Goal: Task Accomplishment & Management: Complete application form

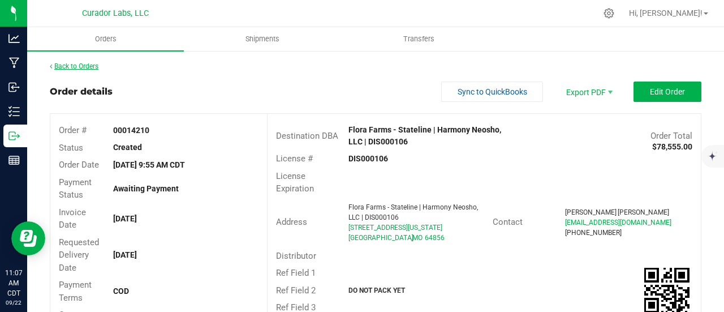
click at [95, 65] on link "Back to Orders" at bounding box center [74, 66] width 49 height 8
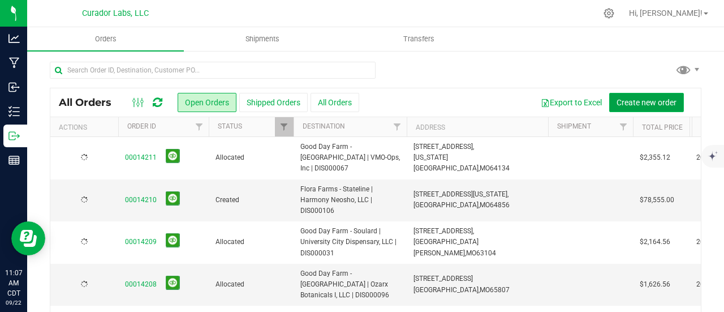
click at [634, 108] on button "Create new order" at bounding box center [646, 102] width 75 height 19
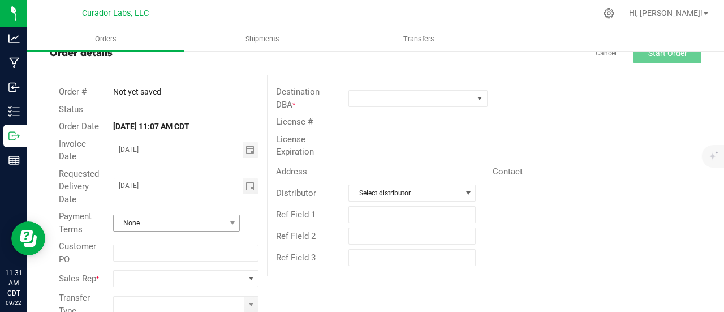
scroll to position [57, 0]
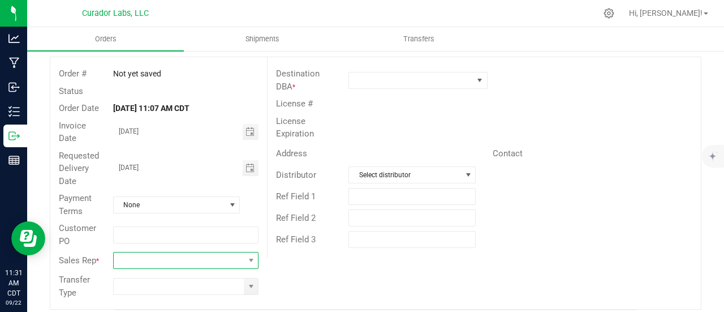
click at [169, 256] on span at bounding box center [179, 260] width 130 height 16
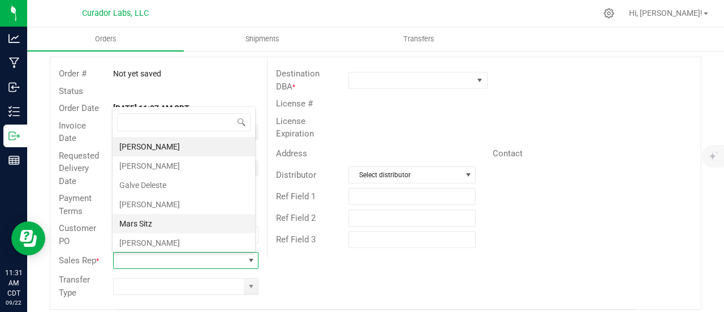
scroll to position [37, 0]
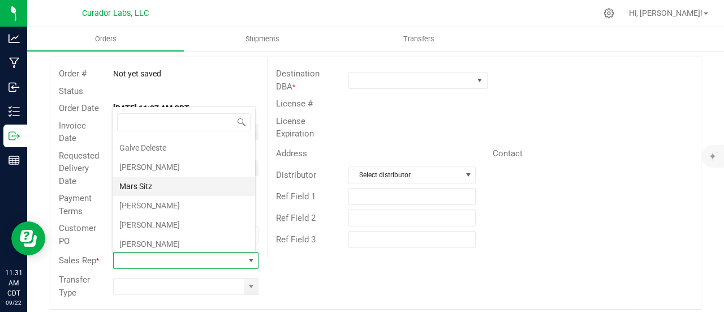
click at [162, 224] on li "[PERSON_NAME]" at bounding box center [184, 224] width 143 height 19
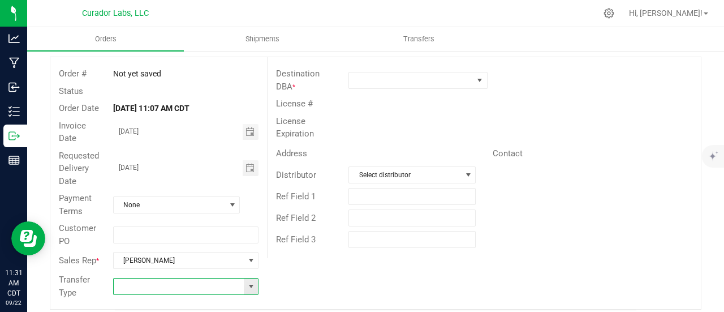
click at [242, 282] on span at bounding box center [185, 286] width 145 height 17
click at [244, 282] on span at bounding box center [251, 286] width 14 height 16
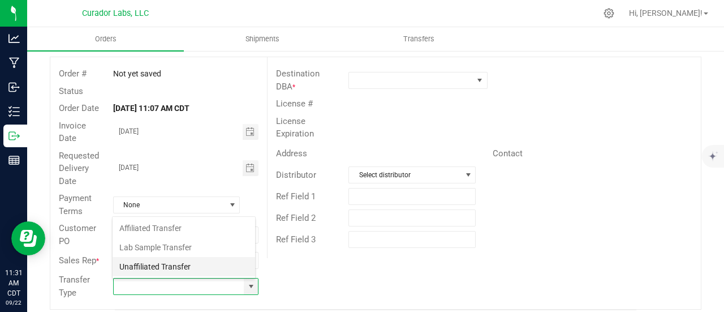
click at [154, 265] on li "Unaffiliated Transfer" at bounding box center [184, 266] width 143 height 19
type input "Unaffiliated Transfer"
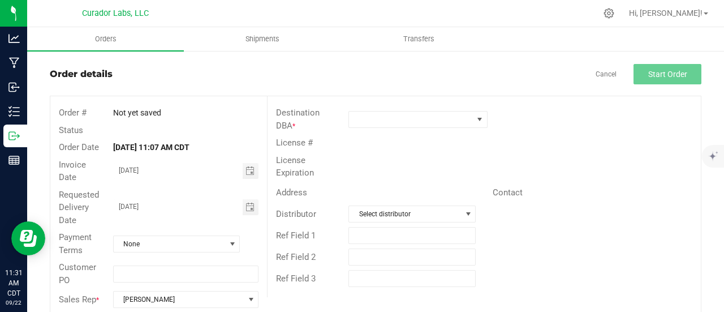
scroll to position [0, 0]
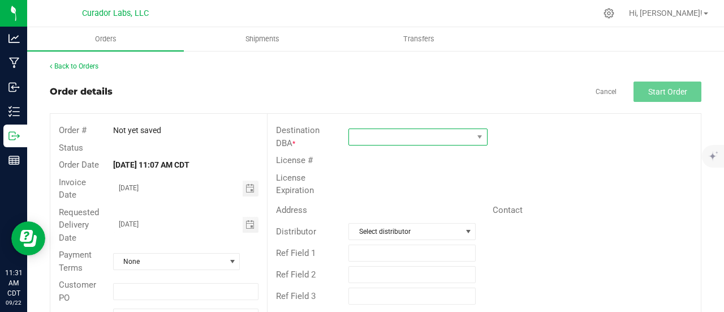
click at [372, 135] on span at bounding box center [411, 137] width 124 height 16
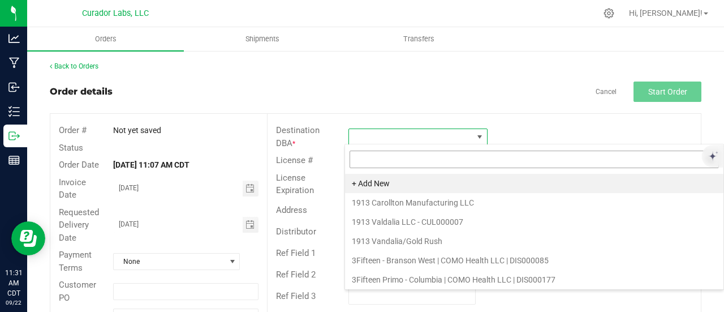
click at [368, 162] on input at bounding box center [535, 160] width 370 height 18
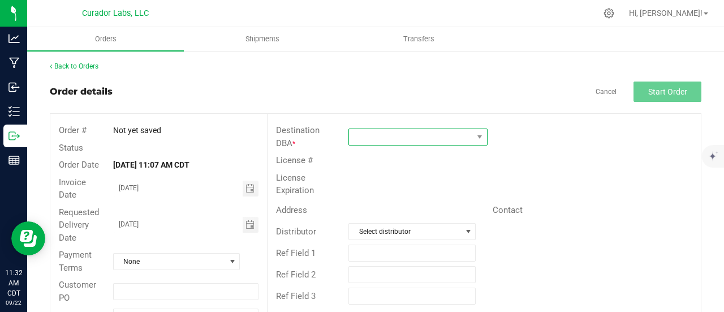
click at [366, 129] on span at bounding box center [411, 137] width 124 height 16
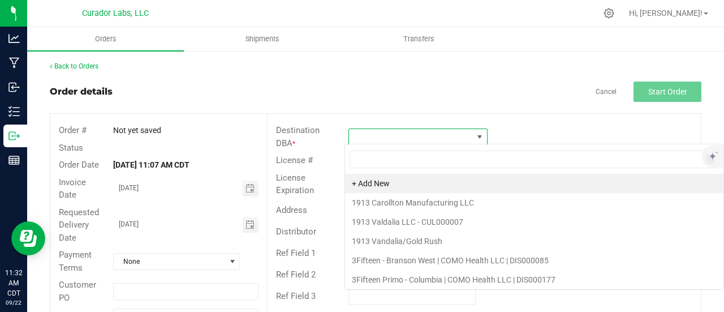
scroll to position [16, 137]
type input "[GEOGRAPHIC_DATA]"
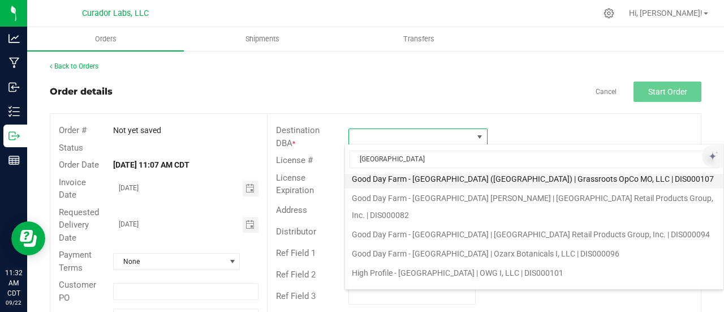
scroll to position [0, 0]
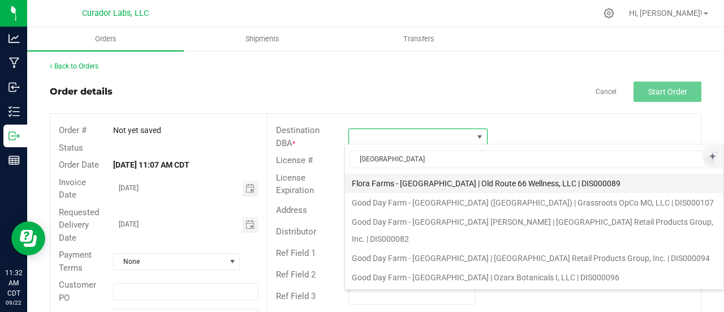
click at [421, 175] on li "Flora Farms - [GEOGRAPHIC_DATA] | Old Route 66 Wellness, LLC | DIS000089" at bounding box center [534, 183] width 379 height 19
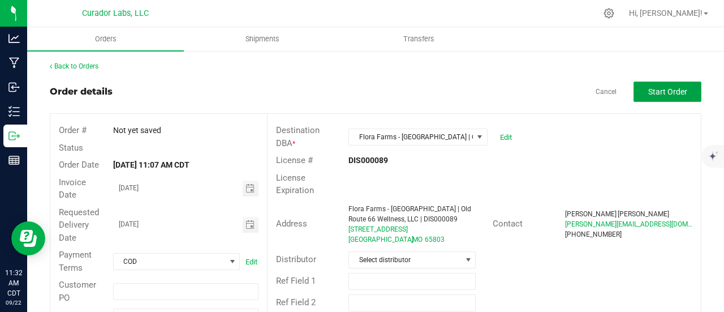
click at [664, 97] on button "Start Order" at bounding box center [668, 91] width 68 height 20
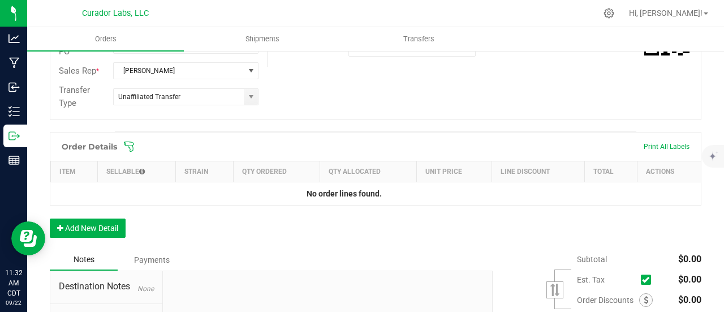
scroll to position [340, 0]
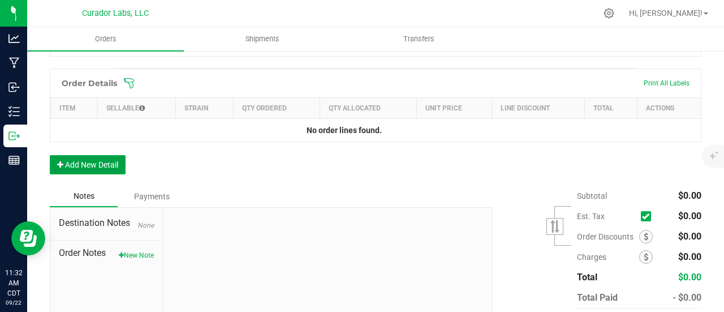
drag, startPoint x: 94, startPoint y: 170, endPoint x: 94, endPoint y: 157, distance: 13.6
click at [94, 169] on button "Add New Detail" at bounding box center [88, 164] width 76 height 19
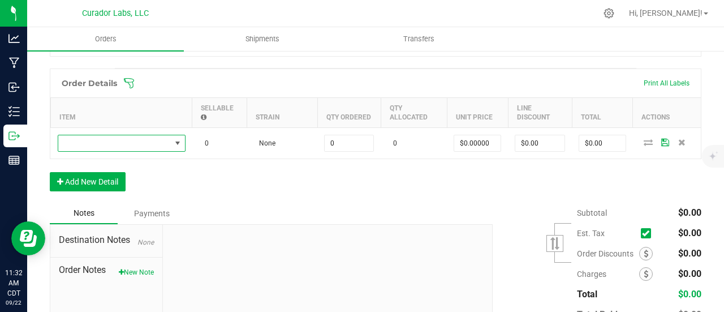
click at [94, 140] on span "NO DATA FOUND" at bounding box center [114, 143] width 113 height 16
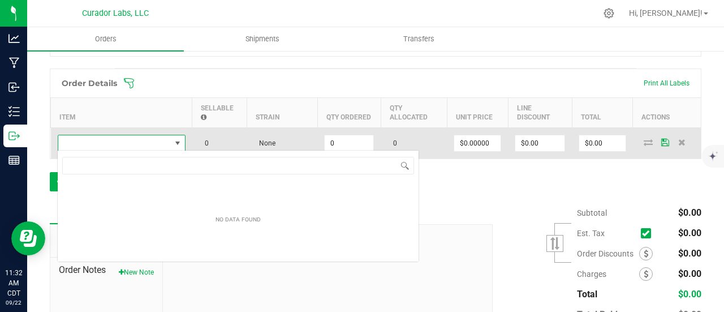
scroll to position [16, 128]
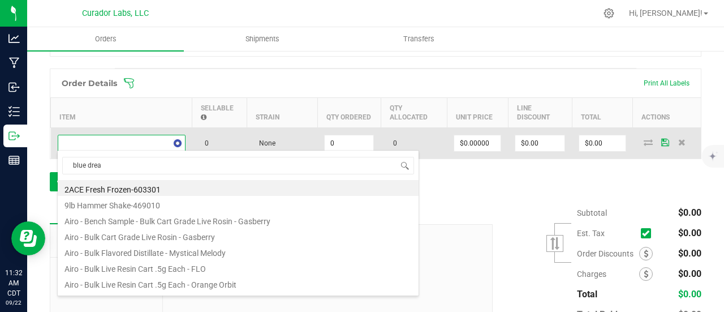
type input "blue dream"
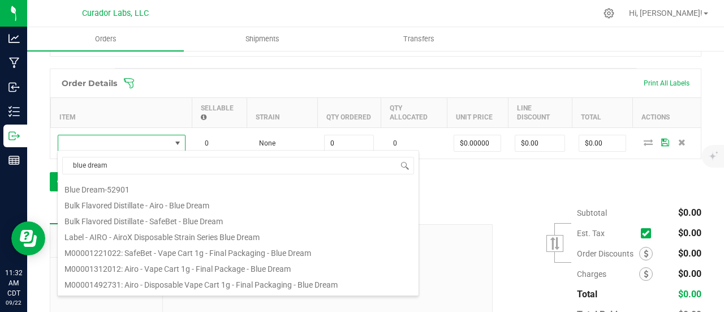
scroll to position [113, 0]
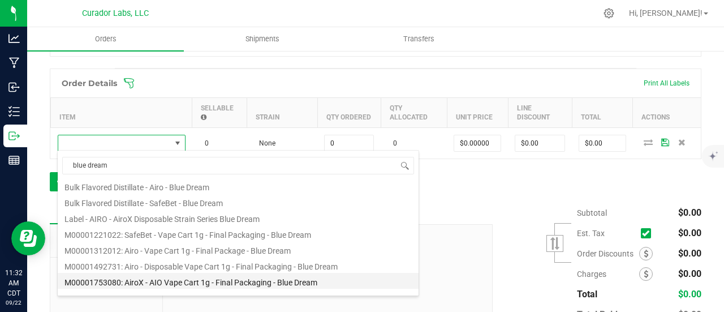
click at [197, 278] on li "M00001753080: AiroX - AIO Vape Cart 1g - Final Packaging - Blue Dream" at bounding box center [238, 281] width 361 height 16
type input "0 ea"
type input "$35.00000"
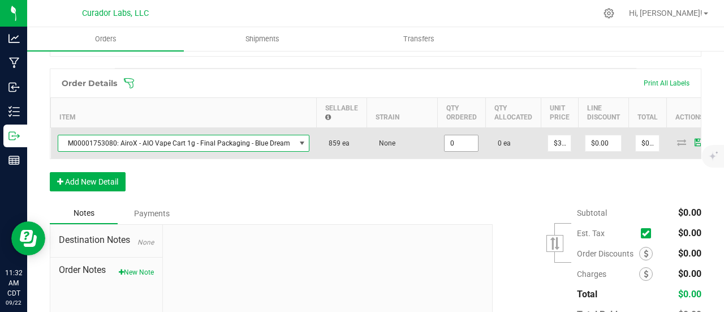
click at [447, 148] on input "0" at bounding box center [461, 143] width 33 height 16
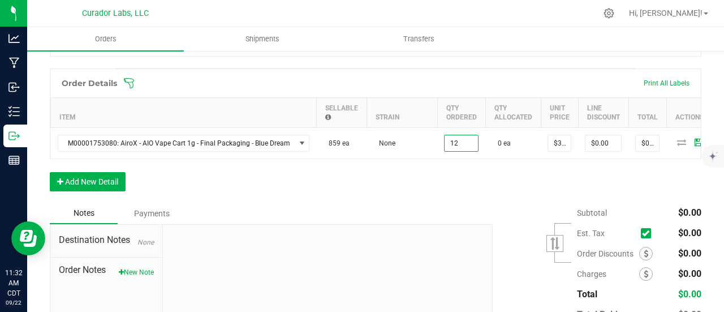
type input "12 ea"
type input "$420.00"
drag, startPoint x: 436, startPoint y: 186, endPoint x: 430, endPoint y: 186, distance: 6.2
click at [432, 186] on div "Order Details Print All Labels Item Sellable Strain Qty Ordered Qty Allocated U…" at bounding box center [376, 135] width 652 height 134
click at [93, 191] on button "Add New Detail" at bounding box center [88, 181] width 76 height 19
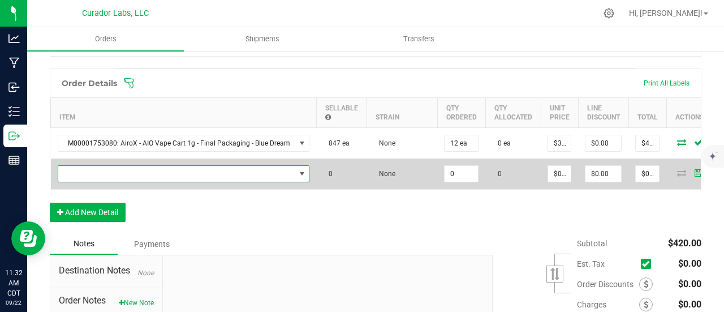
click at [105, 170] on span "NO DATA FOUND" at bounding box center [176, 174] width 237 height 16
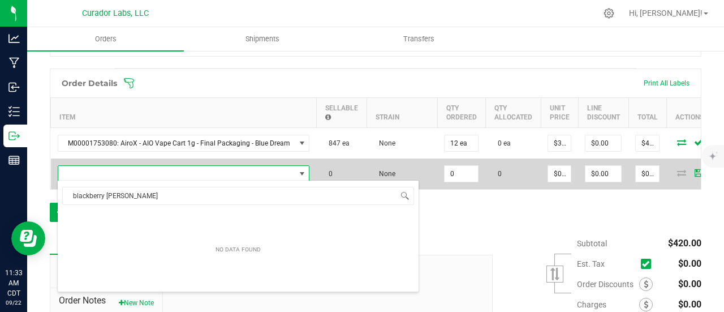
scroll to position [0, 0]
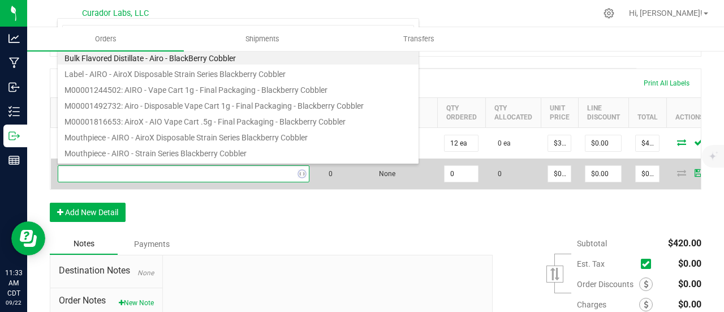
type input "blackberry cobbler"
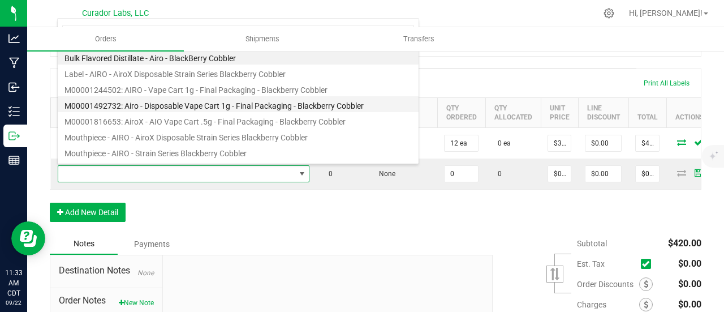
click at [212, 104] on li "M00001492732: Airo - Disposable Vape Cart 1g - Final Packaging - Blackberry Cob…" at bounding box center [238, 104] width 361 height 16
type input "0 ea"
type input "$35.00000"
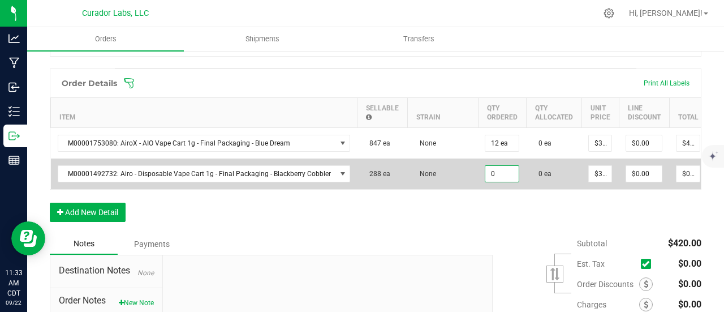
click at [491, 171] on input "0" at bounding box center [502, 174] width 33 height 16
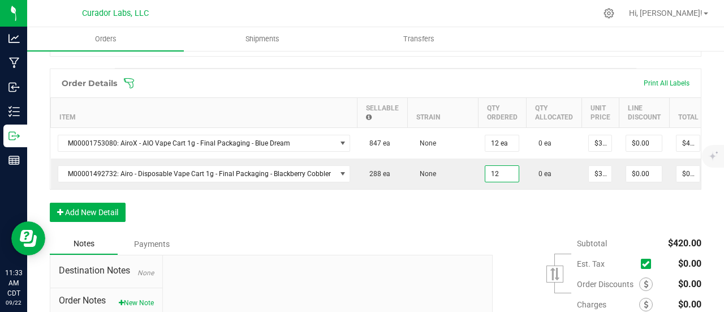
type input "12 ea"
type input "$420.00"
drag, startPoint x: 491, startPoint y: 212, endPoint x: 483, endPoint y: 214, distance: 8.2
click at [486, 214] on div "Order Details Print All Labels Item Sellable Strain Qty Ordered Qty Allocated U…" at bounding box center [376, 150] width 652 height 165
click at [119, 217] on button "Add New Detail" at bounding box center [88, 212] width 76 height 19
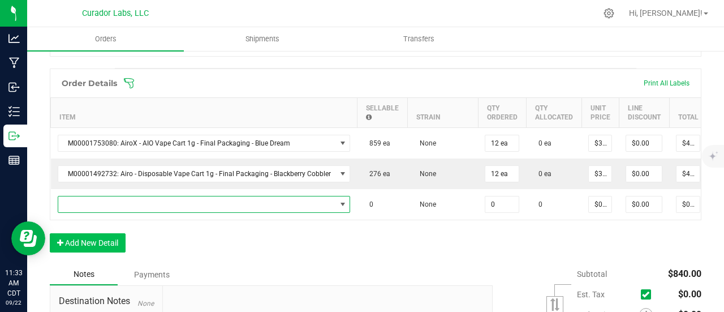
click at [113, 203] on span "NO DATA FOUND" at bounding box center [197, 204] width 278 height 16
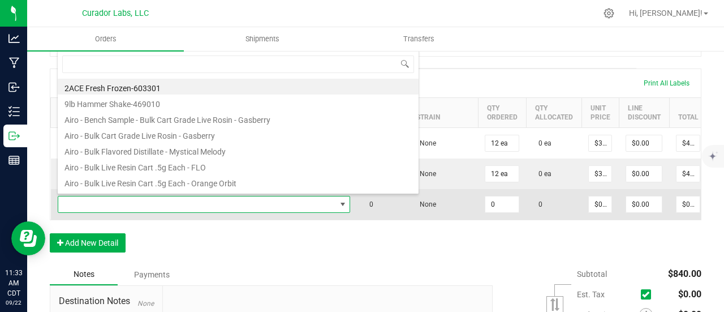
scroll to position [16, 287]
type input "midnight moon"
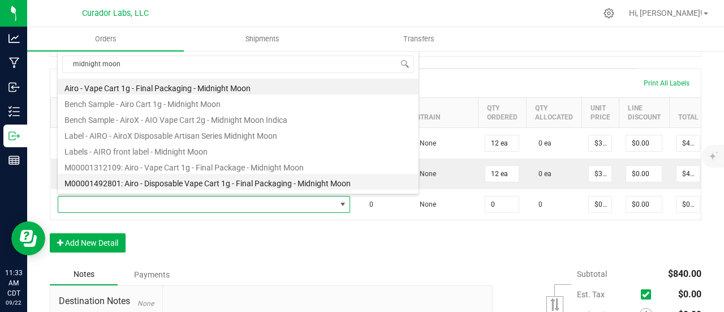
scroll to position [57, 0]
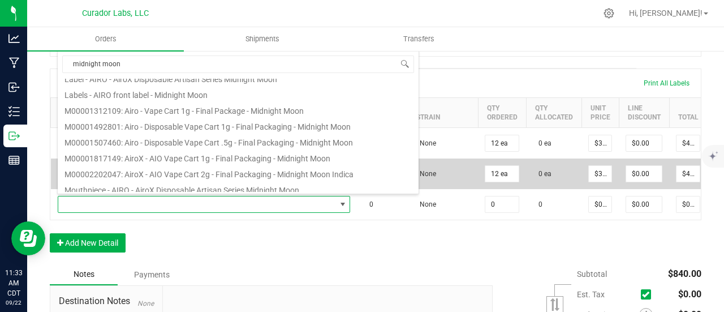
drag, startPoint x: 188, startPoint y: 157, endPoint x: 201, endPoint y: 162, distance: 14.2
click at [189, 157] on li "M00001817149: AiroX - AIO Vape Cart 1g - Final Packaging - Midnight Moon" at bounding box center [238, 157] width 361 height 16
type input "0 ea"
type input "$35.00000"
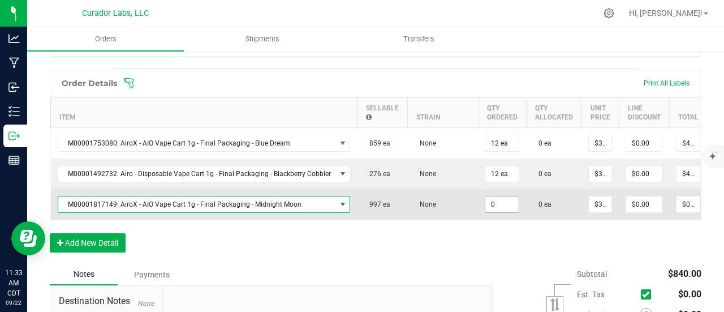
click at [498, 203] on input "0" at bounding box center [502, 204] width 33 height 16
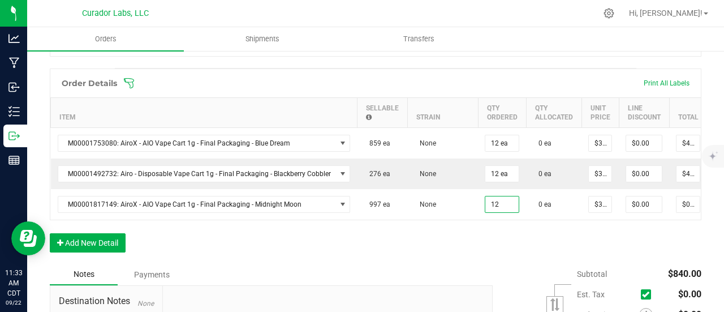
type input "12 ea"
type input "$420.00"
click at [488, 235] on div "Order Details Print All Labels Item Sellable Strain Qty Ordered Qty Allocated U…" at bounding box center [376, 165] width 652 height 195
click at [100, 251] on button "Add New Detail" at bounding box center [88, 242] width 76 height 19
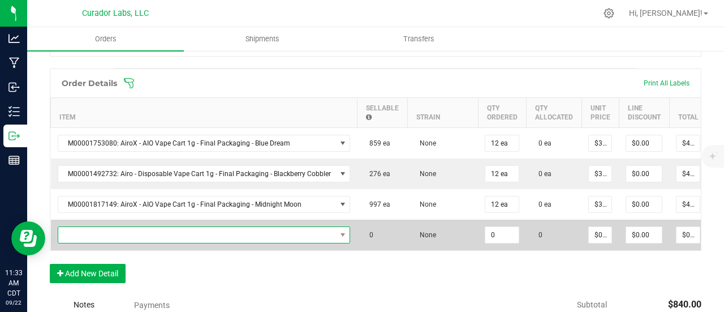
click at [104, 236] on span "NO DATA FOUND" at bounding box center [197, 235] width 278 height 16
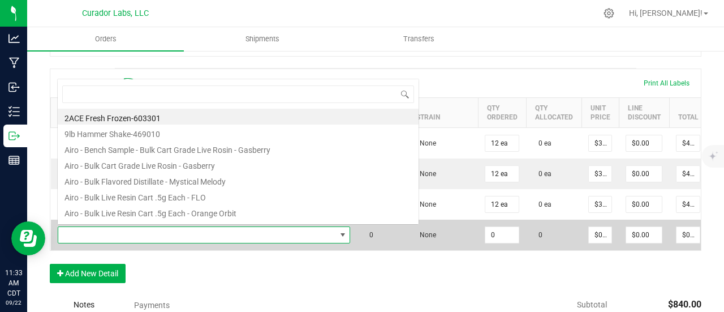
scroll to position [16, 287]
type input "cherry ak"
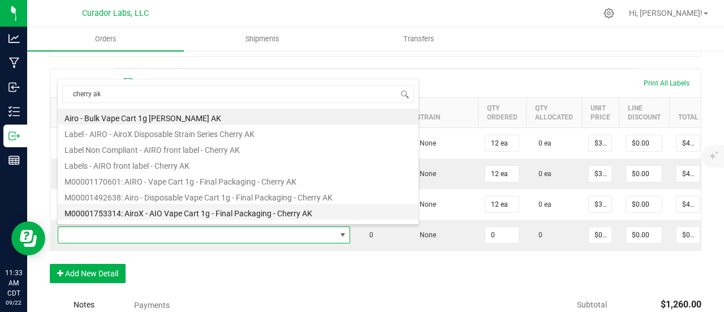
click at [196, 210] on li "M00001753314: AiroX - AIO Vape Cart 1g - Final Packaging - Cherry AK" at bounding box center [238, 212] width 361 height 16
type input "0 ea"
type input "$35.00000"
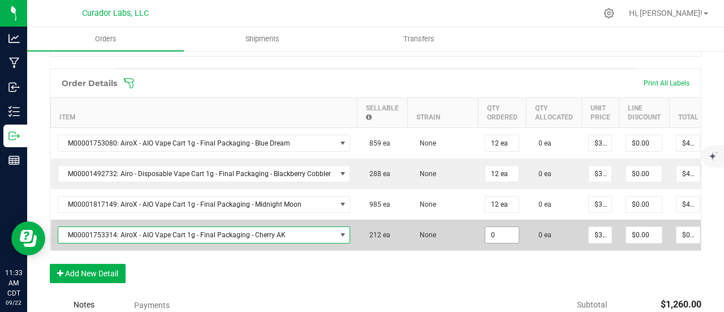
click at [498, 233] on input "0" at bounding box center [502, 235] width 33 height 16
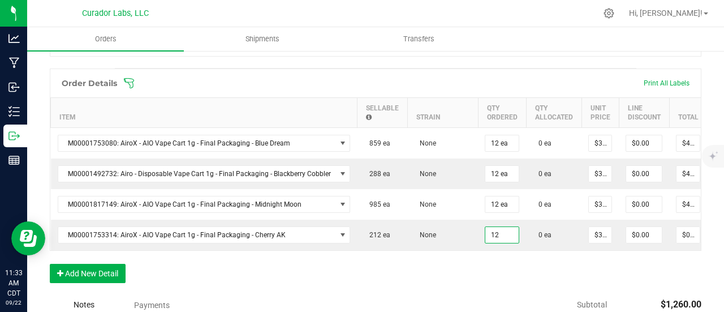
type input "12 ea"
type input "$420.00"
click at [504, 267] on div "Order Details Print All Labels Item Sellable Strain Qty Ordered Qty Allocated U…" at bounding box center [376, 181] width 652 height 226
click at [95, 283] on button "Add New Detail" at bounding box center [88, 273] width 76 height 19
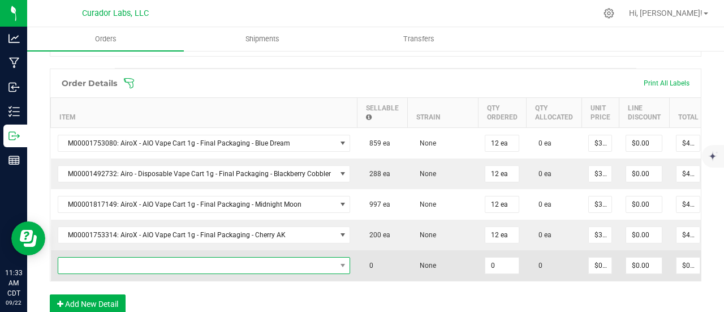
click at [93, 268] on span "NO DATA FOUND" at bounding box center [197, 265] width 278 height 16
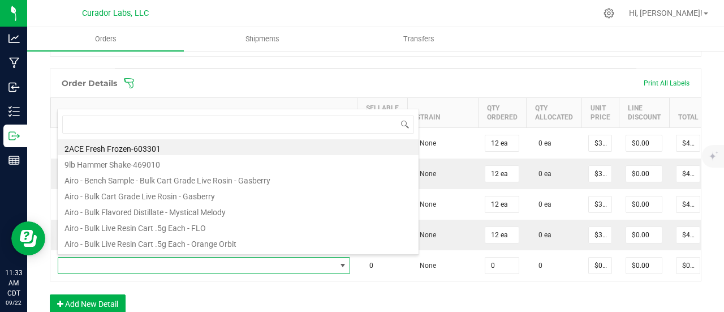
click at [398, 298] on div "Order Details Print All Labels Item Sellable Strain Qty Ordered Qty Allocated U…" at bounding box center [376, 196] width 652 height 256
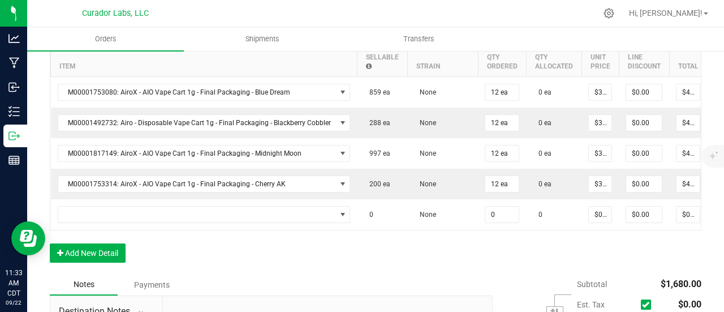
scroll to position [453, 0]
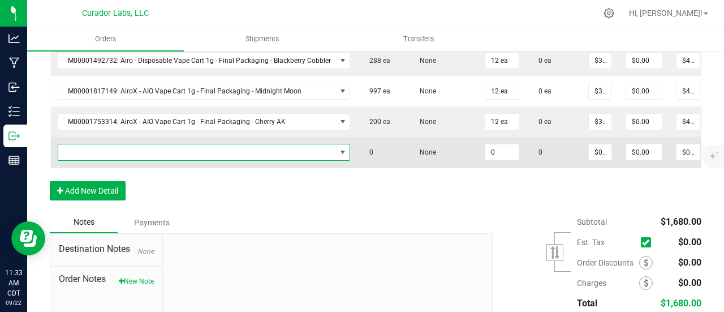
click at [118, 144] on span "NO DATA FOUND" at bounding box center [197, 152] width 278 height 16
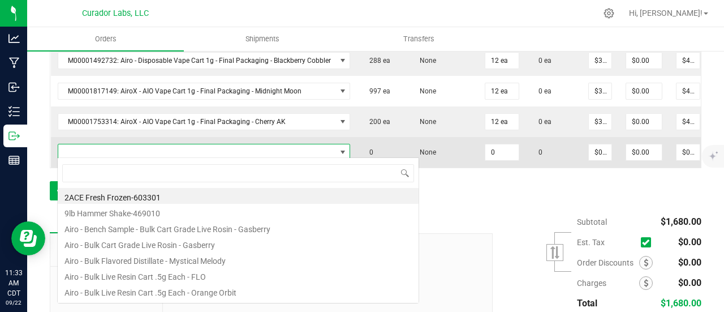
scroll to position [16, 287]
type input "black mamba"
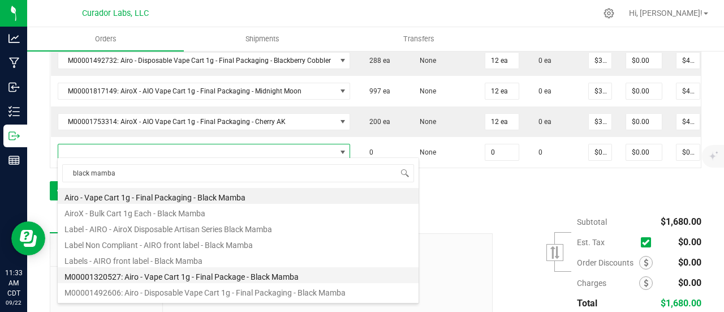
click at [231, 273] on li "M00001320527: Airo - Vape Cart 1g - Final Package - Black Mamba" at bounding box center [238, 275] width 361 height 16
type input "0 ea"
type input "$32.50000"
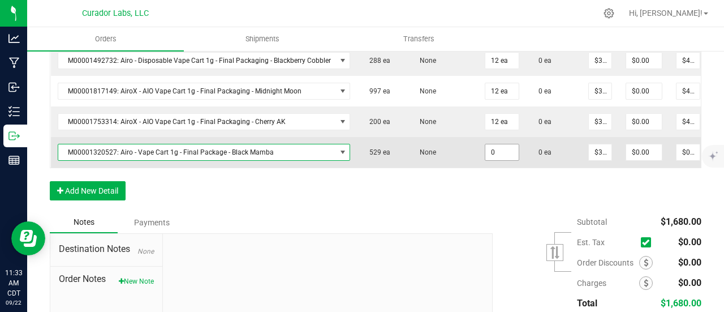
click at [496, 154] on input "0" at bounding box center [502, 152] width 33 height 16
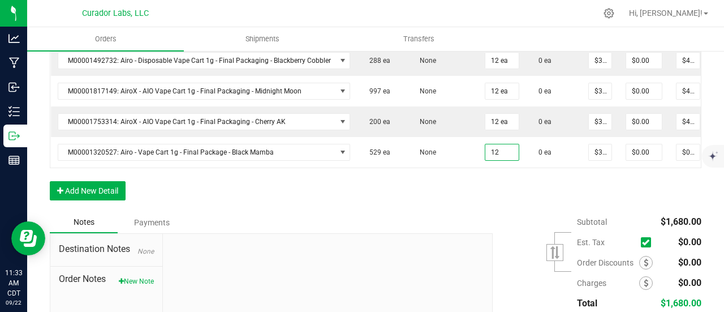
type input "12 ea"
type input "$390.00"
drag, startPoint x: 487, startPoint y: 188, endPoint x: 467, endPoint y: 192, distance: 20.1
click at [483, 190] on div "Order Details Print All Labels Item Sellable Strain Qty Ordered Qty Allocated U…" at bounding box center [376, 83] width 652 height 256
click at [85, 190] on button "Add New Detail" at bounding box center [88, 190] width 76 height 19
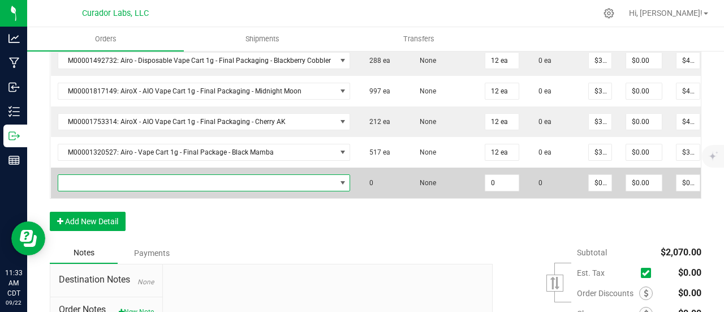
click at [85, 181] on span "NO DATA FOUND" at bounding box center [197, 183] width 278 height 16
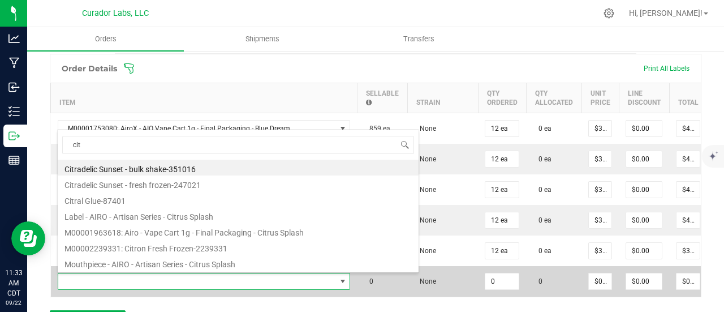
scroll to position [359, 0]
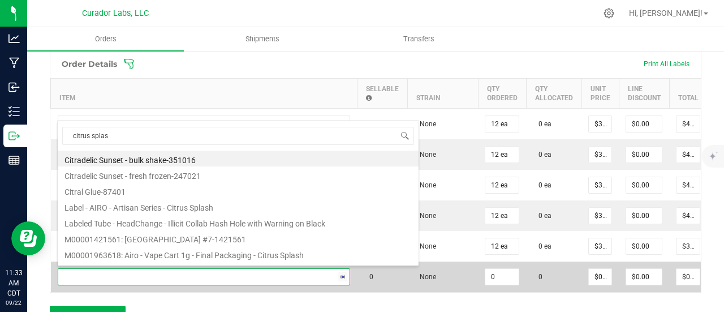
type input "citrus splash"
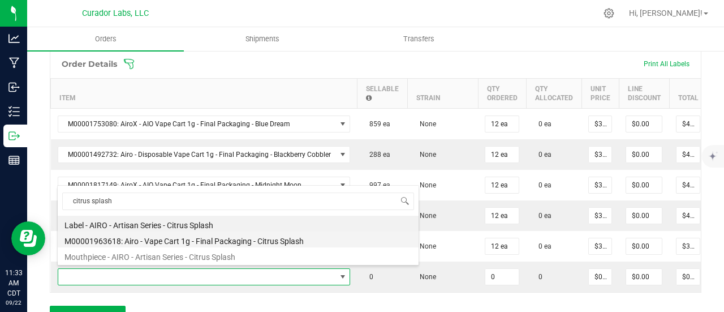
click at [200, 237] on li "M00001963618: Airo - Vape Cart 1g - Final Packaging - Citrus Splash" at bounding box center [238, 239] width 361 height 16
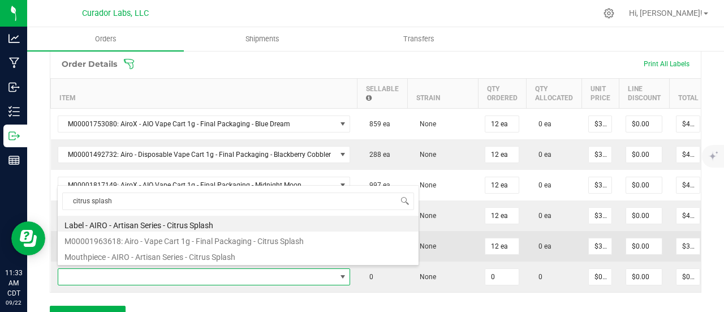
type input "0 ea"
type input "$32.50000"
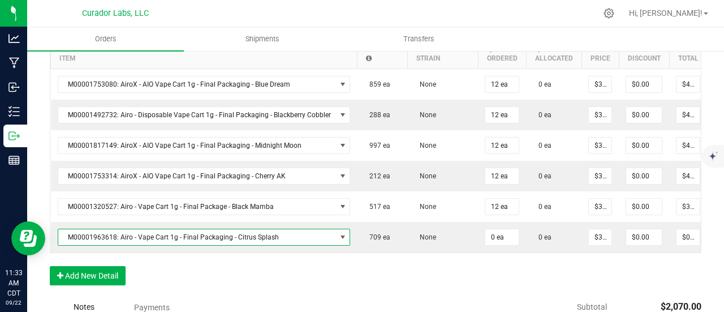
scroll to position [415, 0]
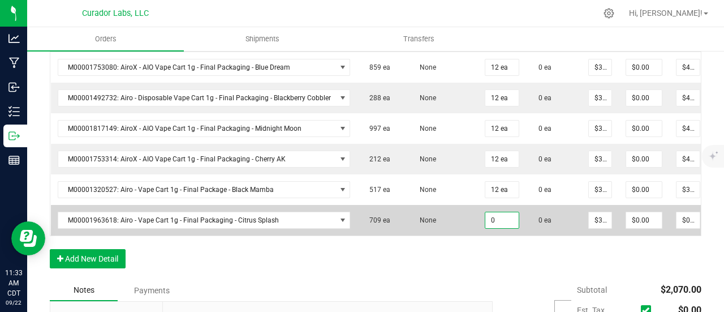
click at [499, 217] on input "0" at bounding box center [502, 220] width 33 height 16
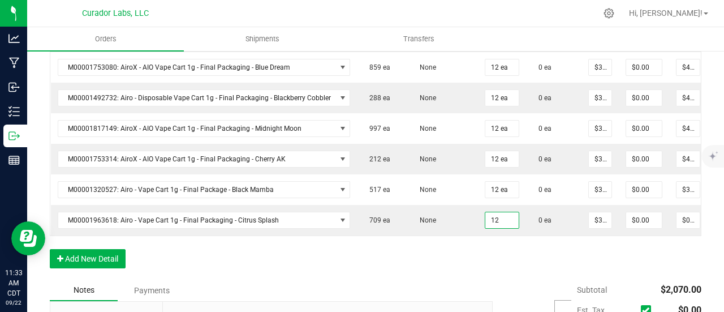
type input "12 ea"
type input "$390.00"
drag, startPoint x: 492, startPoint y: 259, endPoint x: 256, endPoint y: 262, distance: 235.4
click at [491, 260] on div "Order Details Print All Labels Item Sellable Strain Qty Ordered Qty Allocated U…" at bounding box center [376, 136] width 652 height 287
click at [92, 260] on button "Add New Detail" at bounding box center [88, 258] width 76 height 19
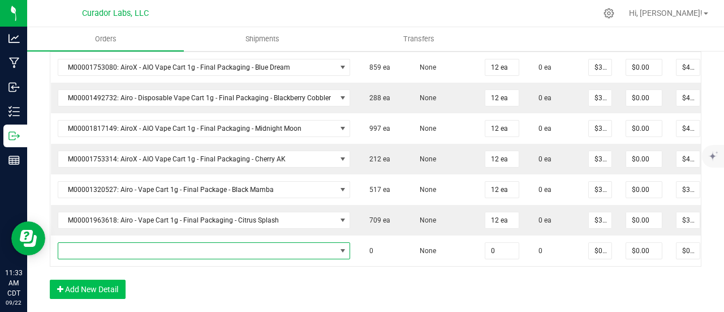
click at [97, 244] on span "NO DATA FOUND" at bounding box center [197, 251] width 278 height 16
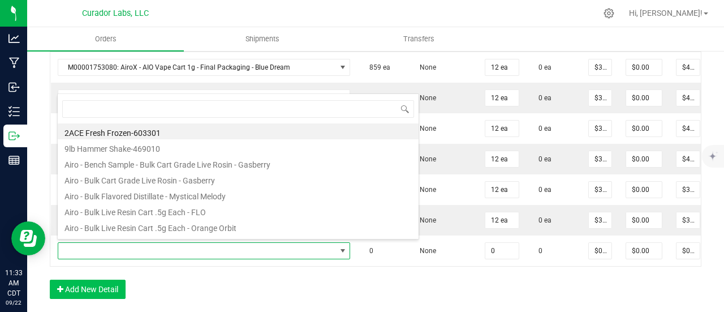
scroll to position [16, 287]
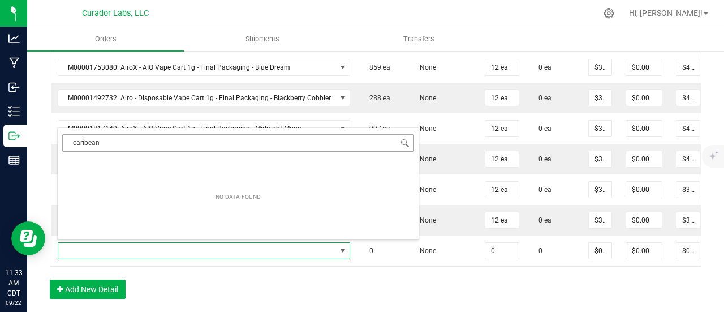
click at [86, 147] on input "caribean" at bounding box center [238, 143] width 352 height 18
type input "caribbean"
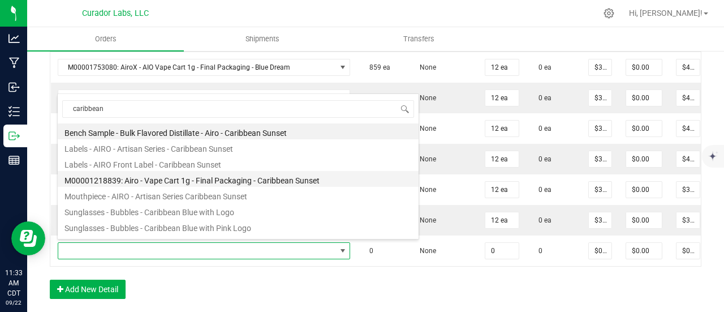
click at [179, 182] on li "M00001218839: Airo - Vape Cart 1g - Final Packaging - Caribbean Sunset" at bounding box center [238, 179] width 361 height 16
type input "0 ea"
type input "$32.50000"
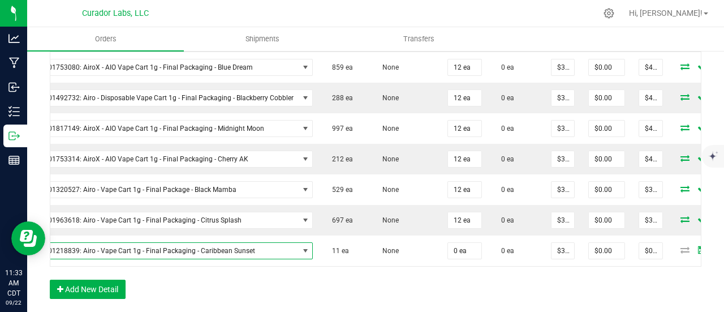
scroll to position [0, 74]
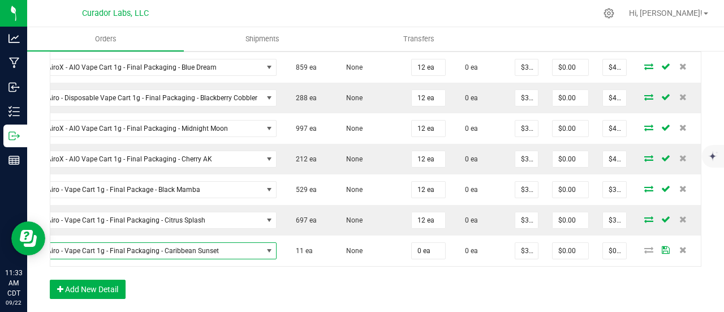
click at [680, 246] on icon at bounding box center [683, 249] width 7 height 7
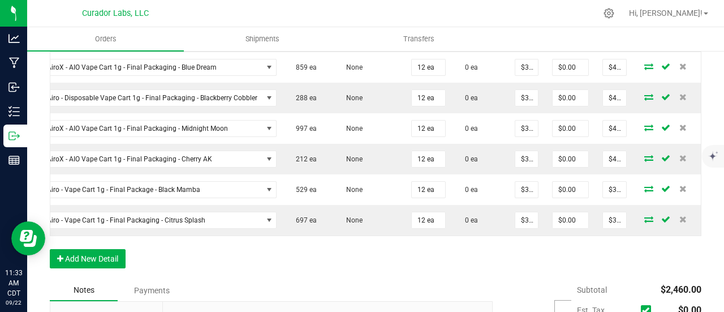
scroll to position [0, 0]
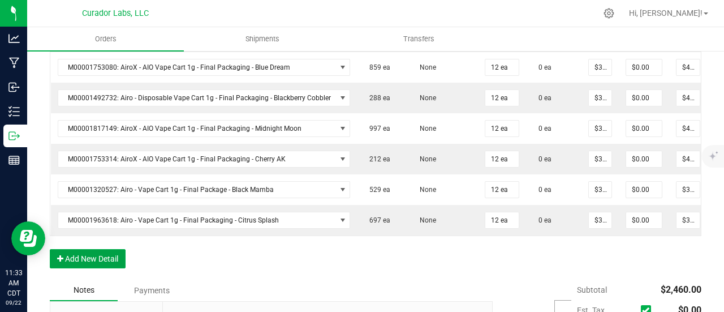
click at [63, 263] on icon "button" at bounding box center [60, 259] width 6 height 8
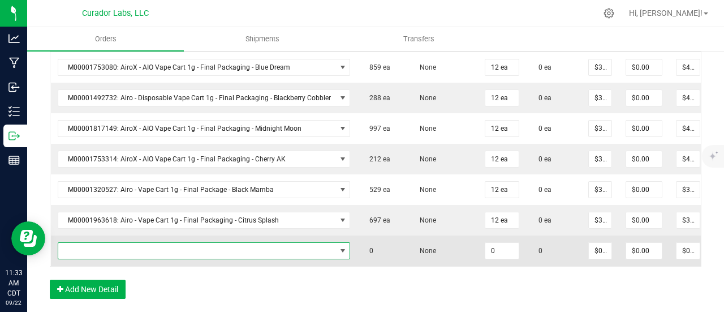
click at [80, 248] on span "NO DATA FOUND" at bounding box center [197, 251] width 278 height 16
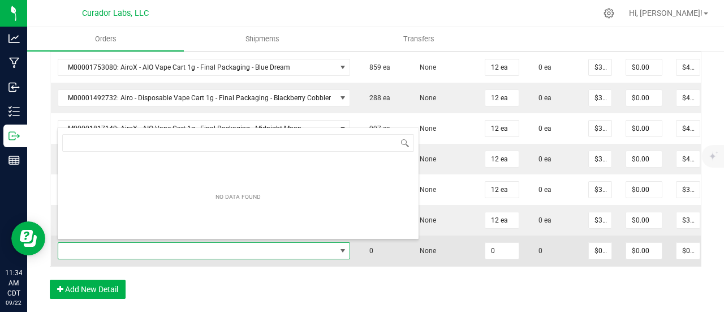
scroll to position [16, 287]
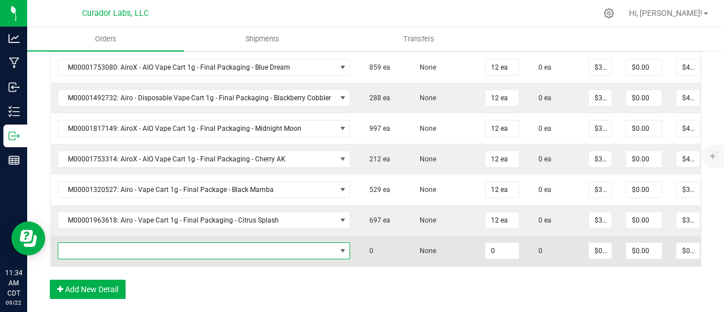
click at [192, 252] on span "NO DATA FOUND" at bounding box center [197, 251] width 278 height 16
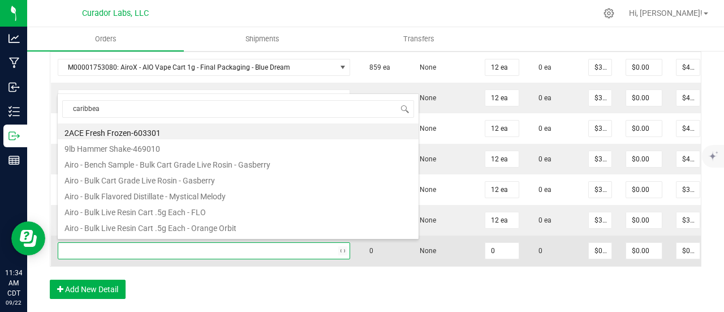
type input "caribbean"
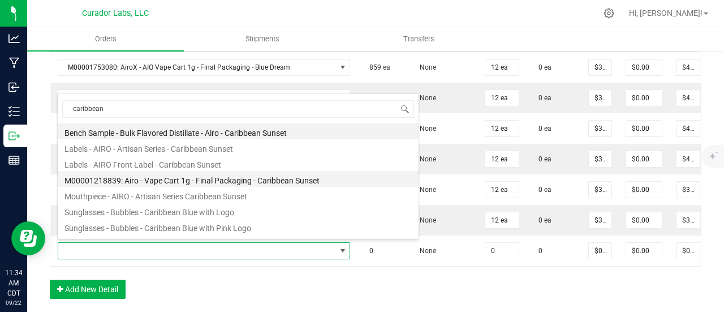
click at [197, 181] on li "M00001218839: Airo - Vape Cart 1g - Final Packaging - Caribbean Sunset" at bounding box center [238, 179] width 361 height 16
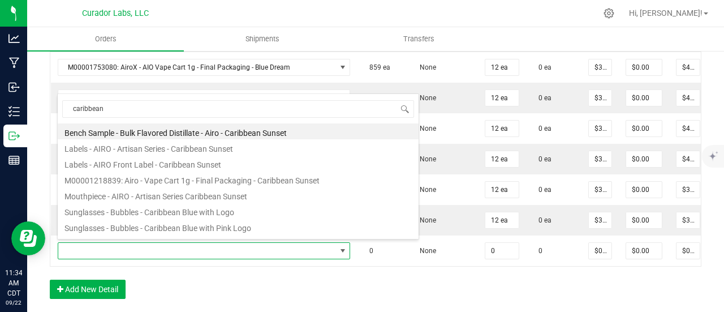
type input "0 ea"
type input "$32.50000"
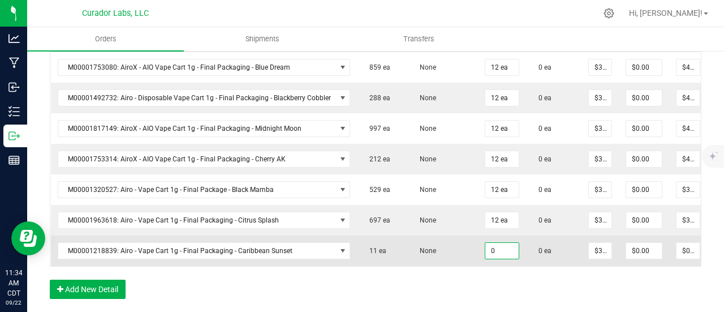
click at [499, 250] on input "0" at bounding box center [502, 251] width 33 height 16
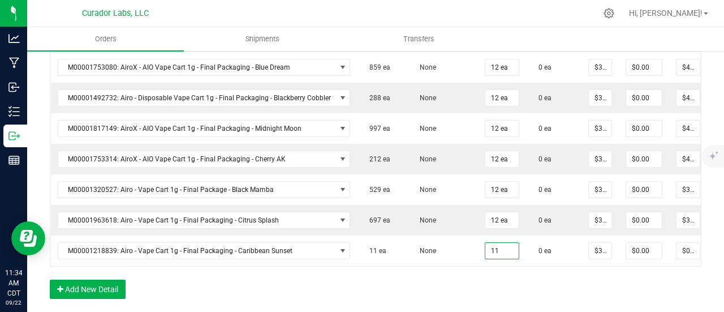
type input "11 ea"
type input "$357.50"
drag, startPoint x: 499, startPoint y: 272, endPoint x: 393, endPoint y: 290, distance: 106.8
click at [499, 272] on div "Order Details Print All Labels Item Sellable Strain Qty Ordered Qty Allocated U…" at bounding box center [376, 151] width 652 height 317
click at [92, 289] on button "Add New Detail" at bounding box center [88, 289] width 76 height 19
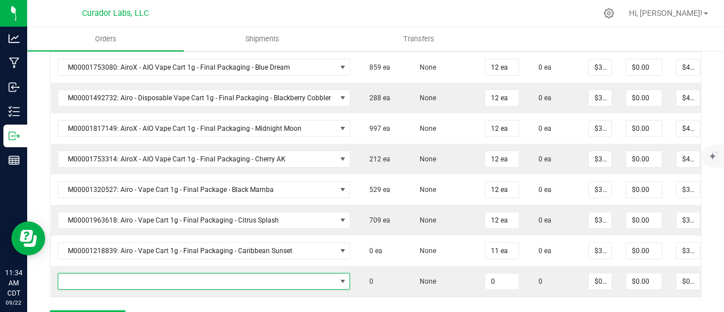
click at [102, 279] on span "NO DATA FOUND" at bounding box center [197, 281] width 278 height 16
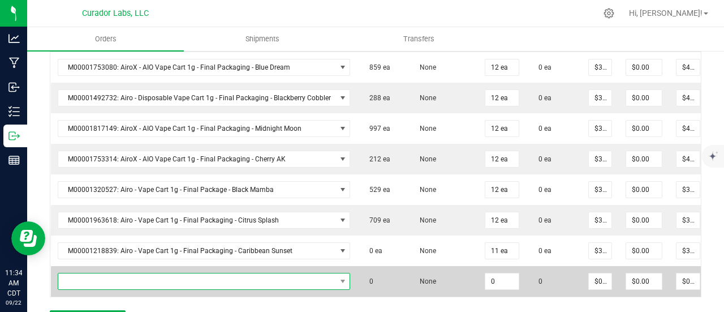
click at [134, 277] on span "NO DATA FOUND" at bounding box center [197, 281] width 278 height 16
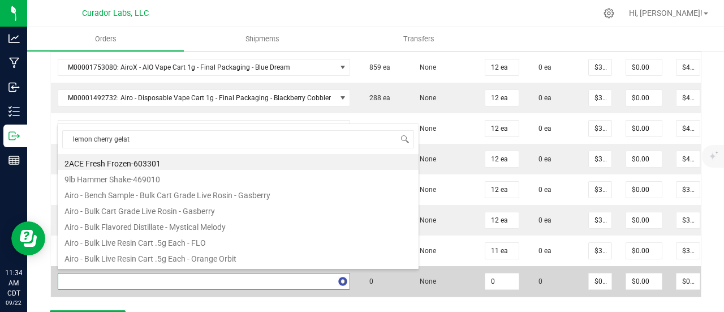
type input "lemon cherry gelato"
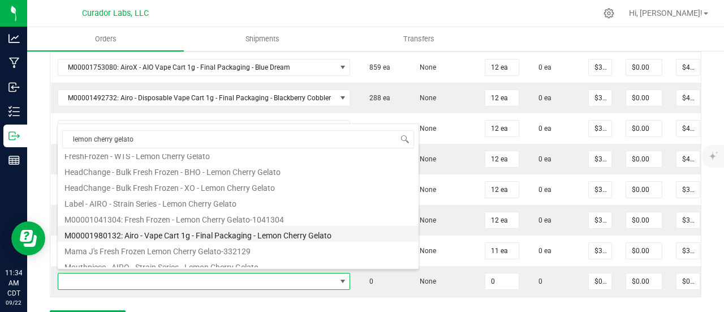
scroll to position [57, 0]
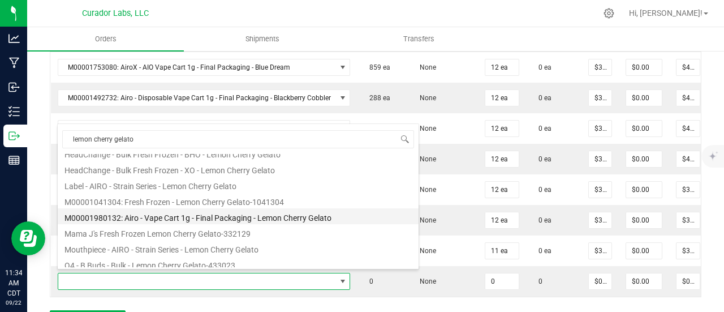
click at [212, 217] on li "M00001980132: Airo - Vape Cart 1g - Final Packaging - Lemon Cherry Gelato" at bounding box center [238, 216] width 361 height 16
type input "0 ea"
type input "$32.50000"
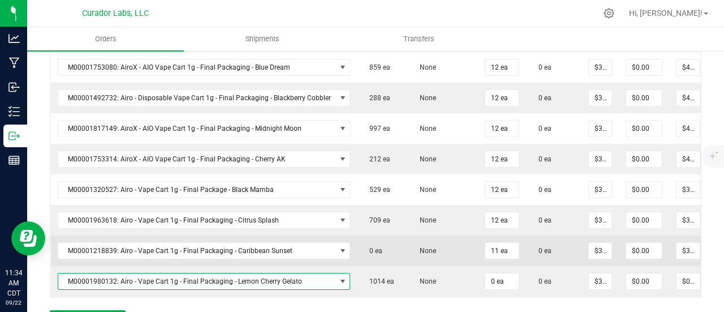
scroll to position [472, 0]
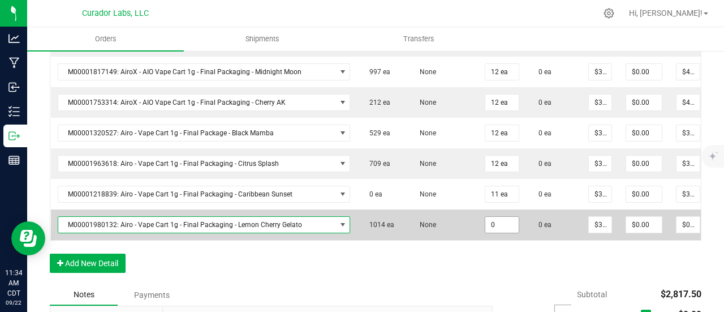
click at [503, 217] on input "0" at bounding box center [502, 225] width 33 height 16
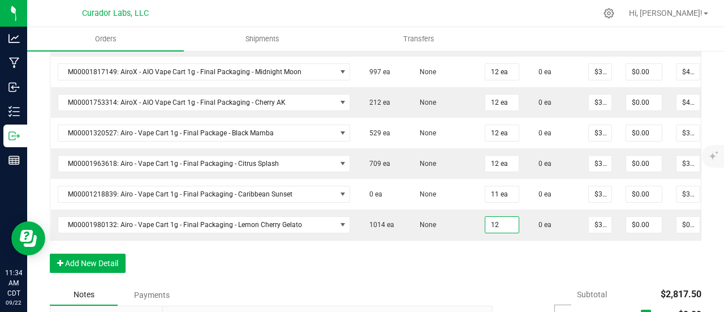
type input "12 ea"
type input "$390.00"
drag, startPoint x: 491, startPoint y: 266, endPoint x: 484, endPoint y: 266, distance: 6.8
click at [489, 266] on div "Order Details Print All Labels Item Sellable Strain Qty Ordered Qty Allocated U…" at bounding box center [376, 110] width 652 height 348
click at [119, 262] on button "Add New Detail" at bounding box center [88, 263] width 76 height 19
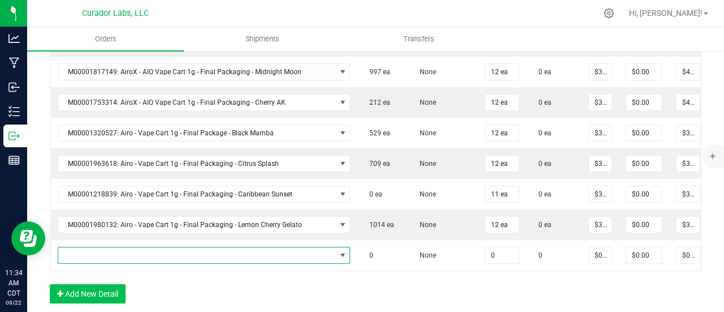
click at [121, 250] on span "NO DATA FOUND" at bounding box center [197, 255] width 278 height 16
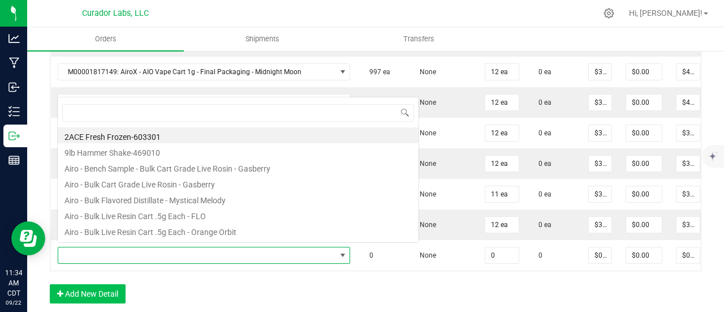
scroll to position [16, 287]
type input "blue dream"
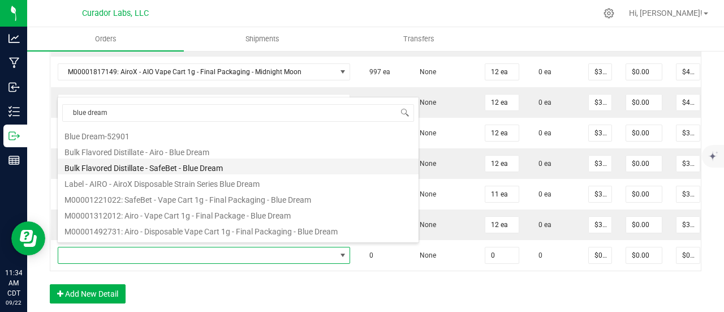
scroll to position [113, 0]
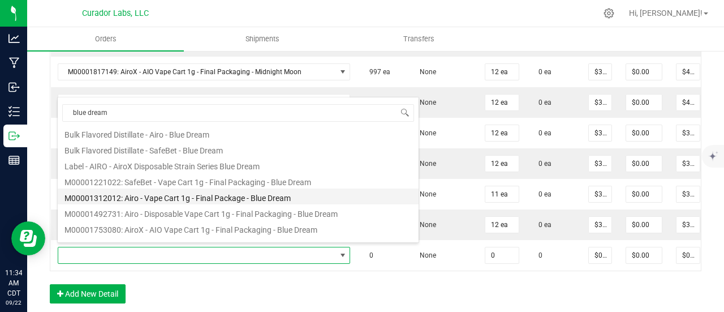
click at [173, 191] on li "M00001312012: Airo - Vape Cart 1g - Final Package - Blue Dream" at bounding box center [238, 196] width 361 height 16
type input "0 ea"
type input "$32.50000"
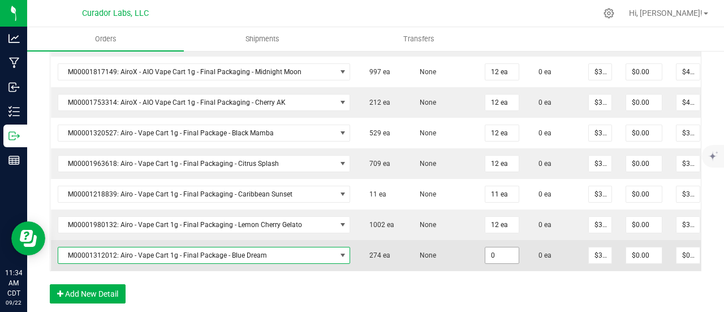
click at [500, 255] on input "0" at bounding box center [502, 255] width 33 height 16
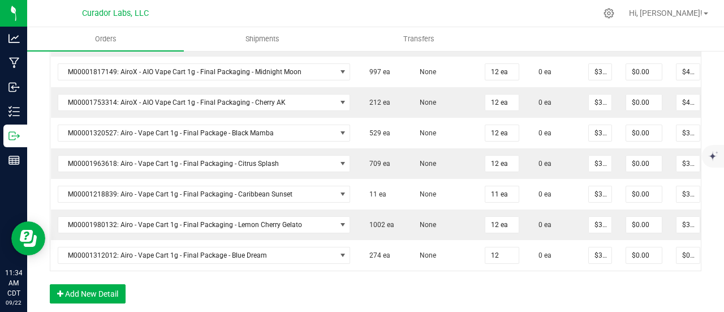
type input "12 ea"
type input "$390.00"
click at [500, 291] on div "Order Details Print All Labels Item Sellable Strain Qty Ordered Qty Allocated U…" at bounding box center [376, 125] width 652 height 379
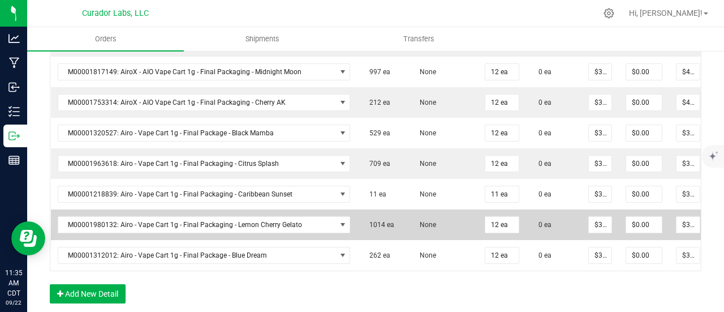
scroll to position [529, 0]
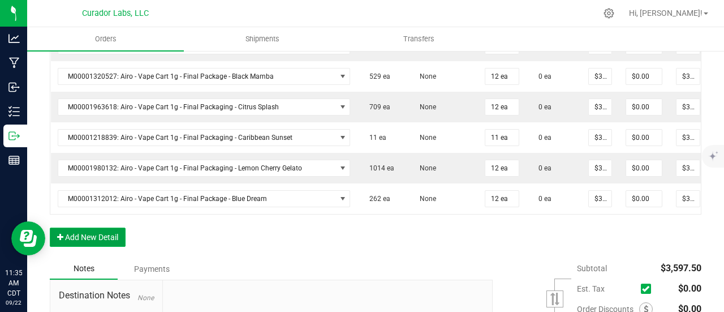
click at [97, 236] on button "Add New Detail" at bounding box center [88, 236] width 76 height 19
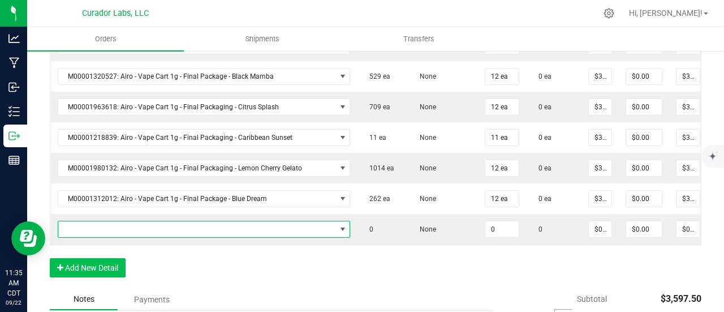
click at [96, 222] on span "NO DATA FOUND" at bounding box center [197, 229] width 278 height 16
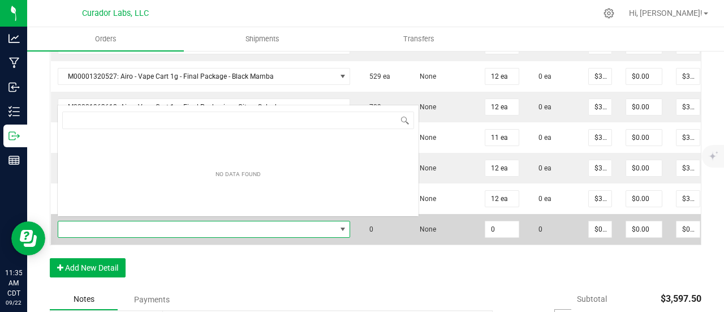
scroll to position [16, 287]
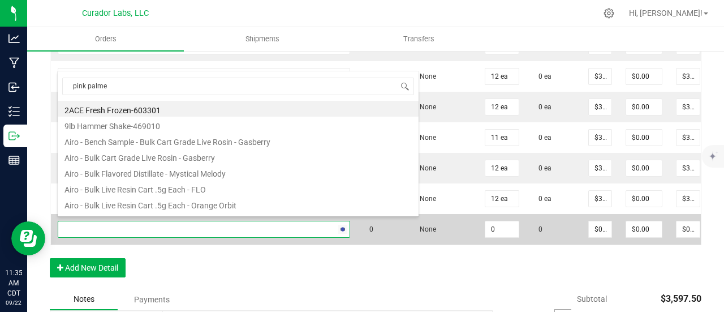
type input "pink [PERSON_NAME]"
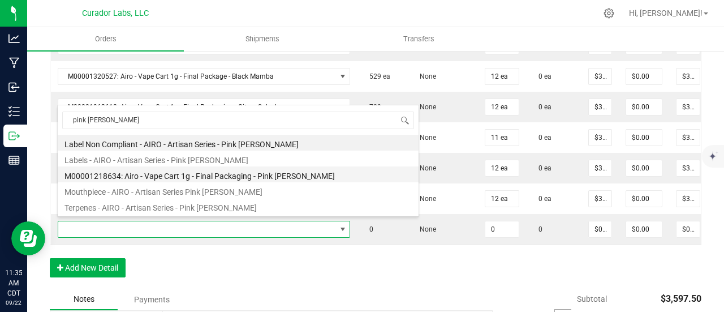
click at [169, 177] on li "M00001218634: Airo - Vape Cart 1g - Final Packaging - Pink [PERSON_NAME]" at bounding box center [238, 174] width 361 height 16
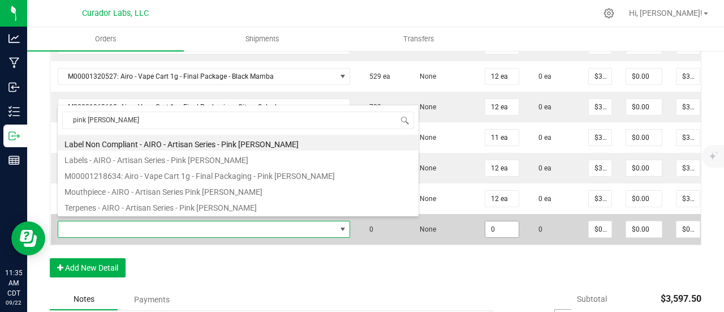
type input "0 ea"
type input "$32.50000"
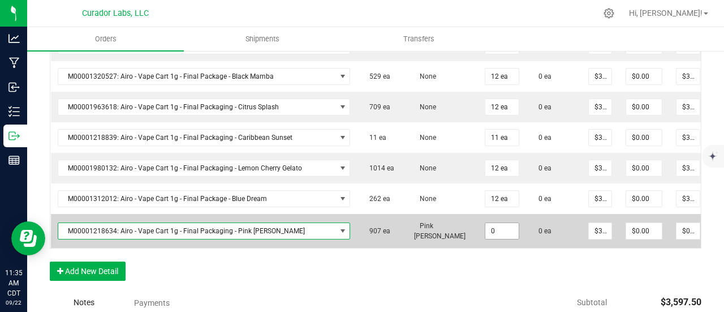
click at [495, 229] on input "0" at bounding box center [502, 231] width 33 height 16
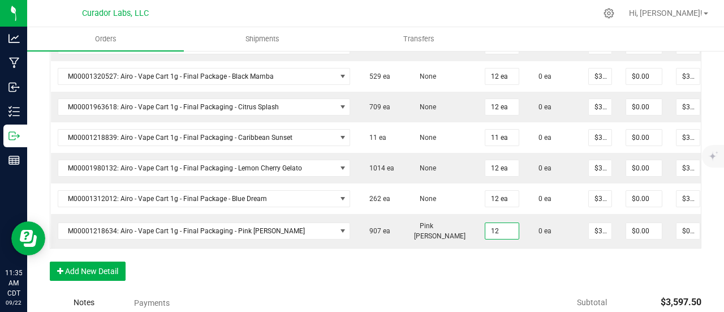
type input "12 ea"
type input "$390.00"
drag, startPoint x: 495, startPoint y: 280, endPoint x: 234, endPoint y: 281, distance: 260.9
click at [493, 280] on div "Order Details Print All Labels Item Sellable Strain Qty Ordered Qty Allocated U…" at bounding box center [376, 85] width 652 height 413
click at [123, 275] on button "Add New Detail" at bounding box center [88, 270] width 76 height 19
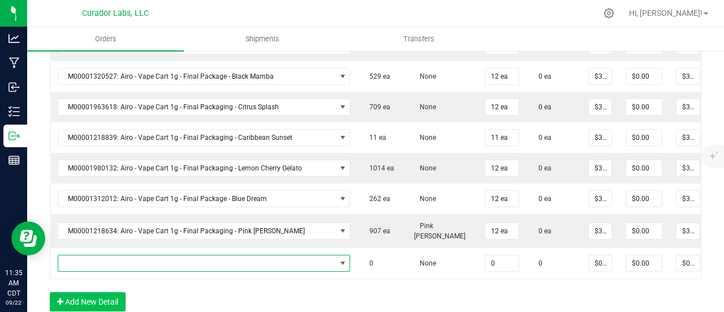
click at [121, 257] on span "NO DATA FOUND" at bounding box center [197, 263] width 278 height 16
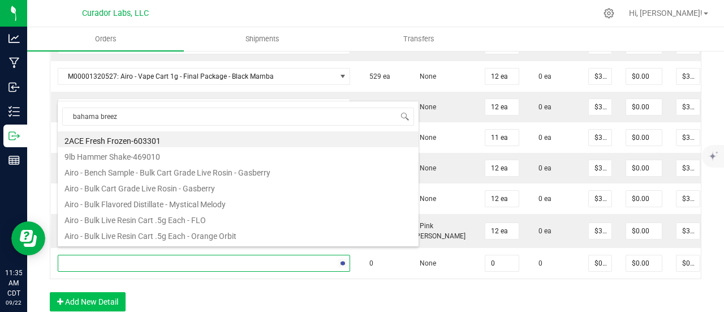
type input "bahama breeze"
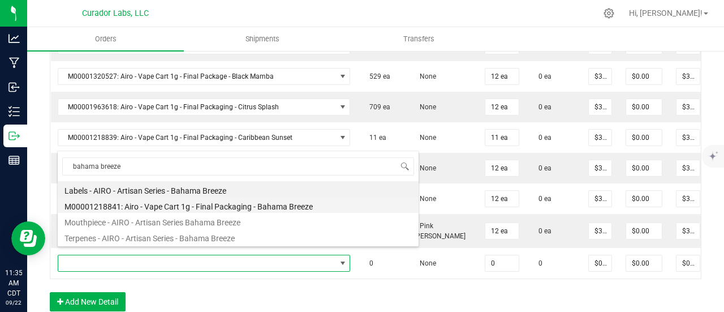
click at [206, 197] on li "M00001218841: Airo - Vape Cart 1g - Final Packaging - Bahama Breeze" at bounding box center [238, 205] width 361 height 16
type input "0 ea"
type input "$32.50000"
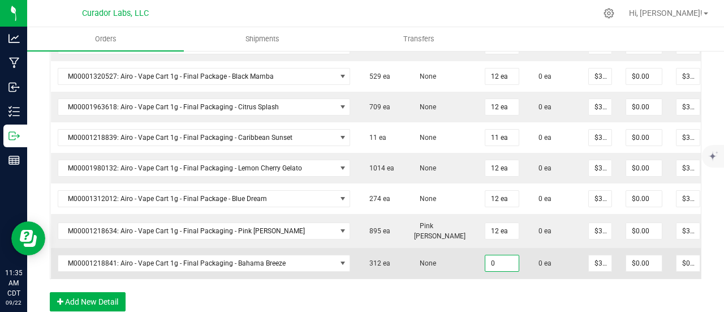
click at [498, 255] on input "0" at bounding box center [502, 263] width 33 height 16
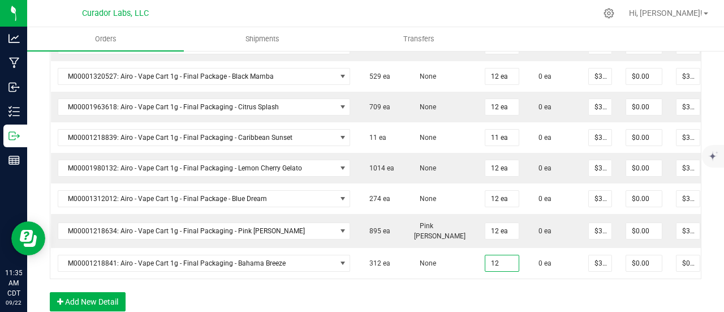
type input "12 ea"
type input "$390.00"
click at [498, 290] on div "Order Details Print All Labels Item Sellable Strain Qty Ordered Qty Allocated U…" at bounding box center [376, 100] width 652 height 443
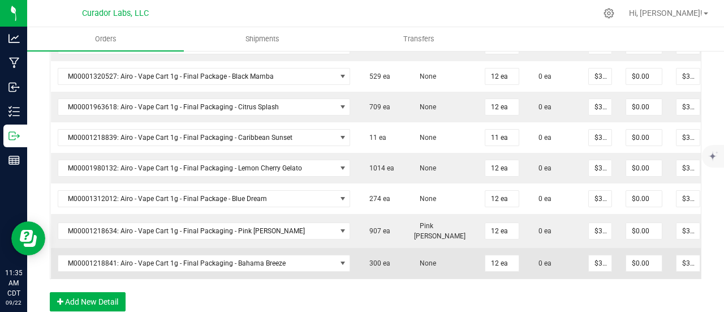
scroll to position [585, 0]
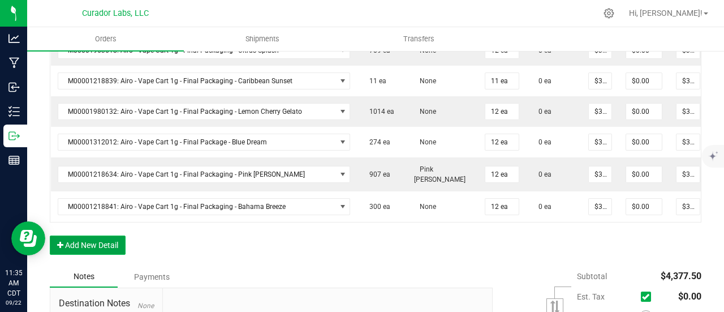
click at [103, 249] on button "Add New Detail" at bounding box center [88, 244] width 76 height 19
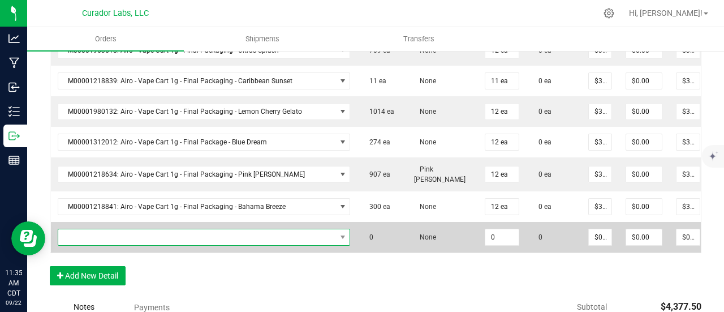
click at [105, 230] on span "NO DATA FOUND" at bounding box center [197, 237] width 278 height 16
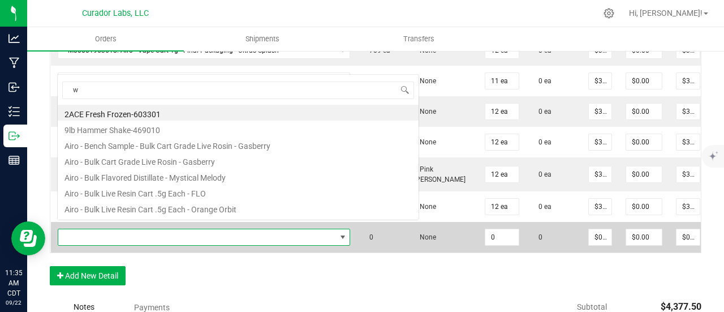
scroll to position [16, 287]
type input "watermelon"
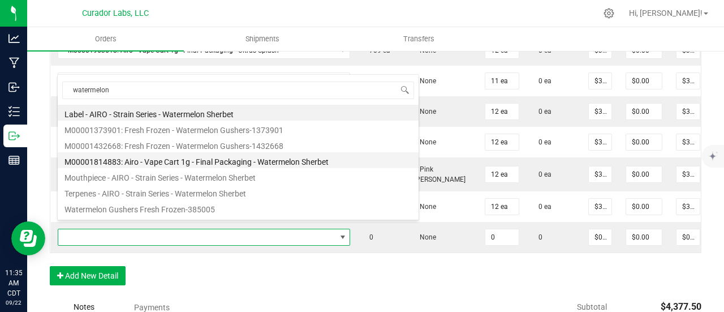
click at [270, 152] on li "M00001814883: Airo - Vape Cart 1g - Final Packaging - Watermelon Sherbet" at bounding box center [238, 160] width 361 height 16
type input "0 ea"
type input "$32.50000"
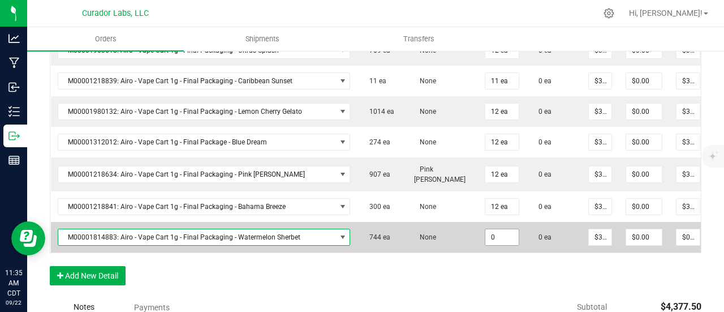
drag, startPoint x: 504, startPoint y: 229, endPoint x: 504, endPoint y: 235, distance: 6.3
click at [504, 229] on input "0" at bounding box center [502, 237] width 33 height 16
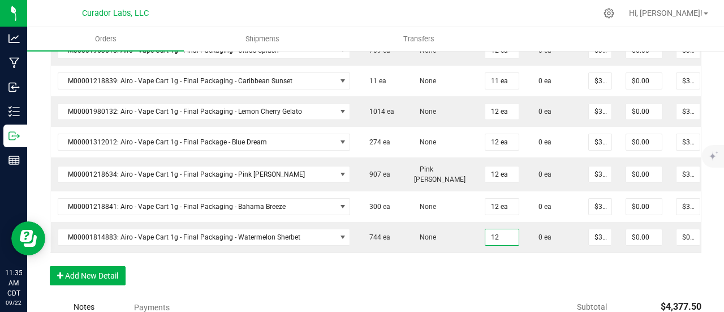
type input "12 ea"
type input "$390.00"
click at [504, 272] on div "Order Details Print All Labels Item Sellable Strain Qty Ordered Qty Allocated U…" at bounding box center [376, 60] width 652 height 474
click at [99, 277] on button "Add New Detail" at bounding box center [88, 275] width 76 height 19
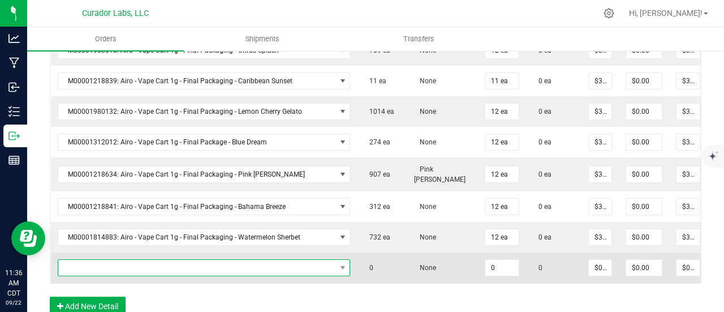
click at [99, 260] on span "NO DATA FOUND" at bounding box center [197, 268] width 278 height 16
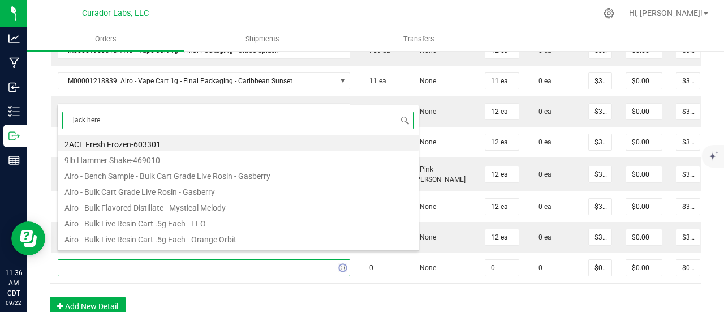
type input "[PERSON_NAME]"
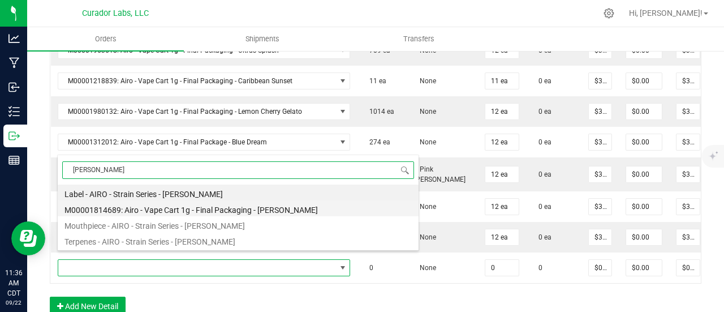
click at [216, 208] on li "M00001814689: Airo - Vape Cart 1g - Final Packaging - [PERSON_NAME]" at bounding box center [238, 208] width 361 height 16
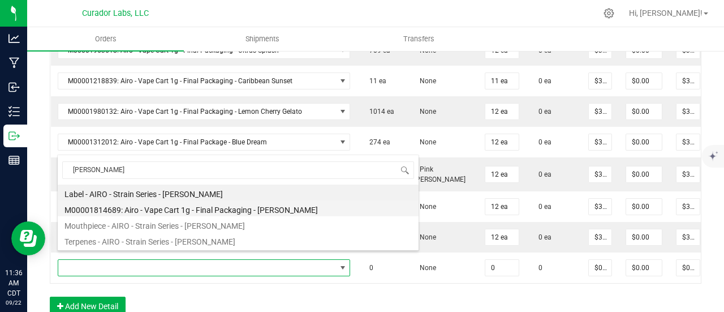
type input "0 ea"
type input "$32.50000"
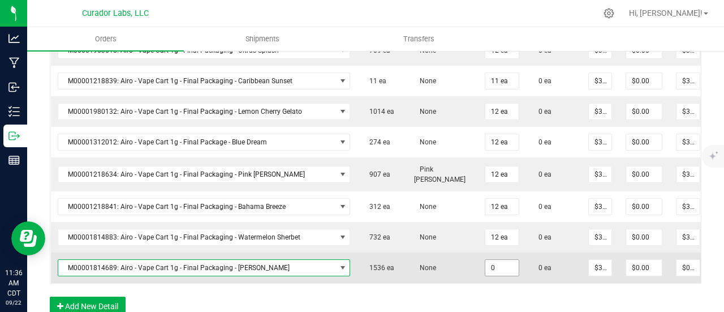
click at [499, 260] on input "0" at bounding box center [502, 268] width 33 height 16
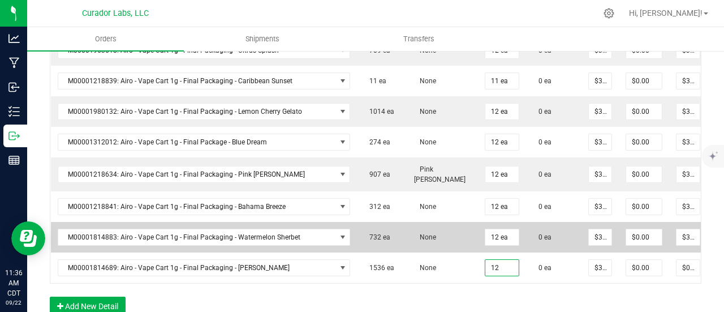
type input "12 ea"
type input "$390.00"
click at [460, 228] on td "None" at bounding box center [442, 237] width 71 height 31
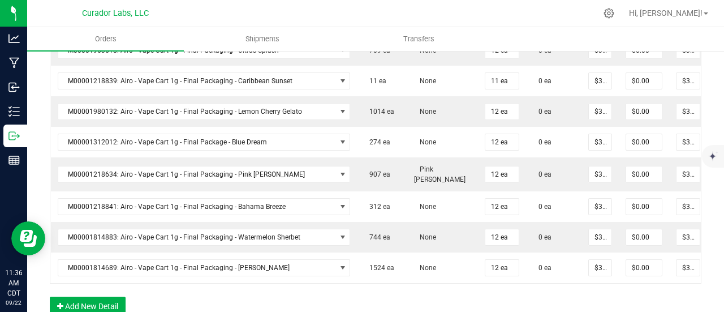
scroll to position [698, 0]
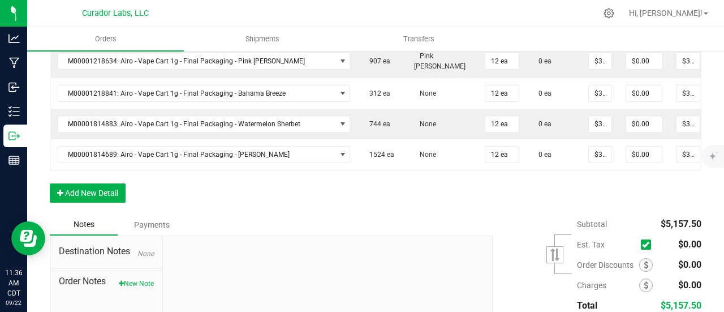
click at [98, 186] on button "Add New Detail" at bounding box center [88, 192] width 76 height 19
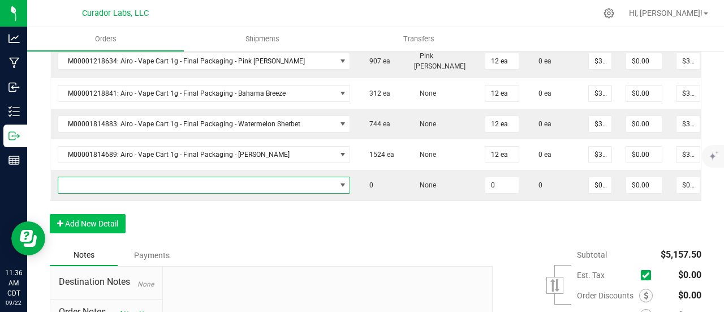
click at [100, 177] on span "NO DATA FOUND" at bounding box center [197, 185] width 278 height 16
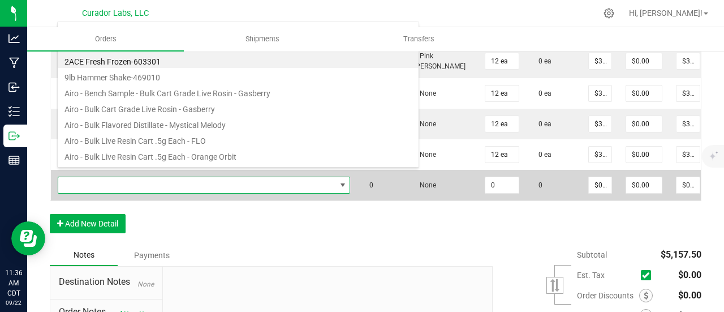
scroll to position [16, 287]
type input "cloud nine"
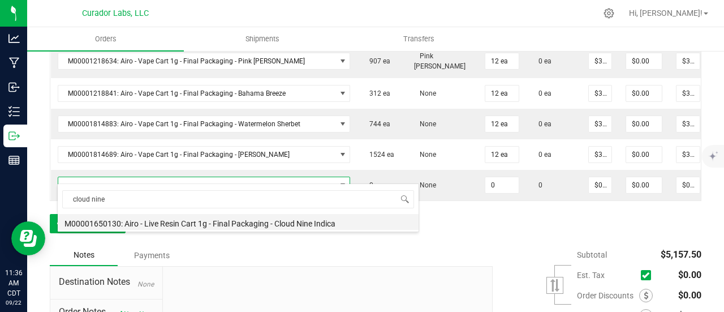
click at [212, 218] on li "M00001650130: Airo - Live Resin Cart 1g - Final Packaging - Cloud Nine Indica" at bounding box center [238, 222] width 361 height 16
type input "0 ea"
type input "$40.00000"
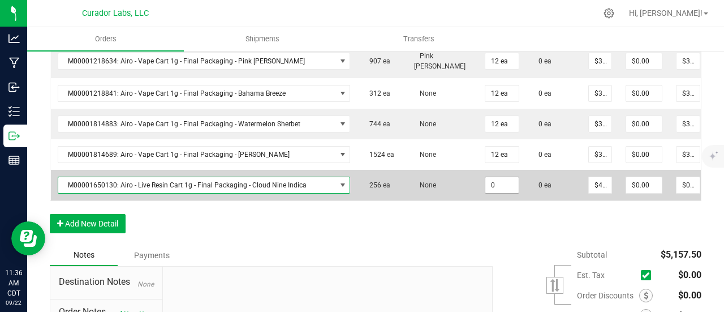
click at [499, 177] on input "0" at bounding box center [502, 185] width 33 height 16
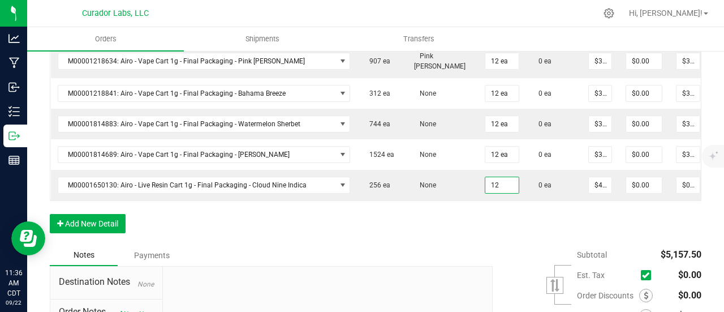
type input "12 ea"
type input "$480.00"
click at [105, 221] on button "Add New Detail" at bounding box center [88, 223] width 76 height 19
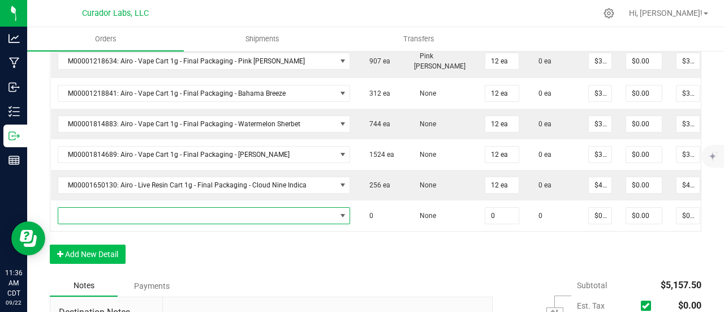
click at [105, 213] on span "NO DATA FOUND" at bounding box center [197, 216] width 278 height 16
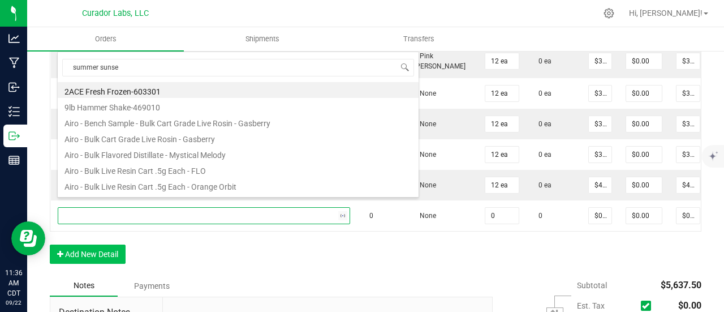
type input "summer sunset"
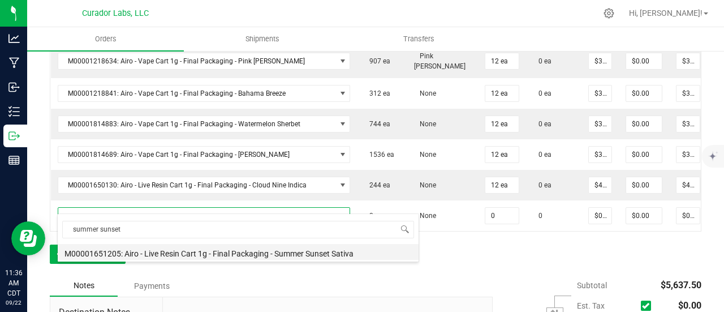
click at [190, 252] on li "M00001651205: Airo - Live Resin Cart 1g - Final Packaging - Summer Sunset Sativa" at bounding box center [238, 252] width 361 height 16
type input "0 ea"
type input "$40.00000"
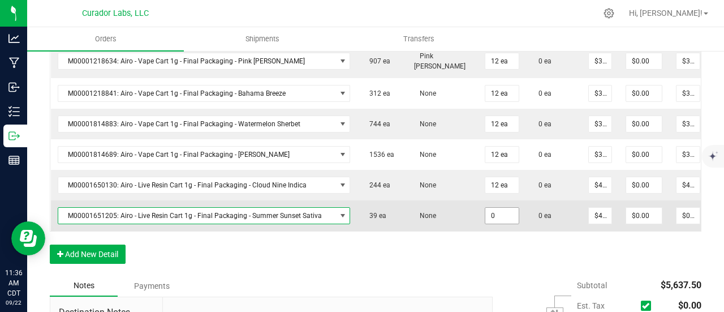
click at [505, 208] on input "0" at bounding box center [502, 216] width 33 height 16
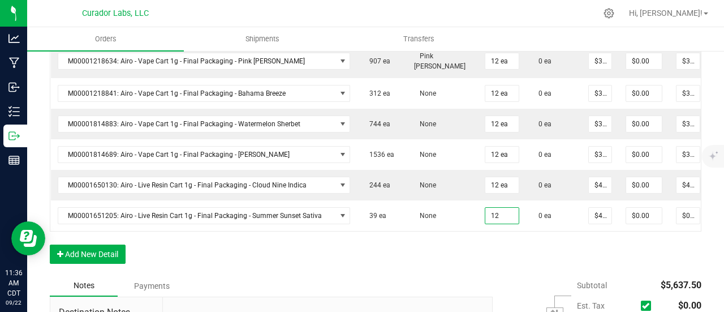
type input "12 ea"
type input "$480.00"
click at [96, 259] on button "Add New Detail" at bounding box center [88, 253] width 76 height 19
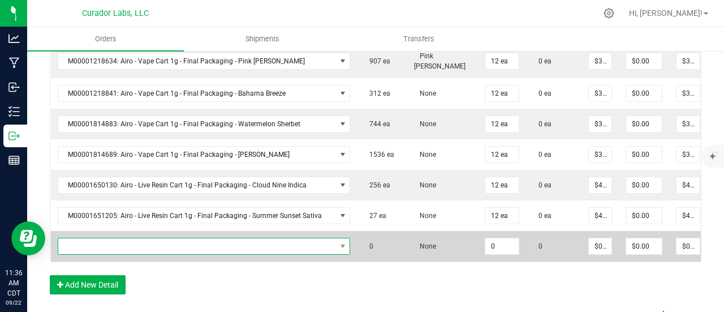
click at [96, 239] on span "NO DATA FOUND" at bounding box center [197, 246] width 278 height 16
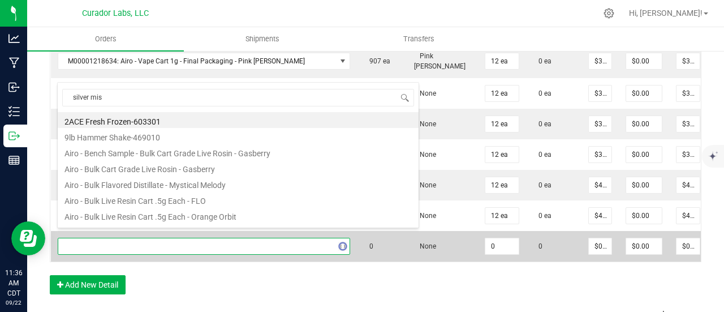
type input "silver mist"
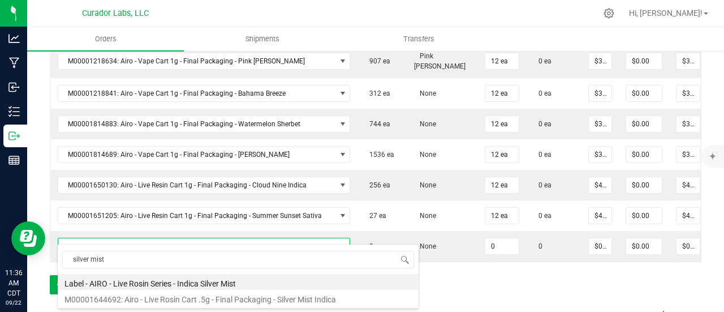
drag, startPoint x: 194, startPoint y: 293, endPoint x: 265, endPoint y: 290, distance: 71.3
click at [195, 293] on li "M00001644692: Airo - Live Rosin Cart .5g - Final Packaging - Silver Mist Indica" at bounding box center [238, 298] width 361 height 16
type input "0 ea"
type input "$30.00000"
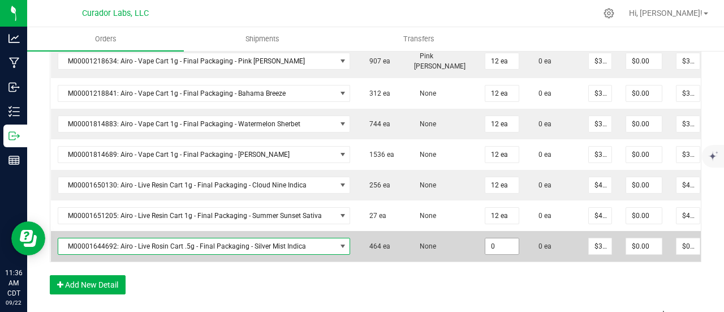
click at [486, 238] on input "0" at bounding box center [502, 246] width 33 height 16
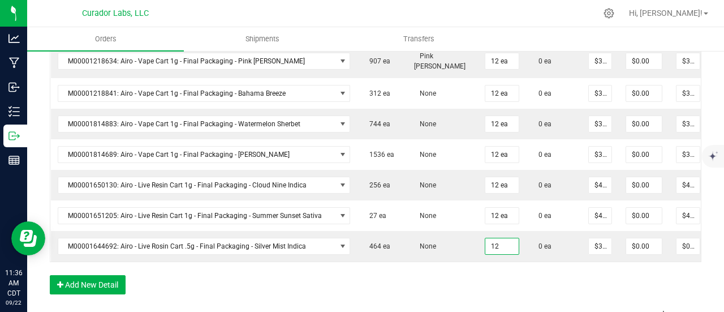
type input "12 ea"
type input "$360.00"
click at [494, 277] on div "Order Details Print All Labels Item Sellable Strain Qty Ordered Qty Allocated U…" at bounding box center [376, 8] width 652 height 596
click at [109, 280] on button "Add New Detail" at bounding box center [88, 284] width 76 height 19
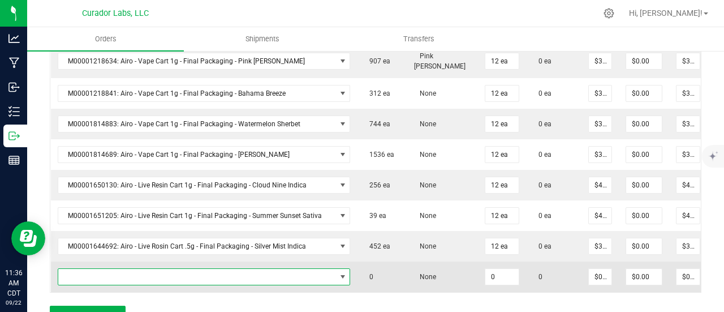
click at [109, 269] on span "NO DATA FOUND" at bounding box center [197, 277] width 278 height 16
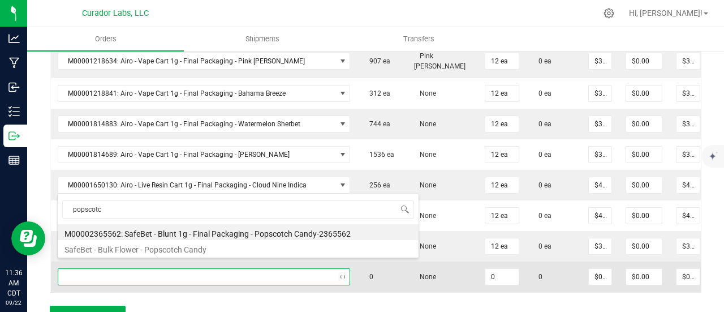
type input "popscotch"
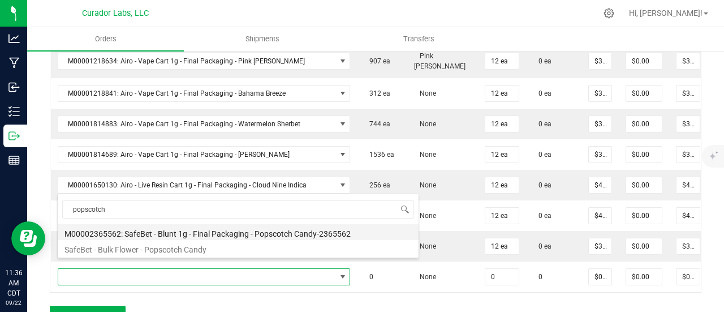
click at [176, 225] on li "M00002365562: SafeBet - Blunt 1g - Final Packaging - Popscotch Candy-2365562" at bounding box center [238, 232] width 361 height 16
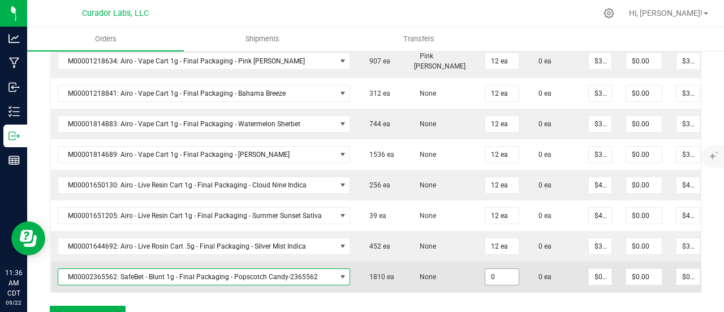
click at [512, 269] on input "0" at bounding box center [502, 277] width 33 height 16
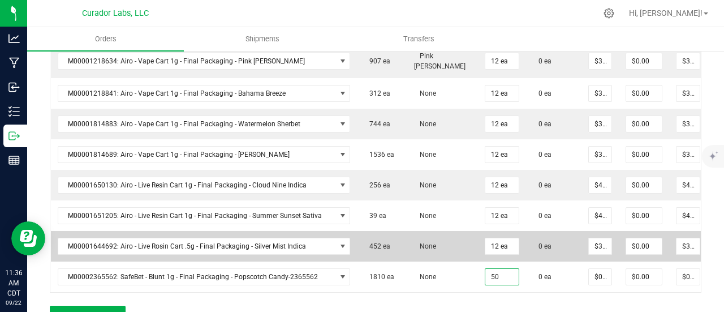
type input "50 ea"
click at [443, 236] on td "None" at bounding box center [442, 246] width 71 height 31
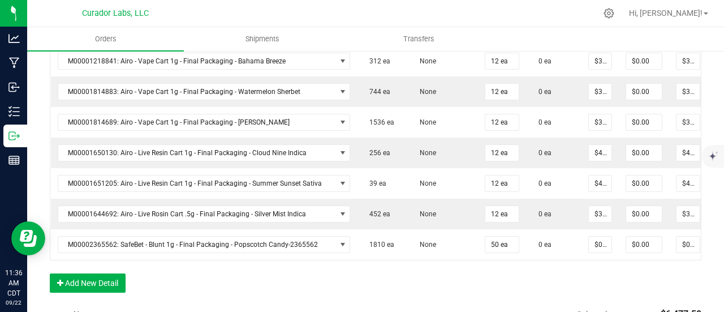
scroll to position [755, 0]
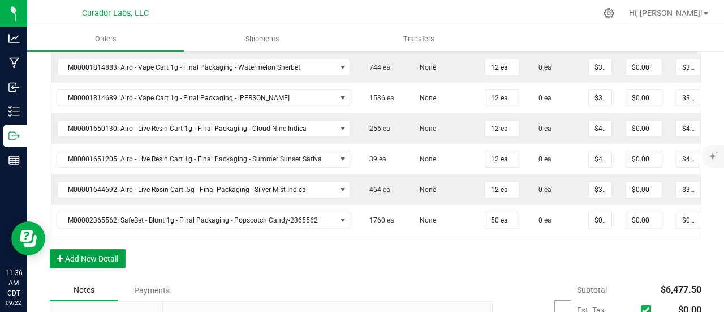
click at [109, 255] on button "Add New Detail" at bounding box center [88, 258] width 76 height 19
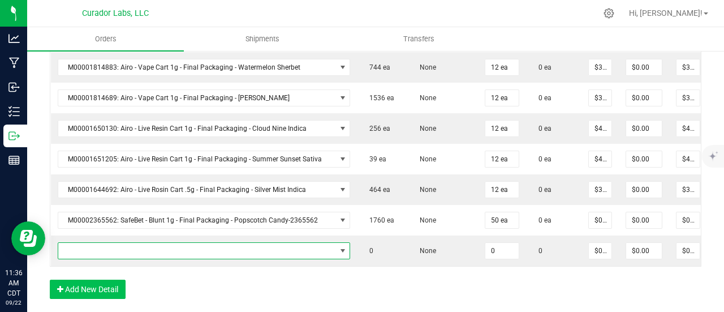
click at [109, 243] on span "NO DATA FOUND" at bounding box center [197, 251] width 278 height 16
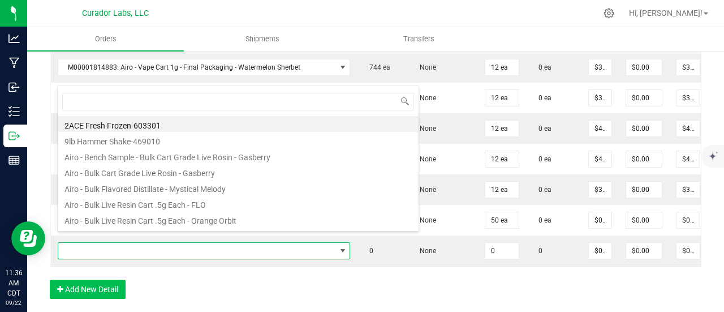
scroll to position [16, 287]
type input "flavortown"
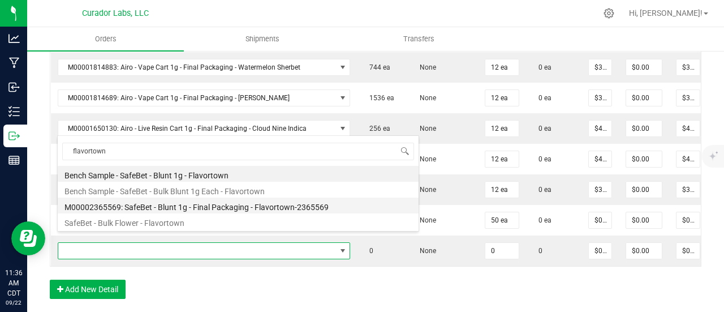
click at [217, 200] on li "M00002365569: SafeBet - Blunt 1g - Final Packaging - Flavortown-2365569" at bounding box center [238, 205] width 361 height 16
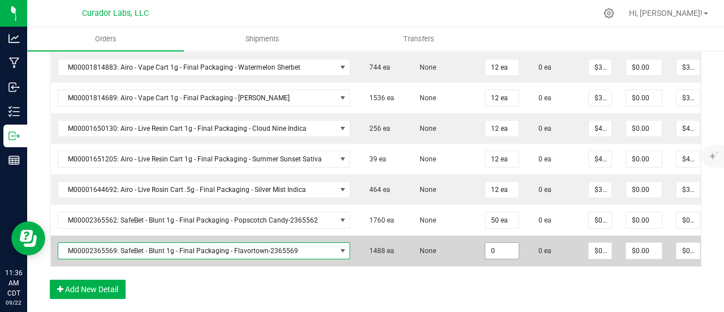
click at [489, 243] on input "0" at bounding box center [502, 251] width 33 height 16
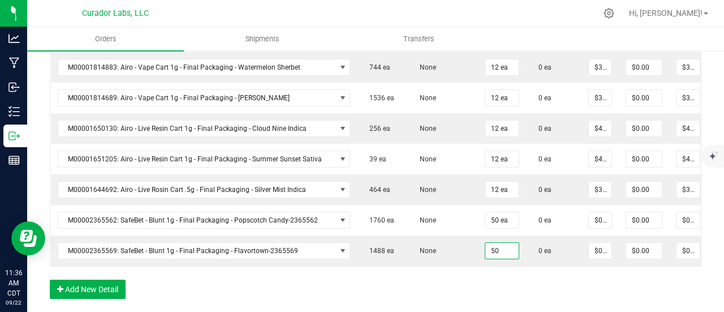
type input "50 ea"
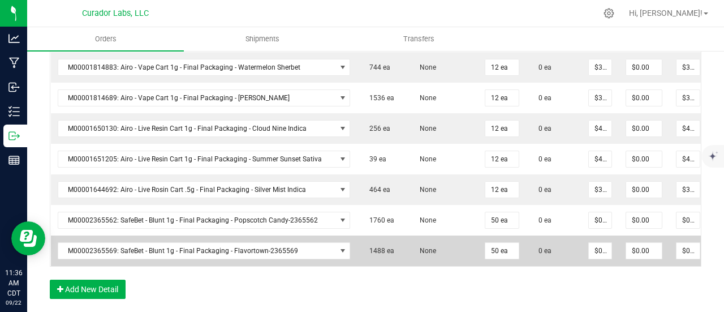
drag, startPoint x: 513, startPoint y: 294, endPoint x: 585, endPoint y: 227, distance: 97.3
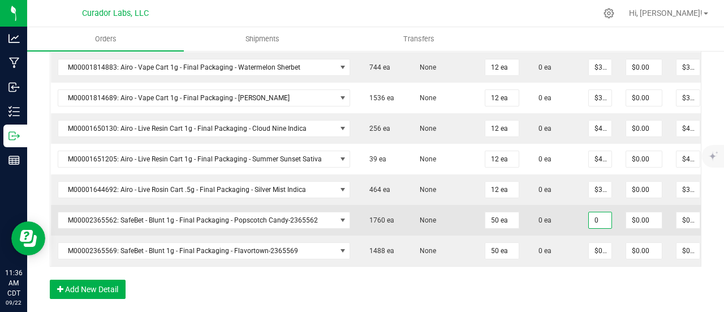
click at [592, 213] on input "0" at bounding box center [600, 220] width 23 height 16
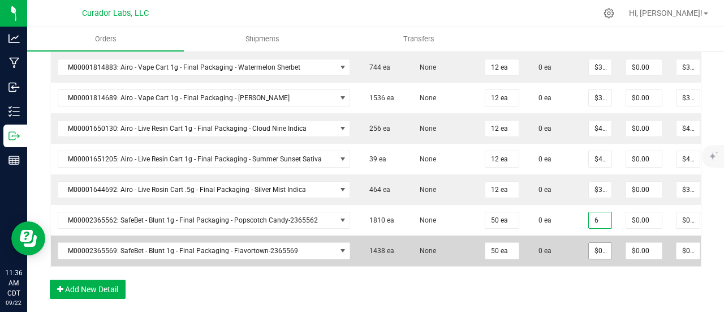
type input "$6.00000"
type input "$300.00"
click at [589, 243] on input "0" at bounding box center [600, 251] width 23 height 16
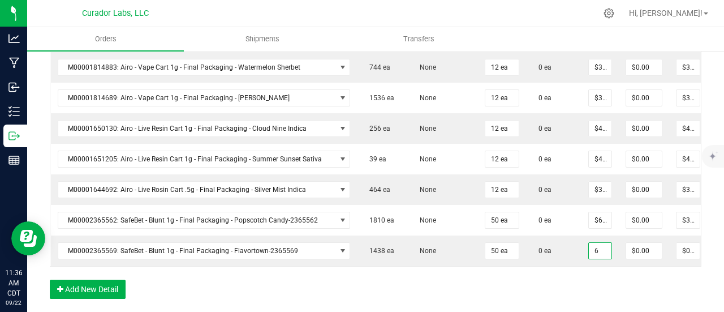
type input "$6.00000"
type input "$300.00"
click at [100, 294] on button "Add New Detail" at bounding box center [88, 289] width 76 height 19
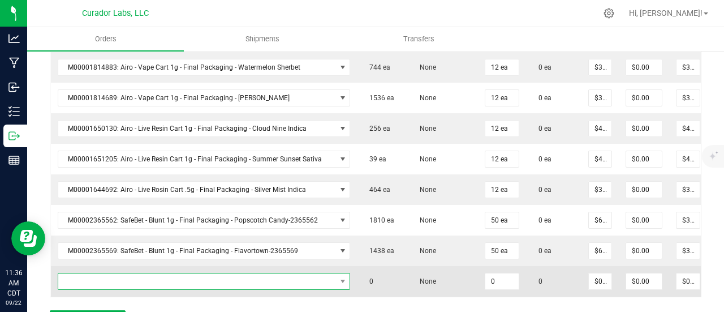
click at [96, 273] on span "NO DATA FOUND" at bounding box center [197, 281] width 278 height 16
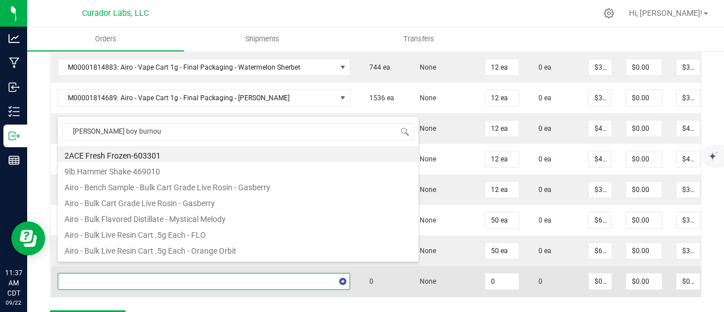
type input "[PERSON_NAME] boy burnout"
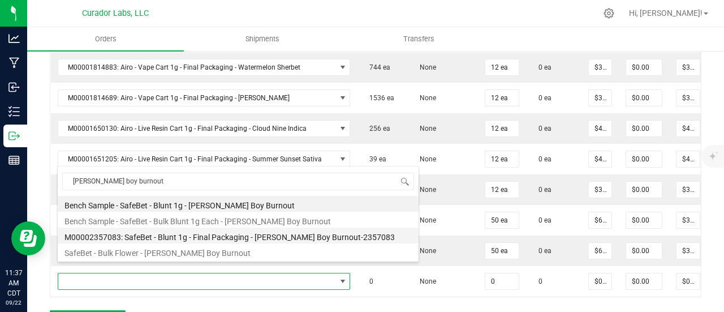
click at [168, 233] on li "M00002357083: SafeBet - Blunt 1g - Final Packaging - [PERSON_NAME] Boy Burnout-…" at bounding box center [238, 235] width 361 height 16
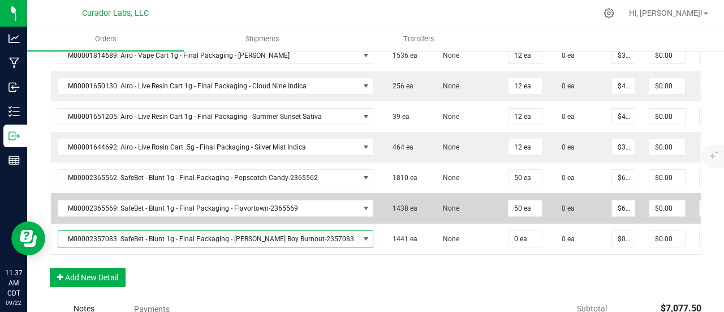
scroll to position [811, 0]
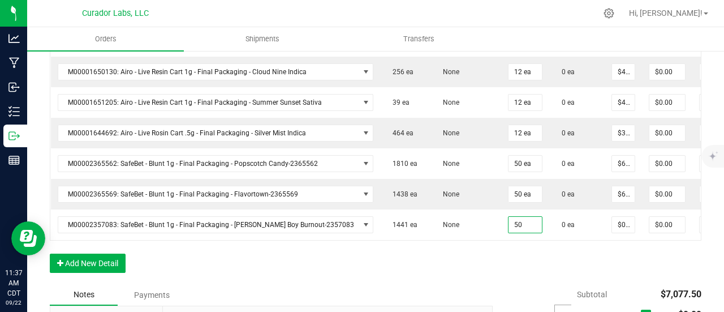
type input "50 ea"
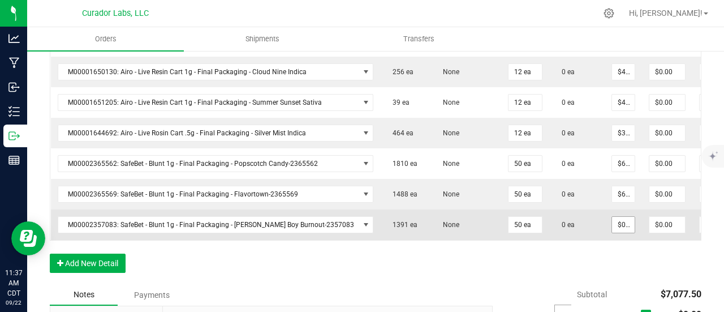
click at [605, 221] on td "$0.00000" at bounding box center [623, 224] width 37 height 31
click at [612, 220] on input "0" at bounding box center [623, 225] width 23 height 16
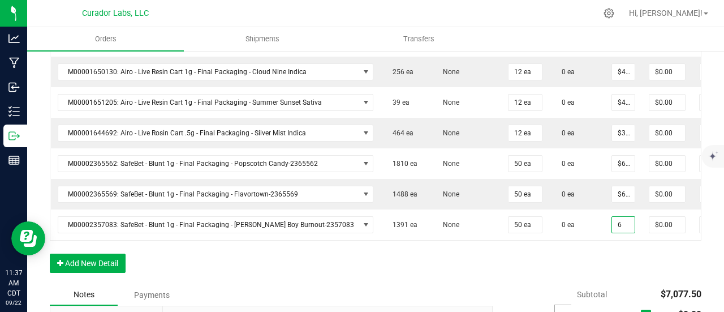
type input "$6.00000"
type input "$300.00"
drag, startPoint x: 592, startPoint y: 280, endPoint x: 536, endPoint y: 280, distance: 55.5
click at [591, 284] on div "Subtotal" at bounding box center [618, 294] width 83 height 20
click at [76, 257] on button "Add New Detail" at bounding box center [88, 263] width 76 height 19
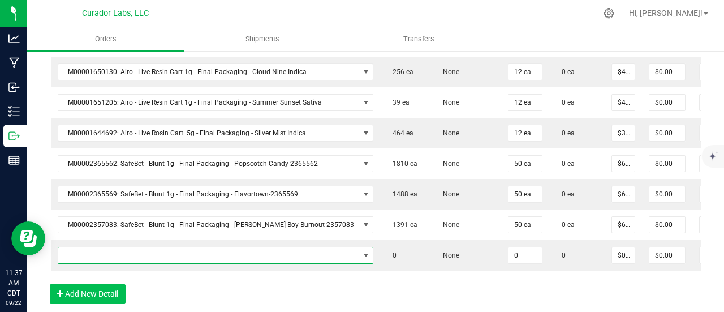
click at [85, 247] on span "NO DATA FOUND" at bounding box center [208, 255] width 301 height 16
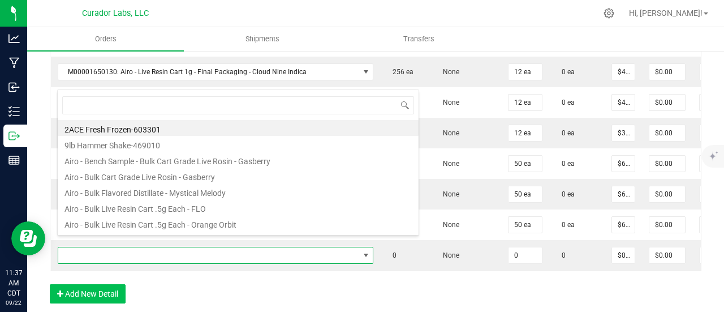
scroll to position [16, 287]
type input "[PERSON_NAME]"
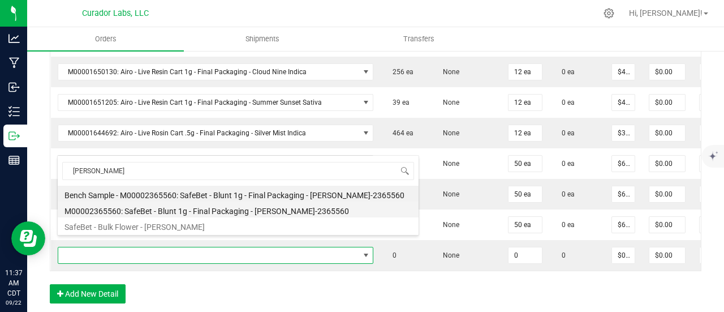
click at [183, 208] on li "M00002365560: SafeBet - Blunt 1g - Final Packaging - [PERSON_NAME]-2365560" at bounding box center [238, 209] width 361 height 16
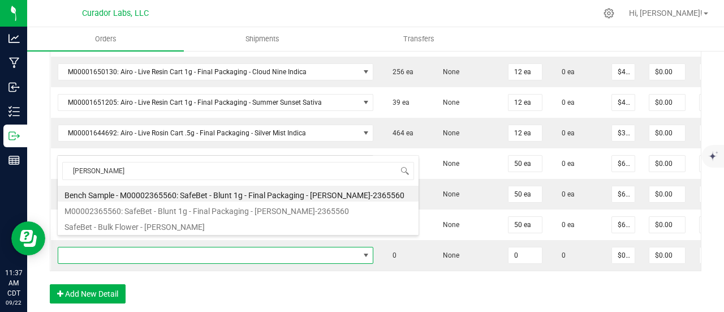
type input "0 ea"
type input "$6.00000"
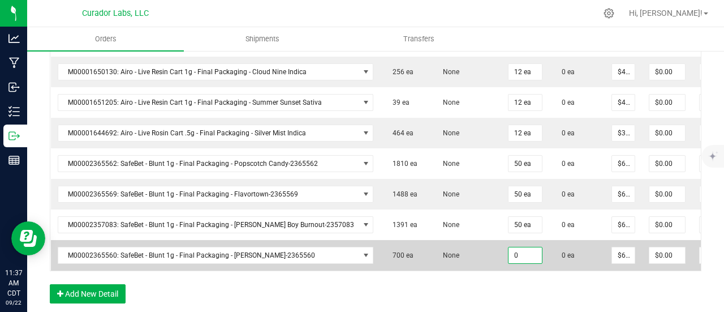
click at [509, 247] on input "0" at bounding box center [525, 255] width 33 height 16
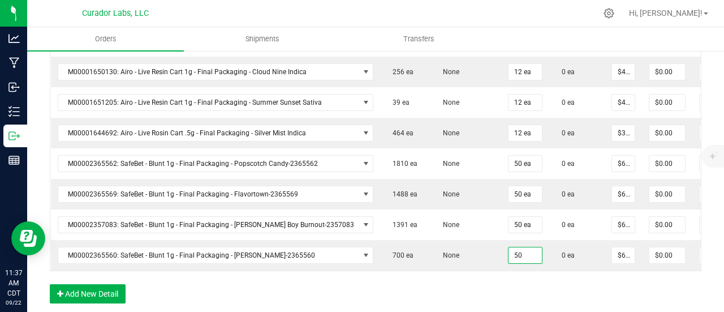
type input "50 ea"
type input "$300.00"
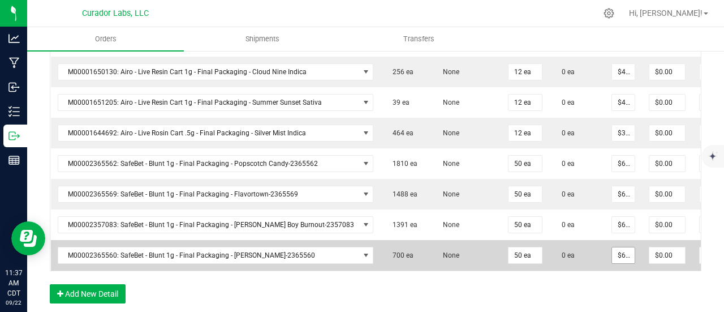
type input "6"
click at [612, 247] on input "6" at bounding box center [623, 255] width 23 height 16
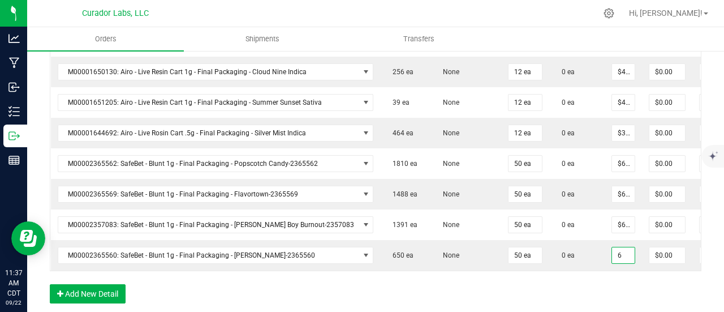
type input "$6.00000"
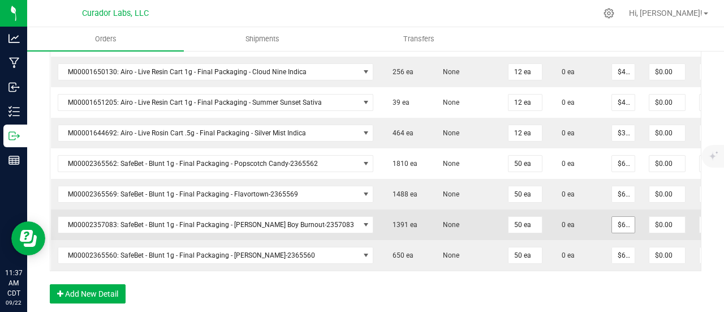
type input "6"
drag, startPoint x: 586, startPoint y: 216, endPoint x: 592, endPoint y: 190, distance: 26.8
click at [612, 217] on input "6" at bounding box center [623, 225] width 23 height 16
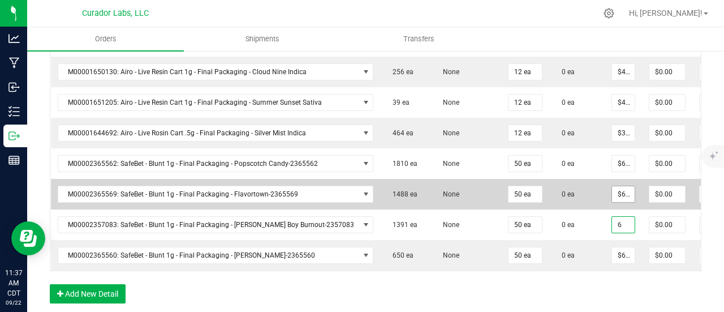
type input "6"
type input "$6.00000"
click at [612, 186] on input "6" at bounding box center [623, 194] width 23 height 16
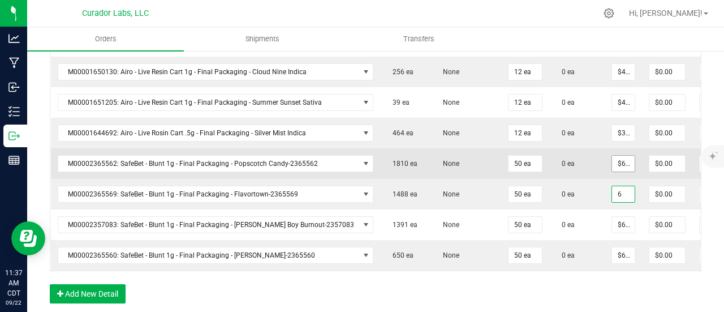
type input "6"
type input "$6.00000"
click at [612, 156] on input "6" at bounding box center [623, 164] width 23 height 16
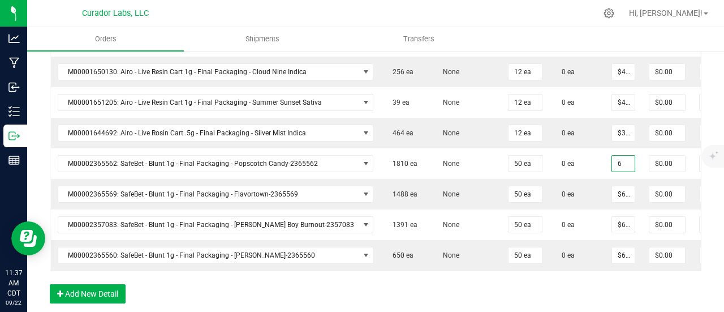
type input "$6.00000"
click at [88, 292] on button "Add New Detail" at bounding box center [88, 293] width 76 height 19
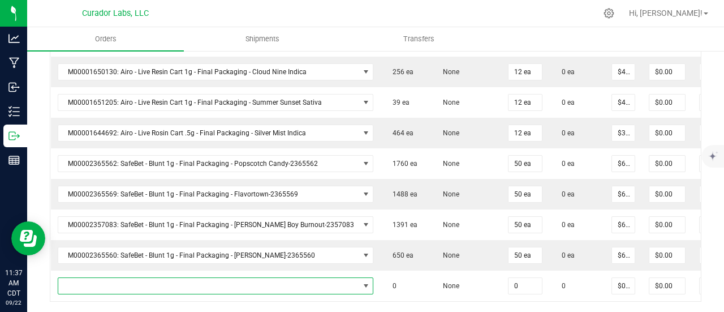
click at [101, 278] on span "NO DATA FOUND" at bounding box center [208, 286] width 301 height 16
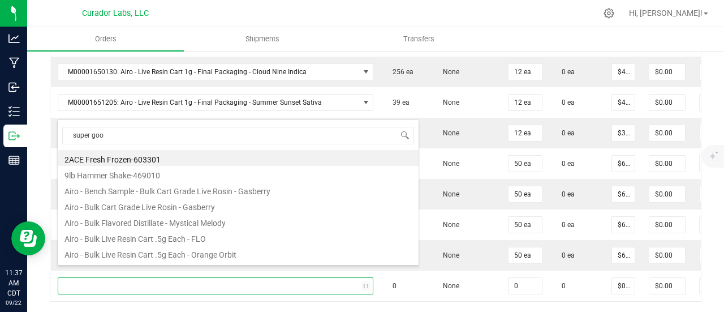
type input "super goof"
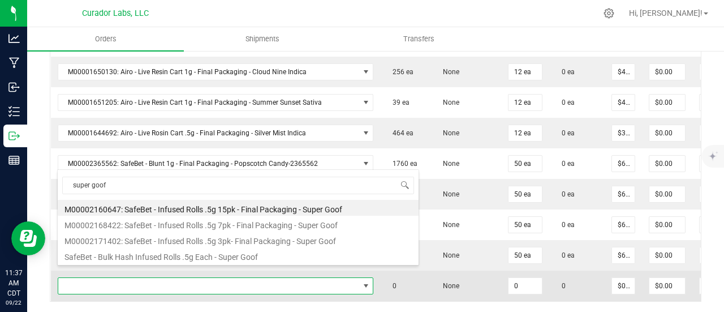
drag, startPoint x: 188, startPoint y: 241, endPoint x: 346, endPoint y: 262, distance: 159.3
click at [188, 241] on li "M00002171402: SafeBet - Infused Rolls .5g 3pk- Final Packaging - Super Goof" at bounding box center [238, 239] width 361 height 16
type input "0 ea"
type input "$14.00000"
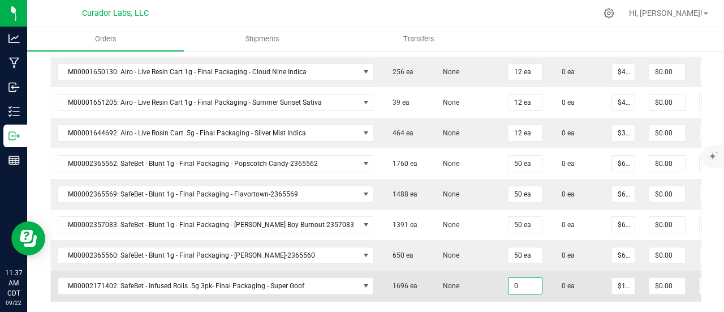
click at [509, 278] on input "0" at bounding box center [525, 286] width 33 height 16
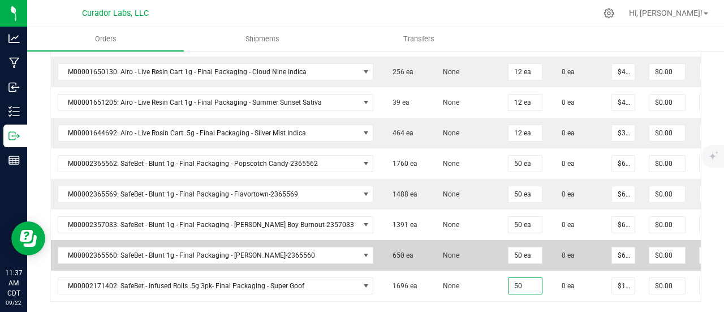
type input "50 ea"
type input "$700.00"
click at [467, 250] on td "None" at bounding box center [466, 255] width 71 height 31
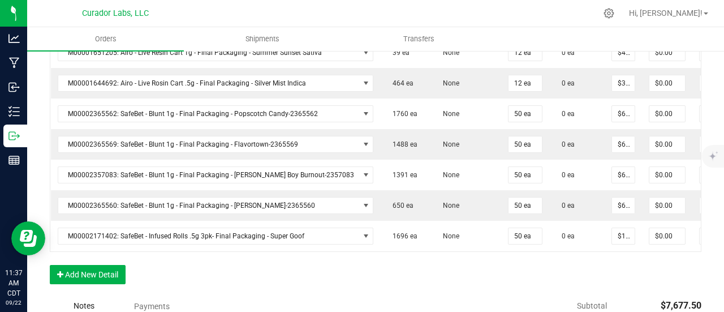
scroll to position [925, 0]
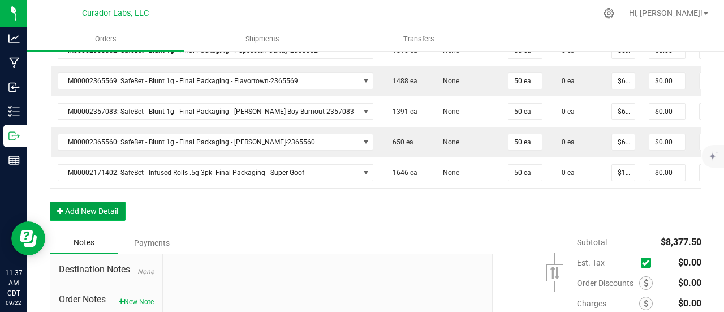
click at [75, 213] on button "Add New Detail" at bounding box center [88, 210] width 76 height 19
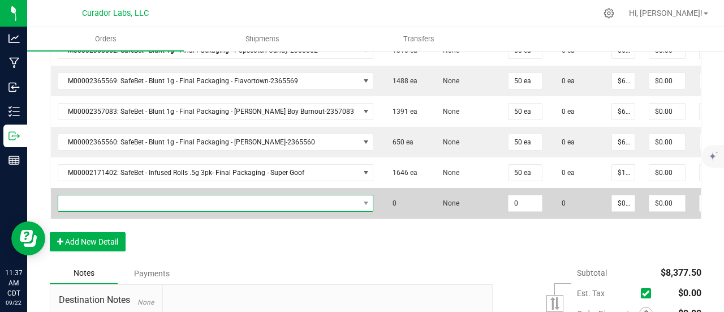
click at [87, 195] on span "NO DATA FOUND" at bounding box center [208, 203] width 301 height 16
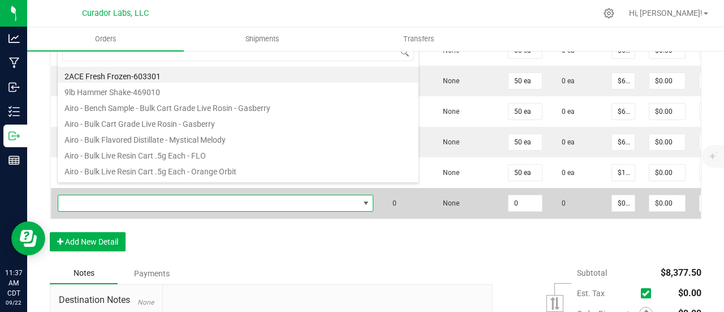
scroll to position [16, 287]
type input "bank roll"
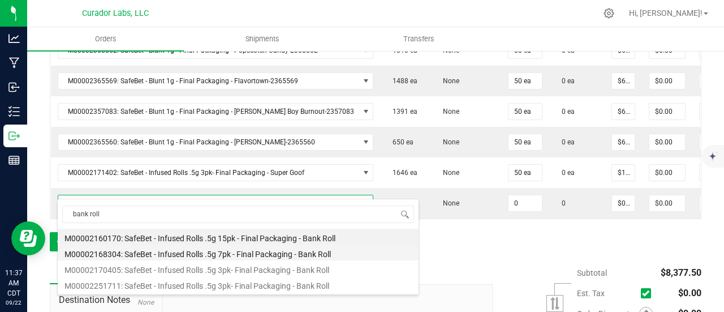
click at [221, 257] on li "M00002168304: SafeBet - Infused Rolls .5g 7pk - Final Packaging - Bank Roll" at bounding box center [238, 252] width 361 height 16
type input "0 ea"
type input "$30.00000"
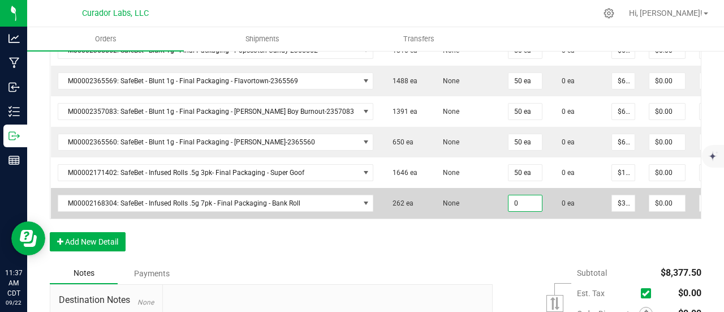
click at [509, 196] on input "0" at bounding box center [525, 203] width 33 height 16
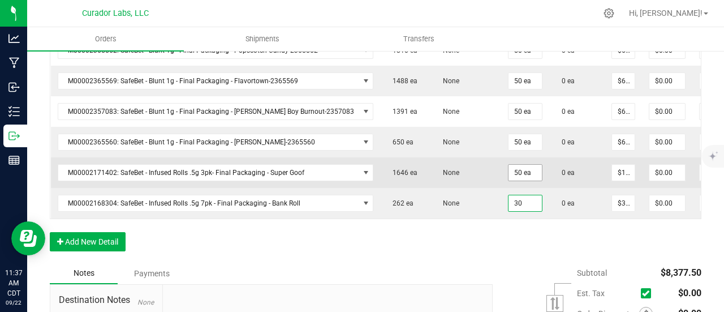
type input "30"
type input "50"
type input "30 ea"
type input "$900.00"
click at [509, 165] on input "50" at bounding box center [525, 173] width 33 height 16
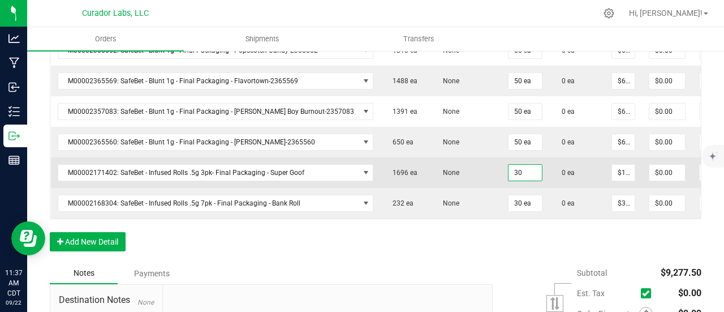
type input "30 ea"
type input "$420.00"
click at [311, 157] on td "M00002171402: SafeBet - Infused Rolls .5g 3pk- Final Packaging - Super Goof" at bounding box center [216, 172] width 330 height 31
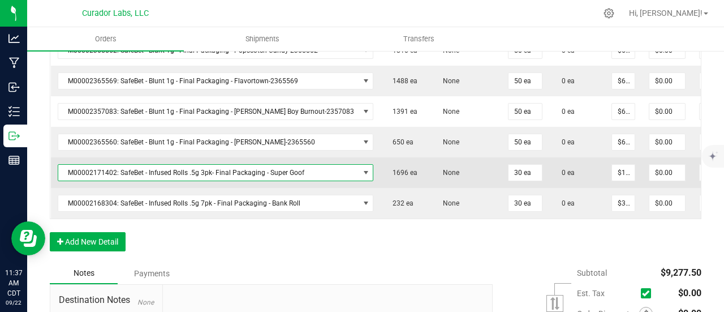
click at [311, 165] on span "M00002171402: SafeBet - Infused Rolls .5g 3pk- Final Packaging - Super Goof" at bounding box center [208, 173] width 301 height 16
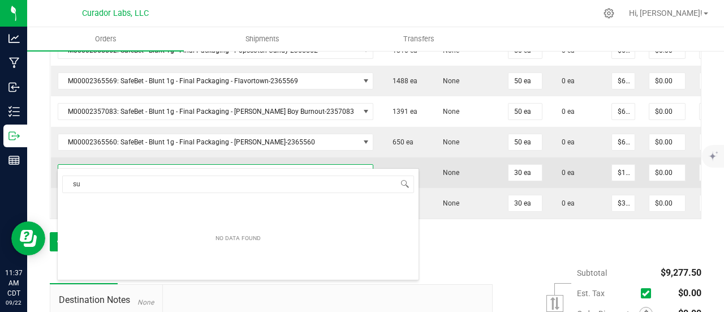
type input "sup"
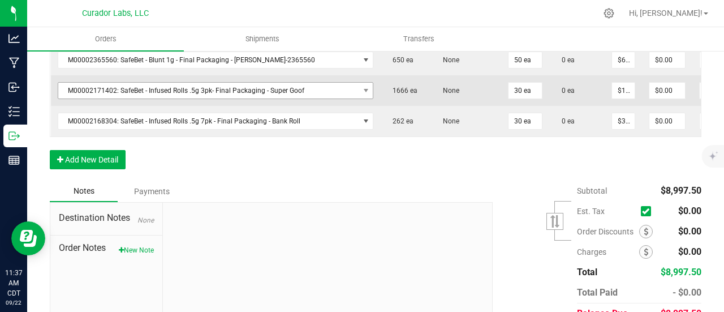
scroll to position [943, 0]
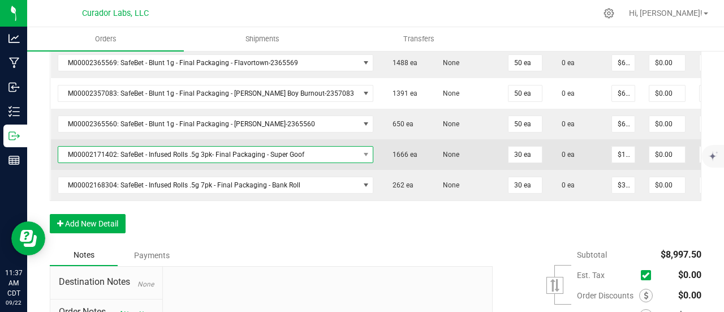
click at [284, 147] on span "M00002171402: SafeBet - Infused Rolls .5g 3pk- Final Packaging - Super Goof" at bounding box center [208, 155] width 301 height 16
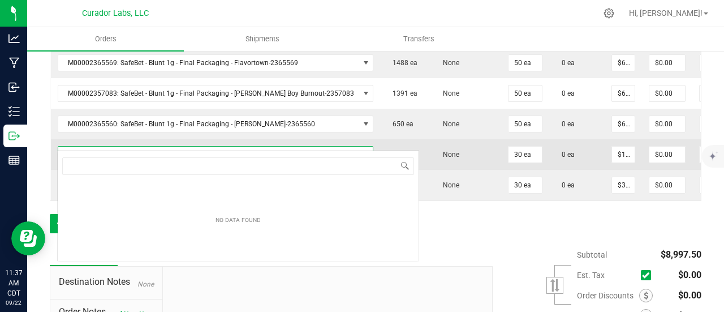
scroll to position [16, 287]
type input "super goof"
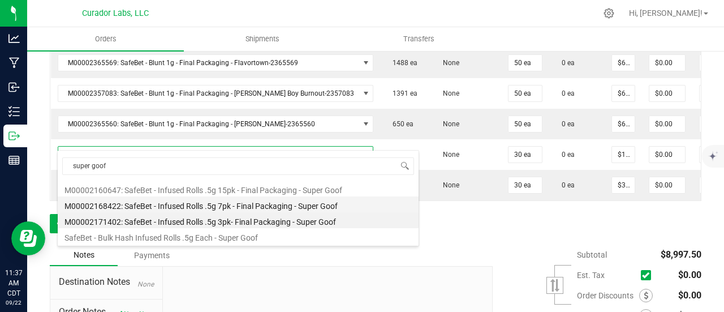
click at [248, 202] on li "M00002168422: SafeBet - Infused Rolls .5g 7pk - Final Packaging - Super Goof" at bounding box center [238, 204] width 361 height 16
type input "$30.00000"
type input "$900.00"
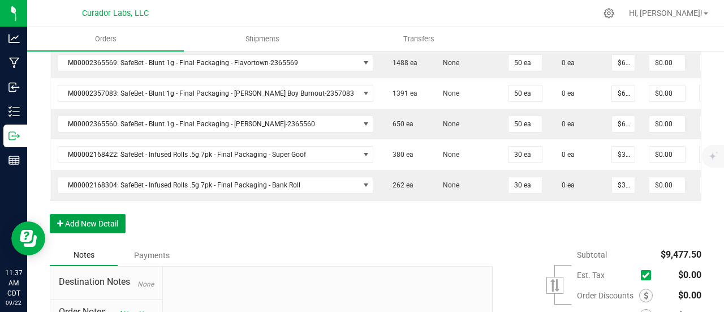
click at [81, 216] on button "Add New Detail" at bounding box center [88, 223] width 76 height 19
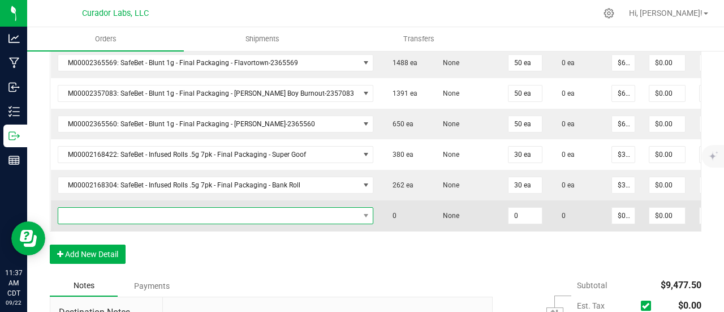
click at [86, 208] on span "NO DATA FOUND" at bounding box center [208, 216] width 301 height 16
click at [119, 208] on span "NO DATA FOUND" at bounding box center [208, 216] width 301 height 16
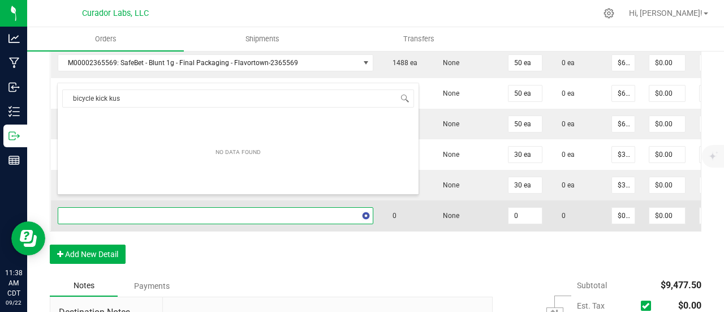
type input "bicycle kick kush"
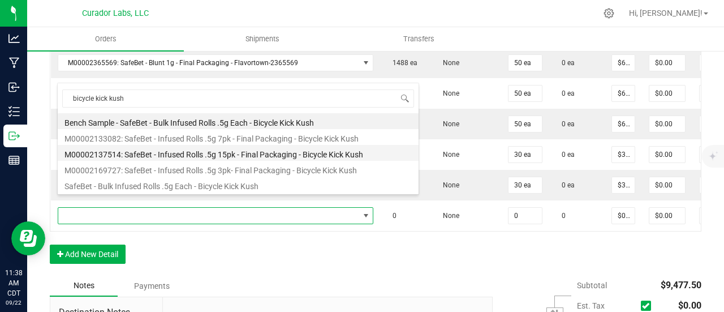
click at [166, 147] on li "M00002137514: SafeBet - Infused Rolls .5g 15pk - Final Packaging - Bicycle Kick…" at bounding box center [238, 153] width 361 height 16
type input "0 ea"
type input "$58.00000"
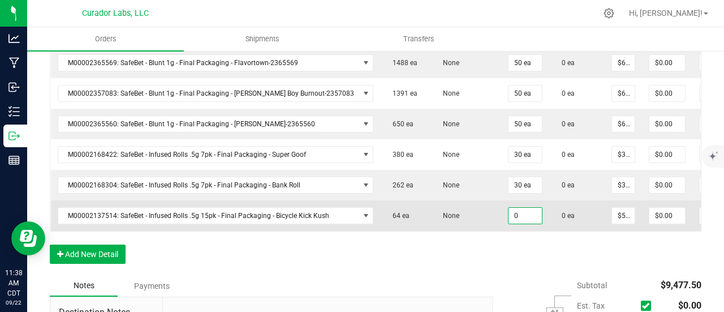
click at [509, 208] on input "0" at bounding box center [525, 216] width 33 height 16
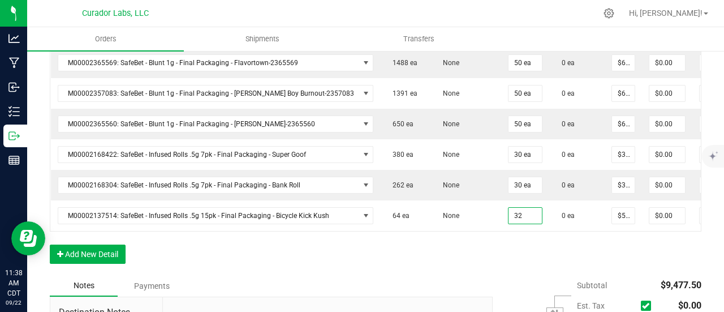
type input "32 ea"
type input "$1,856.00"
click at [108, 251] on button "Add New Detail" at bounding box center [88, 253] width 76 height 19
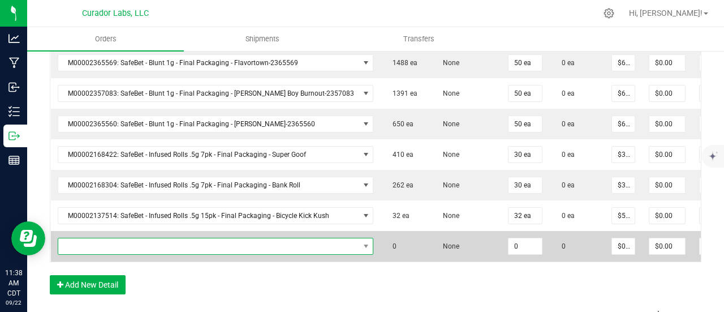
click at [107, 238] on span "NO DATA FOUND" at bounding box center [208, 246] width 301 height 16
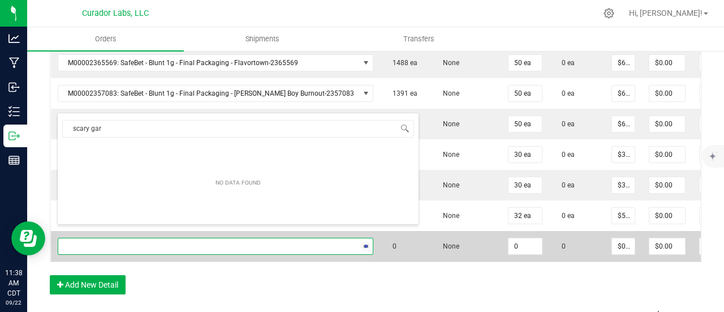
type input "scary [PERSON_NAME]"
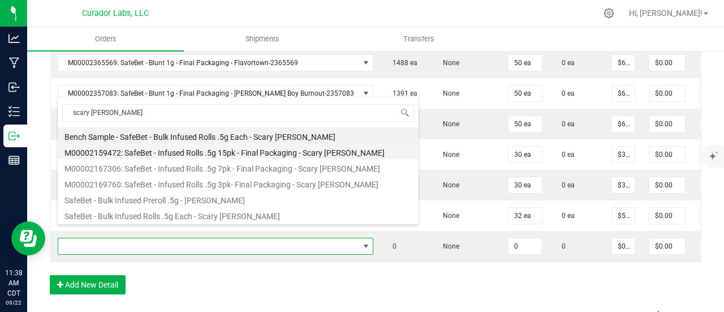
click at [209, 150] on li "M00002159472: SafeBet - Infused Rolls .5g 15pk - Final Packaging - Scary [PERSO…" at bounding box center [238, 151] width 361 height 16
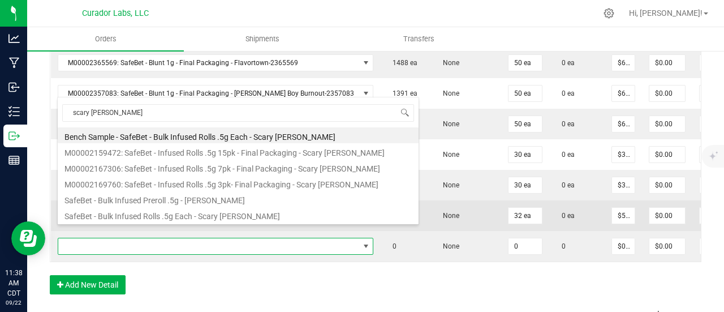
type input "0 ea"
type input "$58.00000"
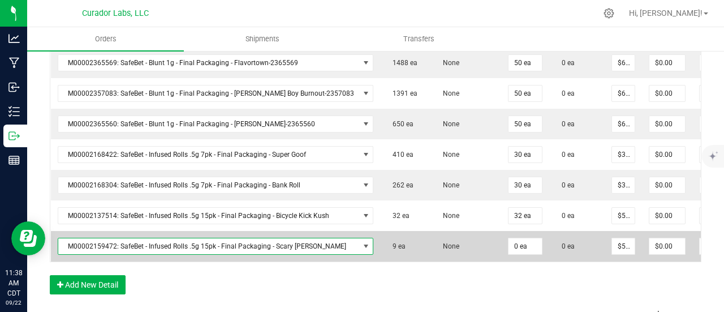
click at [157, 238] on span "M00002159472: SafeBet - Infused Rolls .5g 15pk - Final Packaging - Scary [PERSO…" at bounding box center [208, 246] width 301 height 16
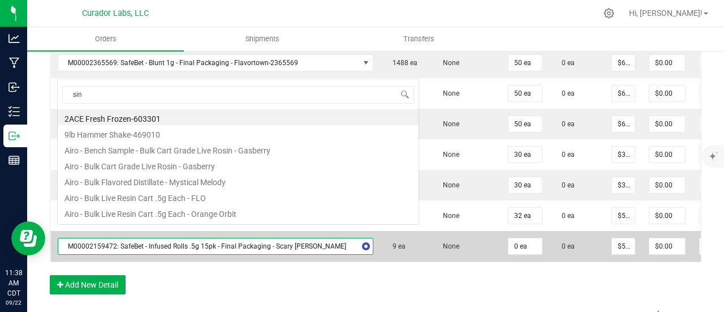
scroll to position [0, 0]
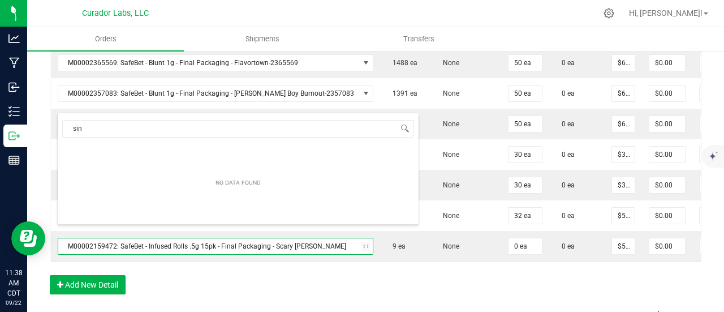
type input "sin n"
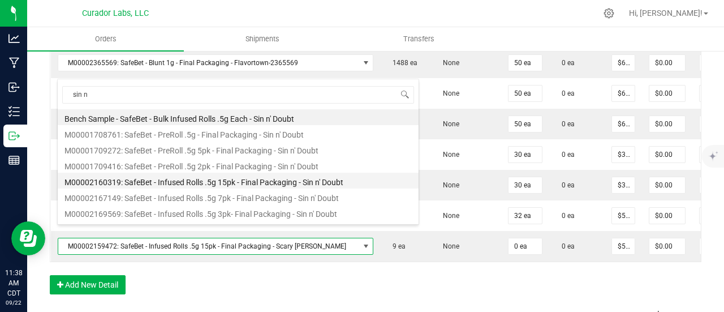
click at [240, 184] on li "M00002160319: SafeBet - Infused Rolls .5g 15pk - Final Packaging - Sin n' Doubt" at bounding box center [238, 181] width 361 height 16
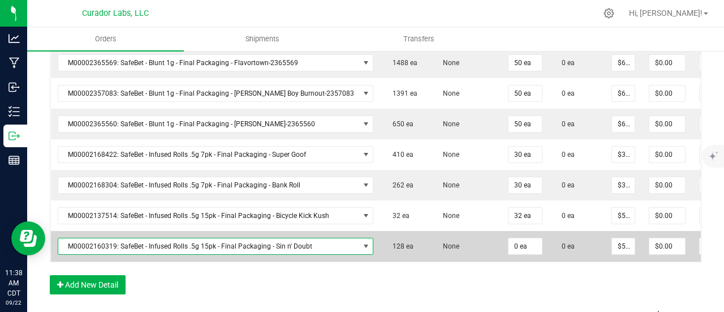
click at [501, 235] on td "0 ea" at bounding box center [525, 246] width 48 height 31
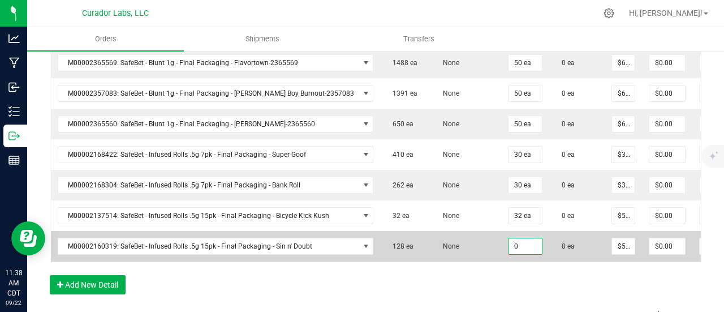
click at [509, 238] on input "0" at bounding box center [525, 246] width 33 height 16
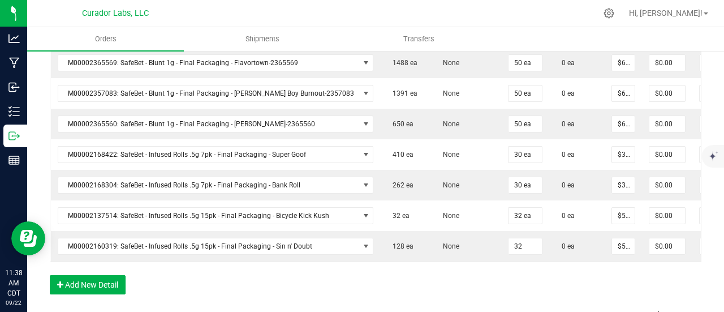
type input "32 ea"
type input "$1,856.00"
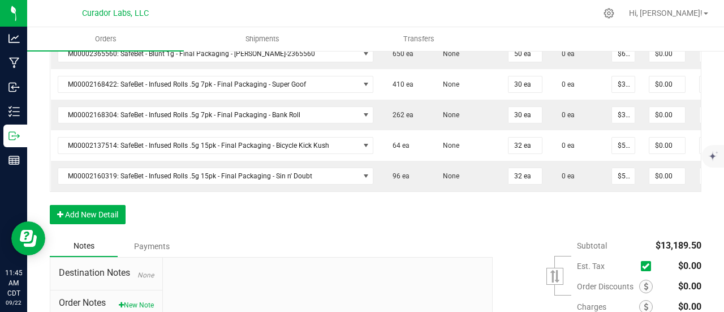
scroll to position [1019, 0]
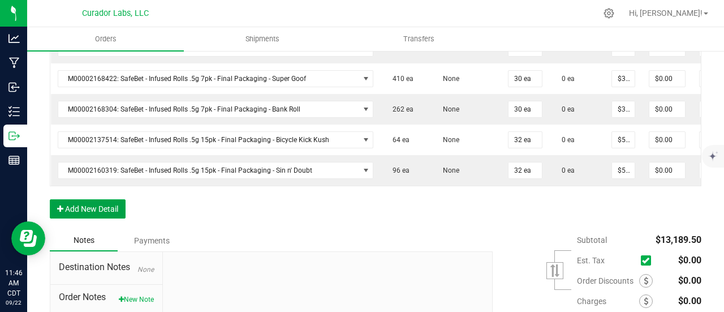
click at [112, 203] on button "Add New Detail" at bounding box center [88, 208] width 76 height 19
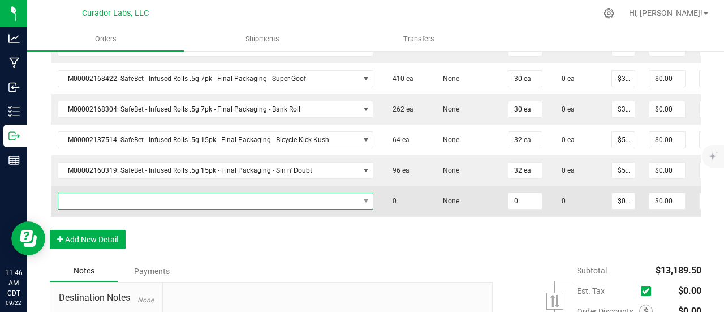
click at [111, 193] on span "NO DATA FOUND" at bounding box center [208, 201] width 301 height 16
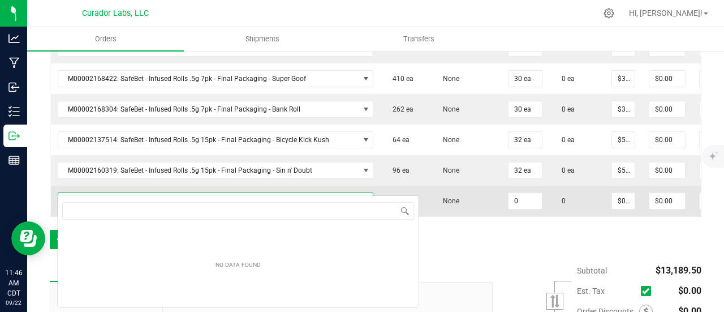
scroll to position [16, 287]
type input "evening shift"
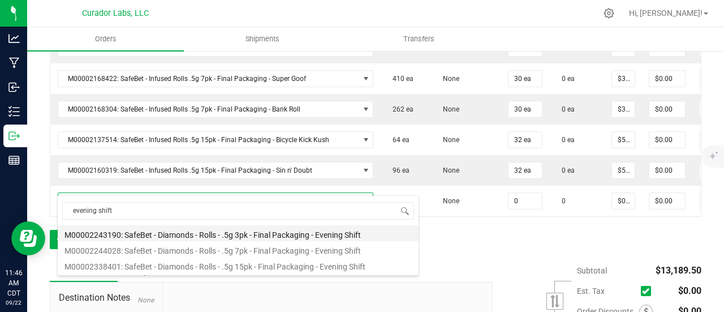
click at [191, 234] on li "M00002243190: SafeBet - Diamonds - Rolls - .5g 3pk - Final Packaging - Evening …" at bounding box center [238, 233] width 361 height 16
type input "0 ea"
type input "$14.00000"
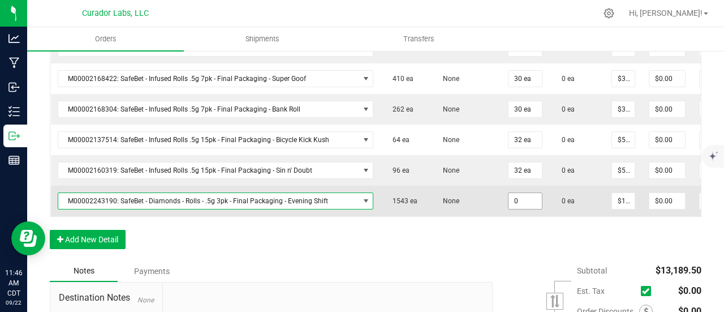
click at [509, 193] on input "0" at bounding box center [525, 201] width 33 height 16
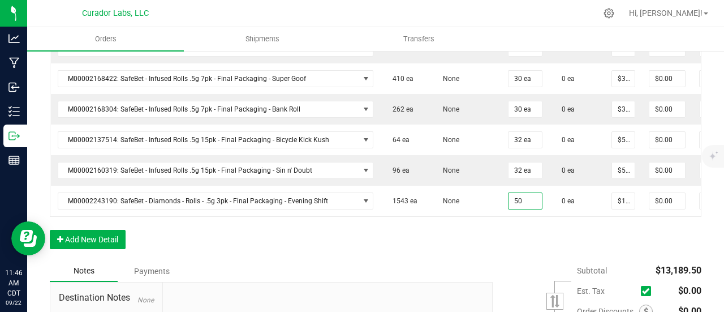
type input "50 ea"
type input "$700.00"
click at [114, 230] on button "Add New Detail" at bounding box center [88, 239] width 76 height 19
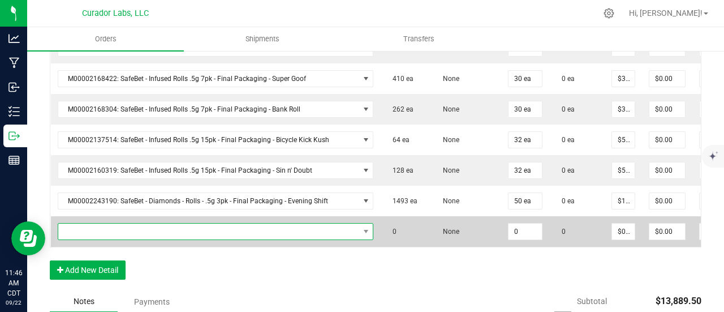
click at [110, 224] on span "NO DATA FOUND" at bounding box center [208, 232] width 301 height 16
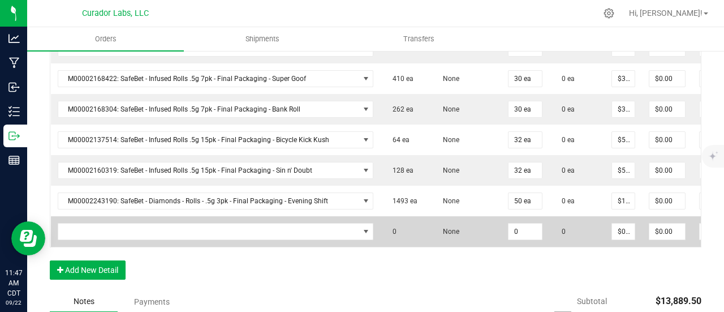
click at [292, 216] on td at bounding box center [216, 231] width 330 height 31
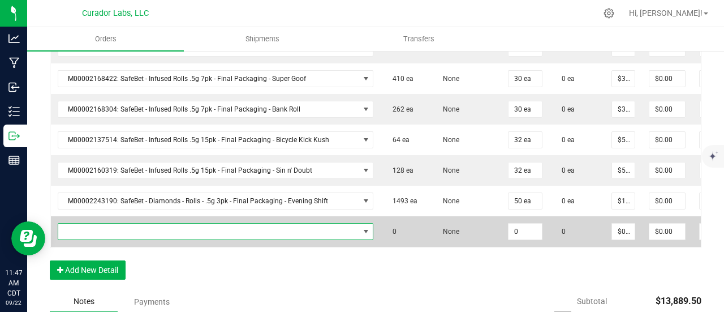
click at [111, 224] on span "NO DATA FOUND" at bounding box center [208, 232] width 301 height 16
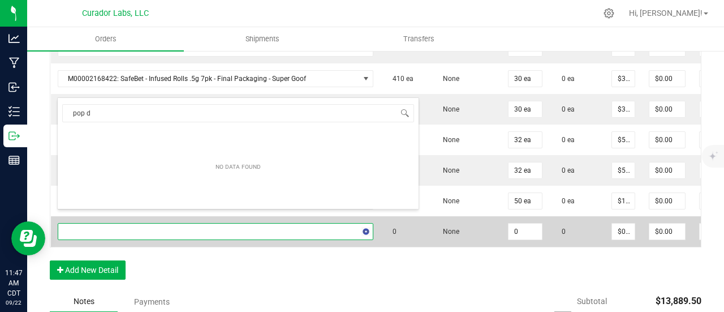
type input "pop da"
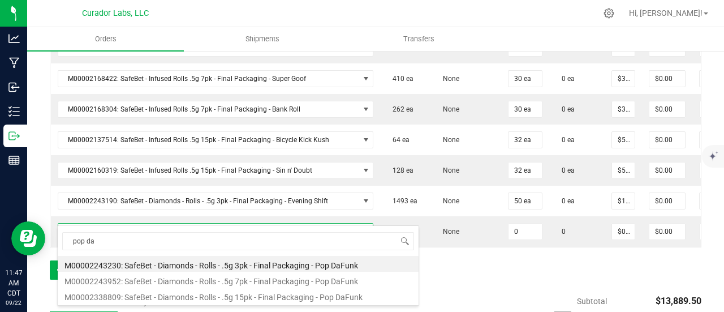
drag, startPoint x: 196, startPoint y: 261, endPoint x: 208, endPoint y: 260, distance: 12.5
click at [196, 261] on li "M00002243230: SafeBet - Diamonds - Rolls - .5g 3pk - Final Packaging - Pop DaFu…" at bounding box center [238, 264] width 361 height 16
type input "0 ea"
type input "$14.00000"
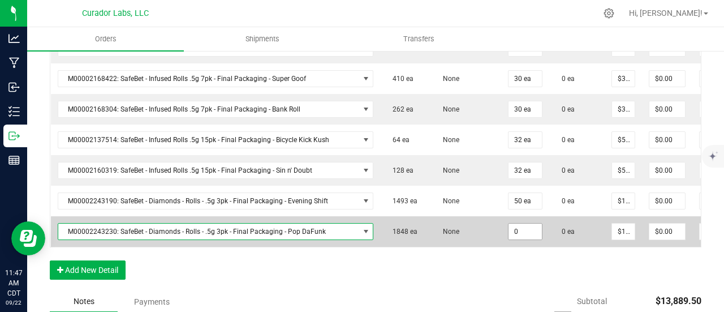
click at [509, 224] on input "0" at bounding box center [525, 232] width 33 height 16
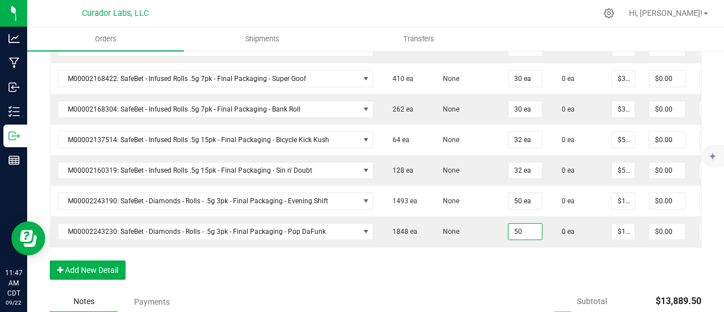
type input "50 ea"
type input "$700.00"
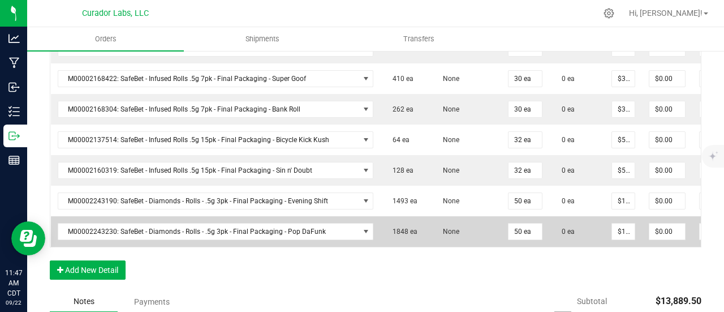
drag, startPoint x: 510, startPoint y: 288, endPoint x: 601, endPoint y: 226, distance: 110.3
click at [612, 224] on input "14" at bounding box center [623, 232] width 23 height 16
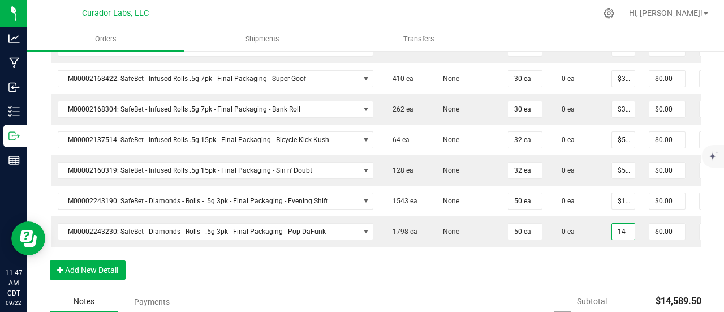
type input "$14.00000"
click at [70, 260] on button "Add New Detail" at bounding box center [88, 269] width 76 height 19
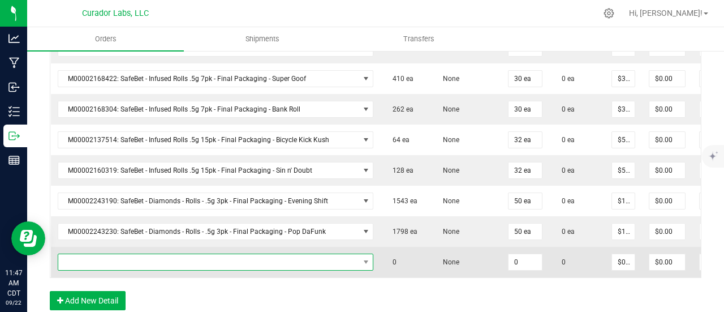
click at [70, 254] on span "NO DATA FOUND" at bounding box center [208, 262] width 301 height 16
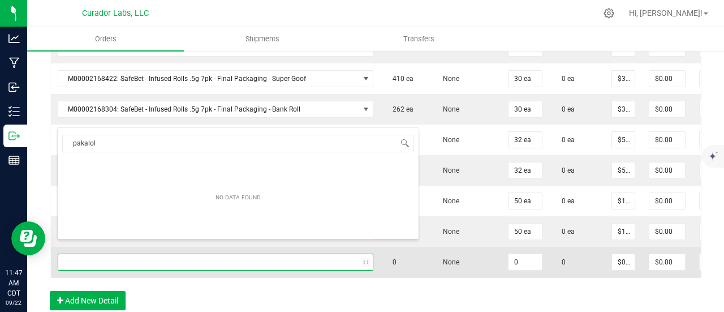
type input "pakalolo"
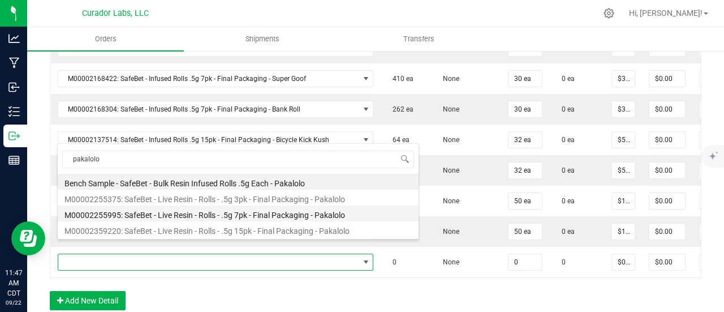
click at [216, 216] on li "M00002255995: SafeBet - Live Resin - Rolls - .5g 7pk - Final Packaging - Pakalo…" at bounding box center [238, 213] width 361 height 16
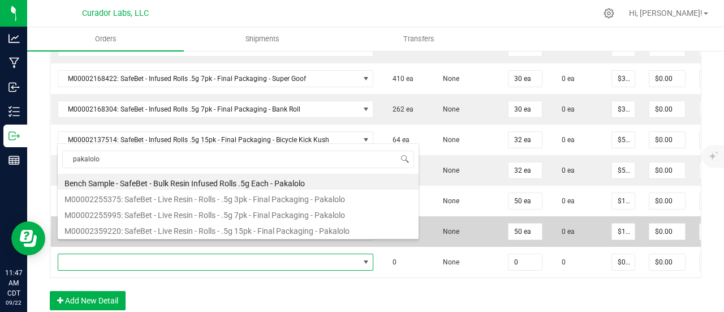
type input "0 ea"
type input "$30.00000"
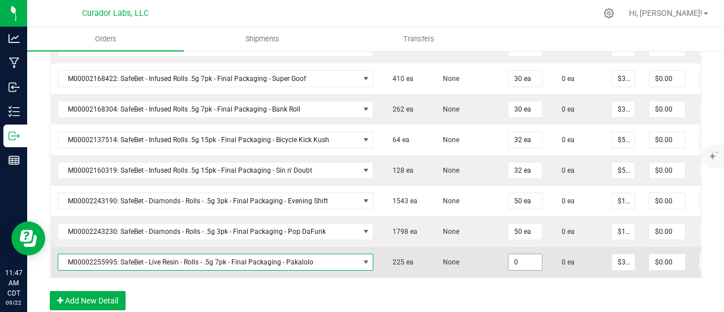
click at [509, 254] on input "0" at bounding box center [525, 262] width 33 height 16
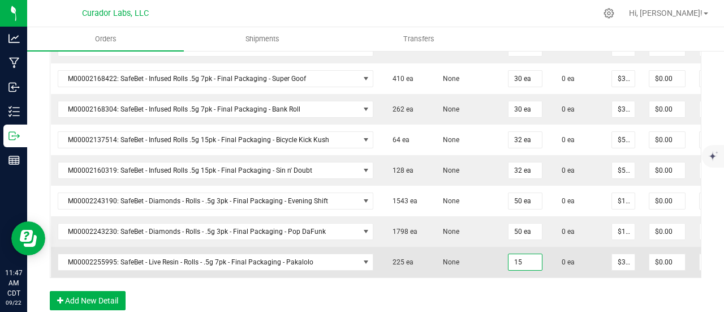
type input "15 ea"
type input "$450.00"
click at [449, 247] on td "None" at bounding box center [466, 262] width 71 height 31
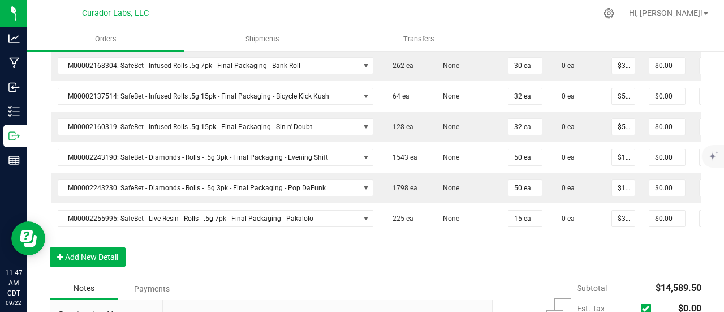
scroll to position [1075, 0]
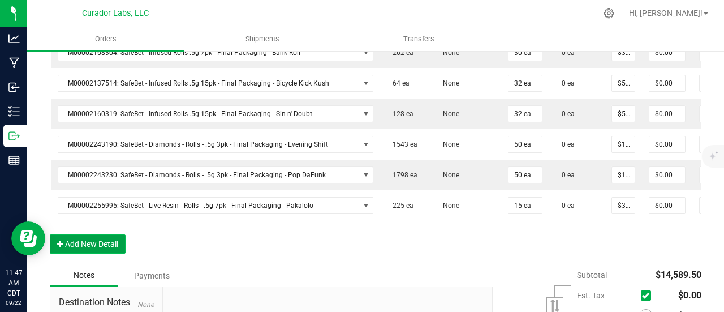
click at [106, 234] on button "Add New Detail" at bounding box center [88, 243] width 76 height 19
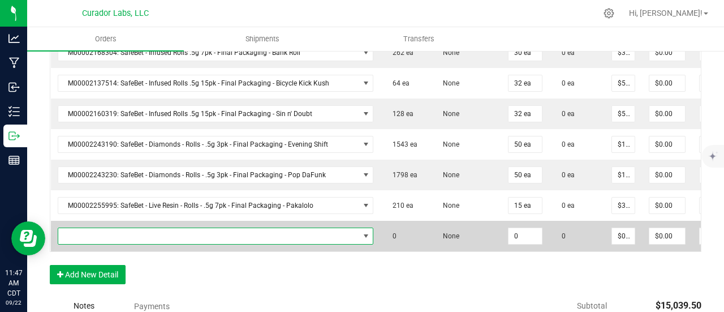
click at [106, 228] on span "NO DATA FOUND" at bounding box center [208, 236] width 301 height 16
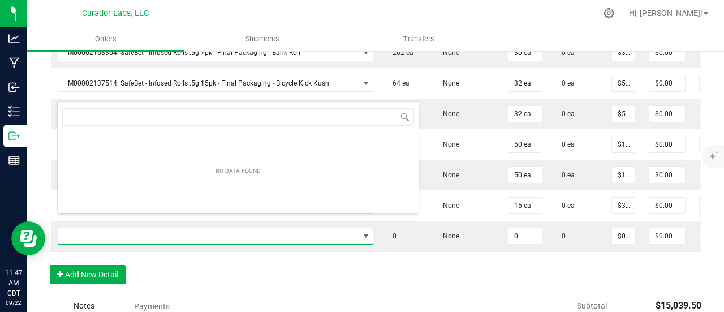
scroll to position [16, 287]
type input "chemdawg"
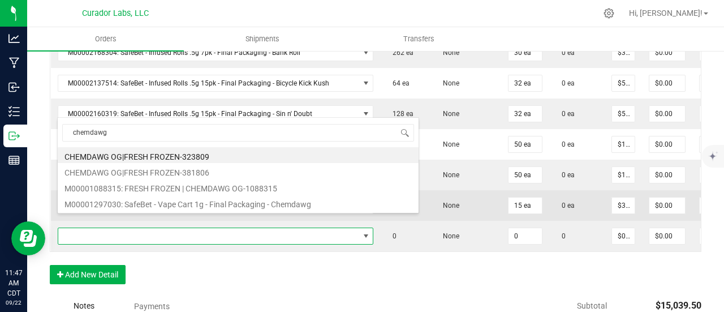
click at [186, 199] on li "M00001297030: SafeBet - Vape Cart 1g - Final Packaging - Chemdawg" at bounding box center [238, 203] width 361 height 16
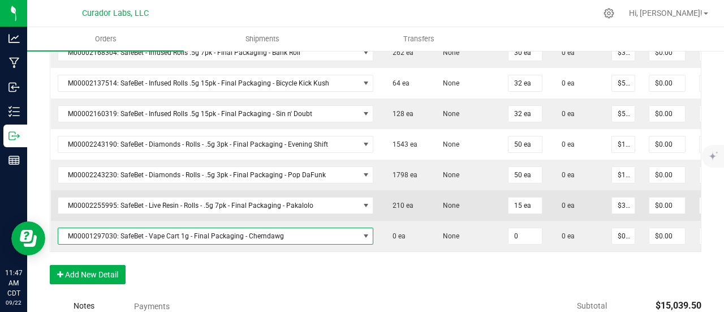
type input "0 ea"
type input "$22.50000"
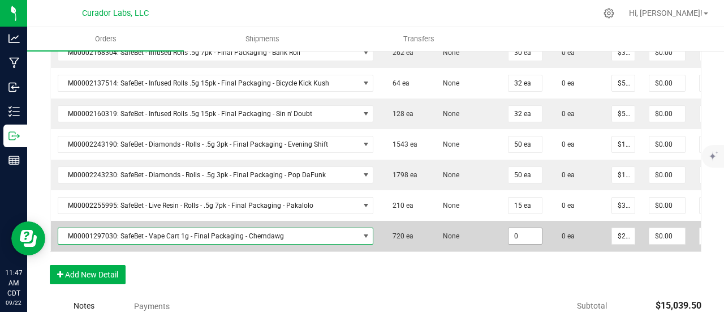
click at [509, 228] on input "0" at bounding box center [525, 236] width 33 height 16
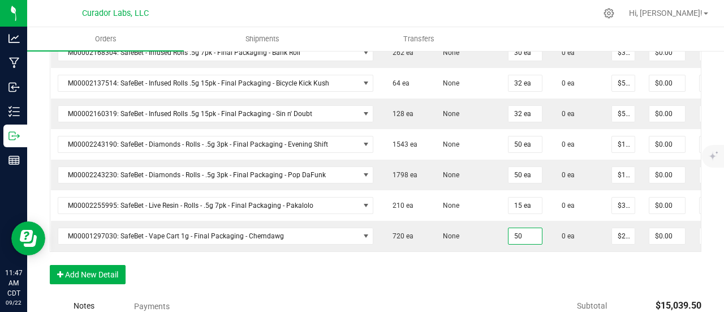
type input "50 ea"
type input "$1,125.00"
click at [105, 265] on button "Add New Detail" at bounding box center [88, 274] width 76 height 19
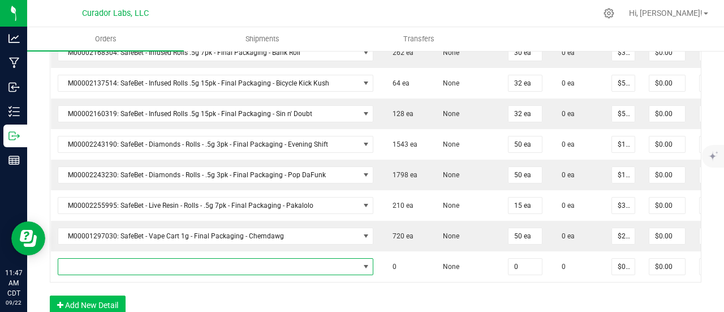
click at [103, 259] on span "NO DATA FOUND" at bounding box center [208, 267] width 301 height 16
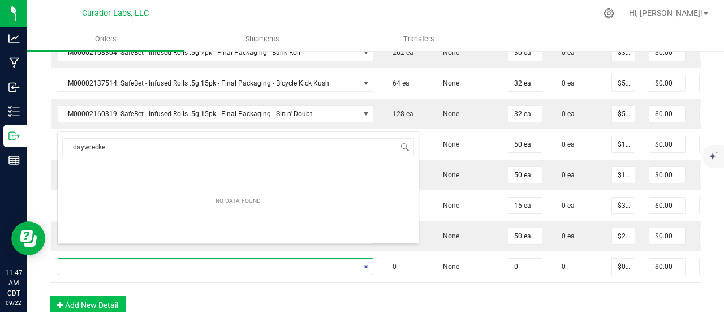
type input "daywrecker"
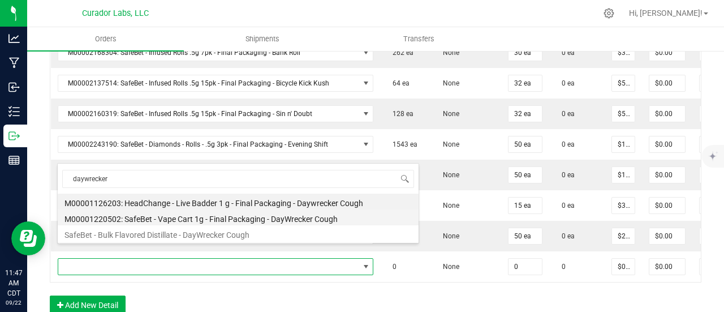
click at [149, 213] on li "M00001220502: SafeBet - Vape Cart 1g - Final Packaging - DayWrecker Cough" at bounding box center [238, 217] width 361 height 16
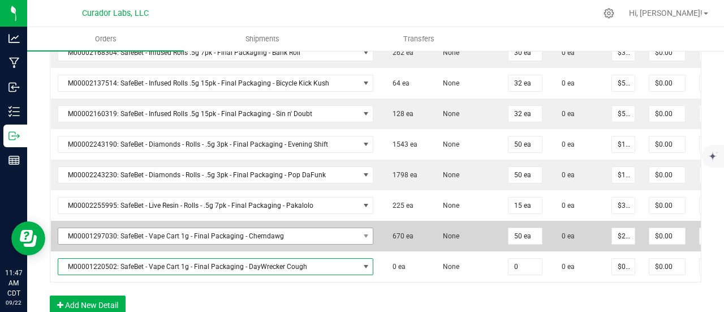
type input "0 ea"
type input "$22.50000"
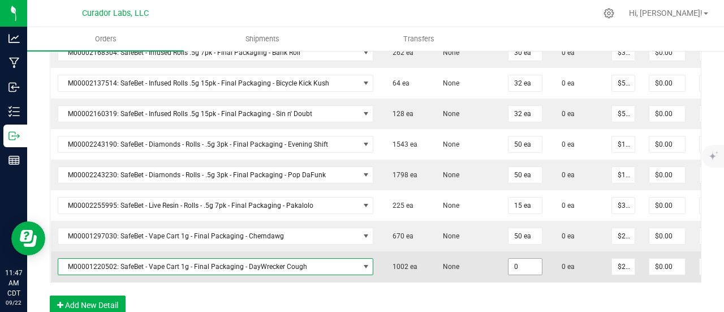
click at [509, 259] on input "0" at bounding box center [525, 267] width 33 height 16
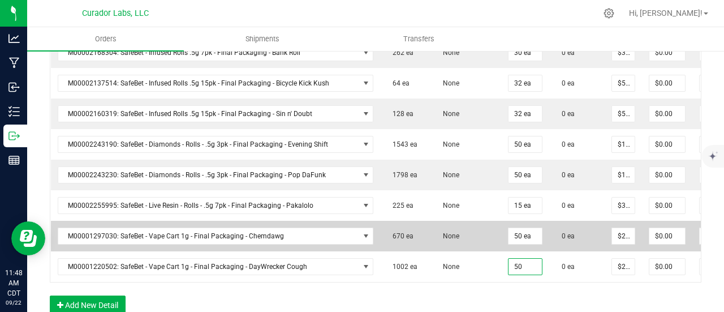
type input "50 ea"
type input "$1,125.00"
click at [452, 227] on td "None" at bounding box center [466, 236] width 71 height 31
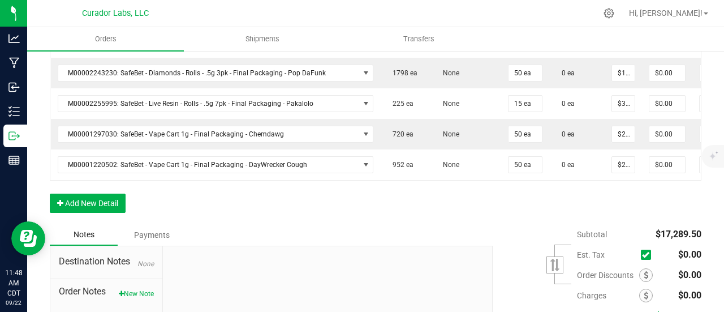
scroll to position [1188, 0]
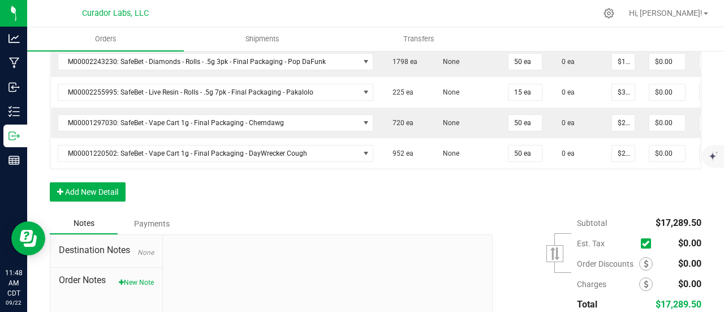
click at [104, 182] on button "Add New Detail" at bounding box center [88, 191] width 76 height 19
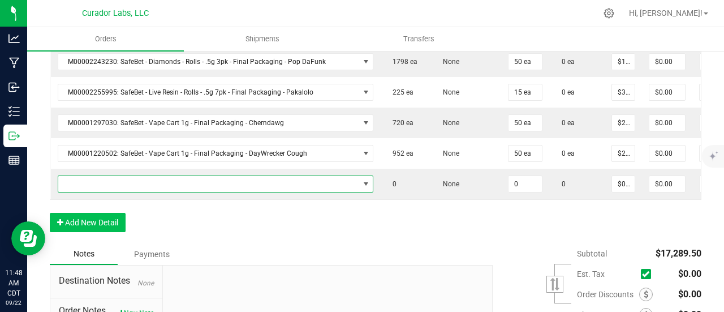
click at [104, 176] on span "NO DATA FOUND" at bounding box center [208, 184] width 301 height 16
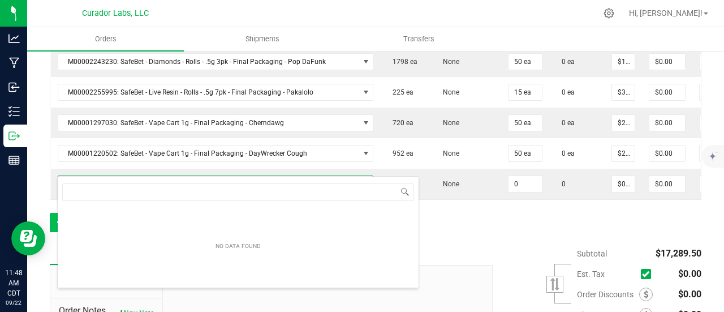
scroll to position [16, 287]
type input "ak-47"
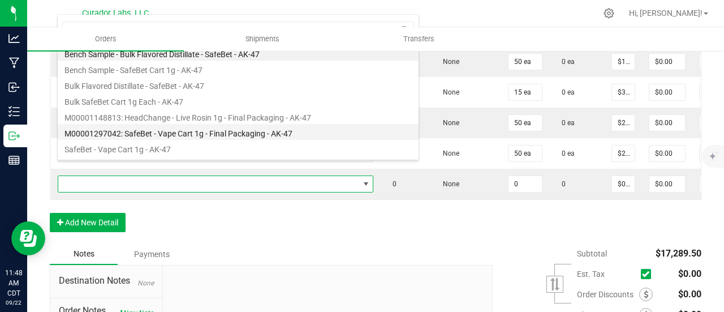
click at [166, 127] on li "M00001297042: SafeBet - Vape Cart 1g - Final Packaging - AK-47" at bounding box center [238, 132] width 361 height 16
type input "0 ea"
type input "$22.50000"
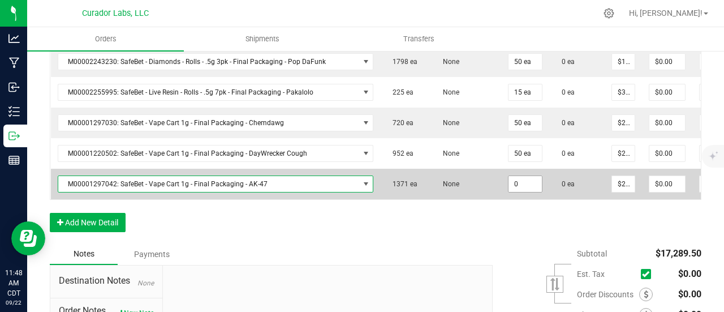
click at [509, 176] on input "0" at bounding box center [525, 184] width 33 height 16
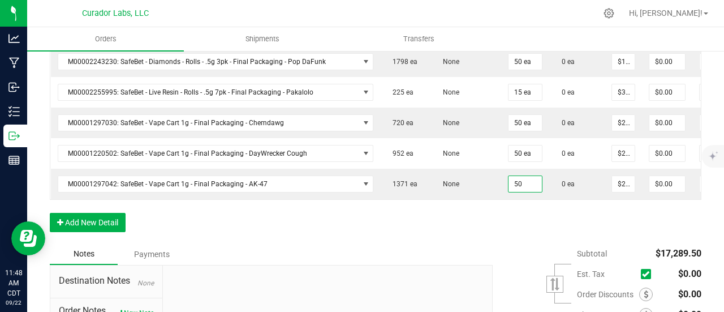
type input "50 ea"
type input "$1,125.00"
click at [101, 215] on button "Add New Detail" at bounding box center [88, 222] width 76 height 19
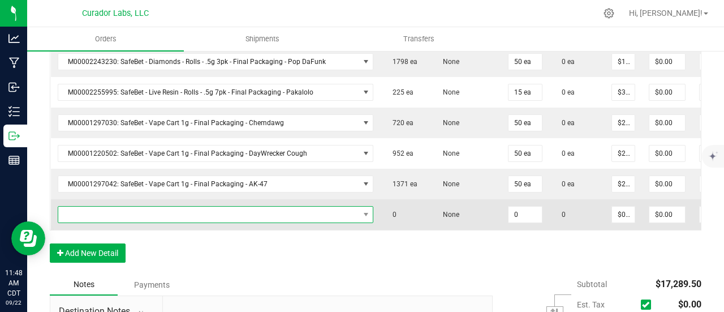
click at [101, 207] on span "NO DATA FOUND" at bounding box center [208, 215] width 301 height 16
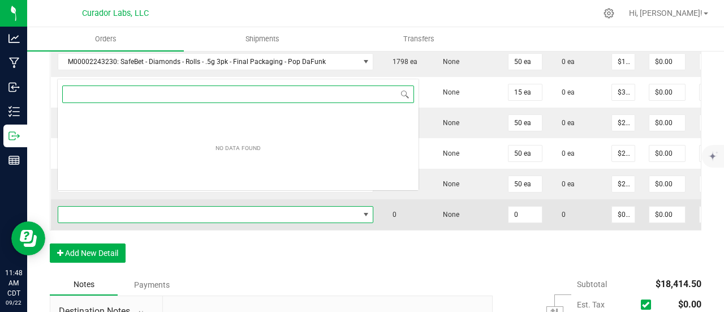
scroll to position [0, 0]
type input "alien rock candy"
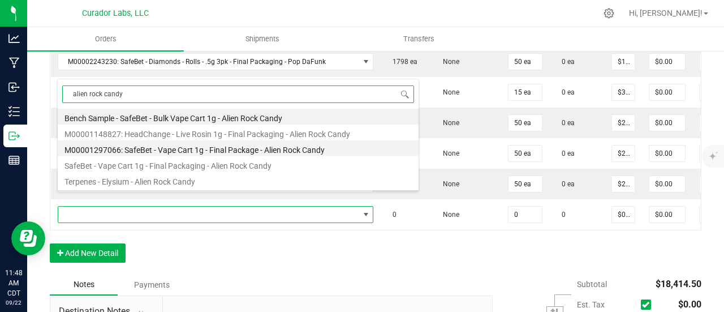
click at [171, 140] on li "M00001297066: SafeBet - Vape Cart 1g - Final Package - Alien Rock Candy" at bounding box center [238, 148] width 361 height 16
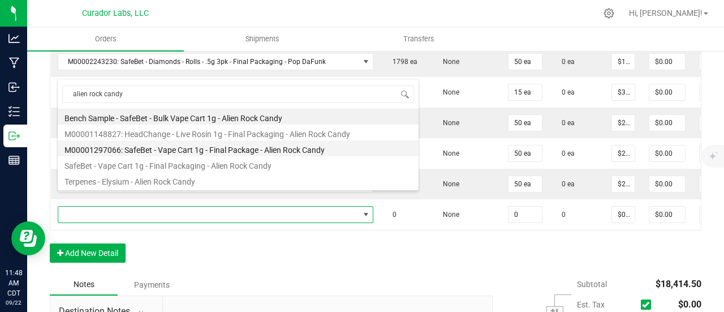
type input "0 ea"
type input "$22.50000"
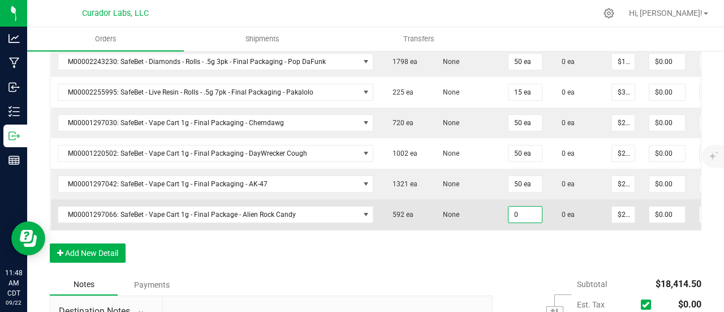
click at [509, 207] on input "0" at bounding box center [525, 215] width 33 height 16
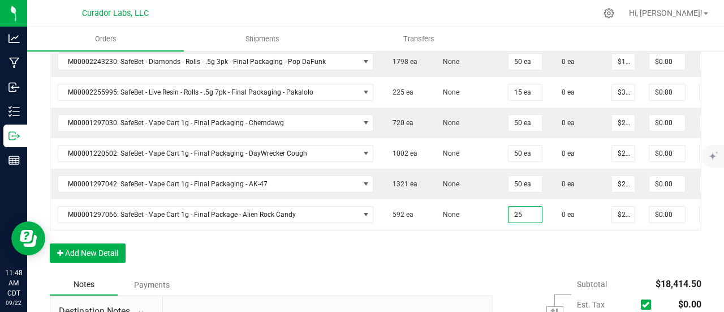
type input "25 ea"
type input "$562.50"
drag, startPoint x: 484, startPoint y: 268, endPoint x: 420, endPoint y: 269, distance: 64.0
click at [111, 243] on button "Add New Detail" at bounding box center [88, 252] width 76 height 19
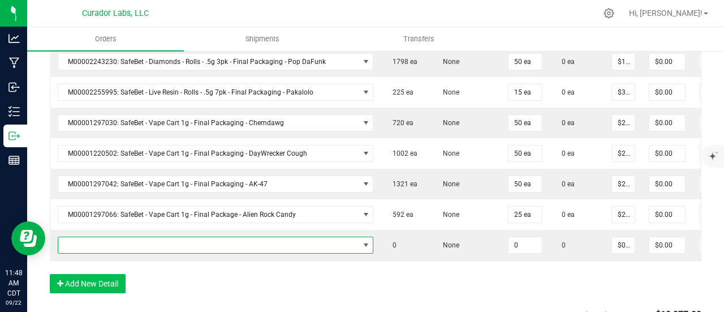
click at [110, 237] on span "NO DATA FOUND" at bounding box center [208, 245] width 301 height 16
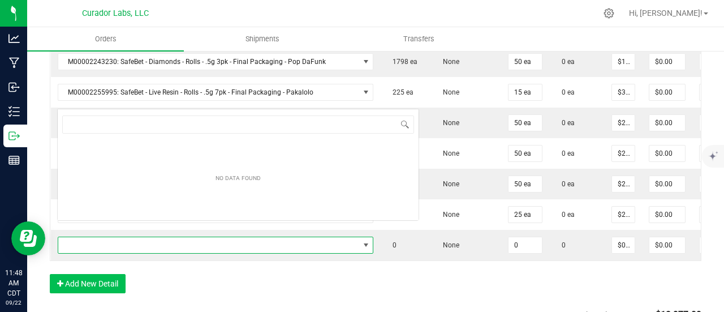
scroll to position [16, 287]
type input "a"
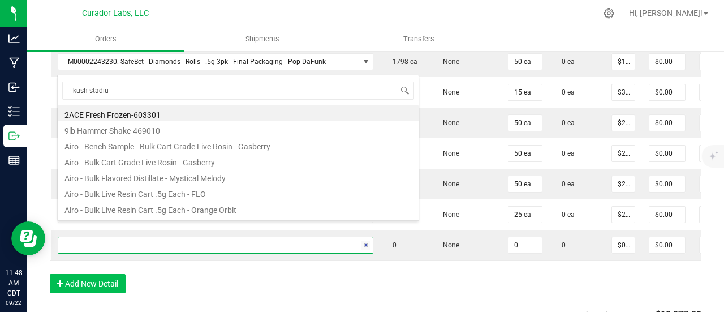
type input "[GEOGRAPHIC_DATA]"
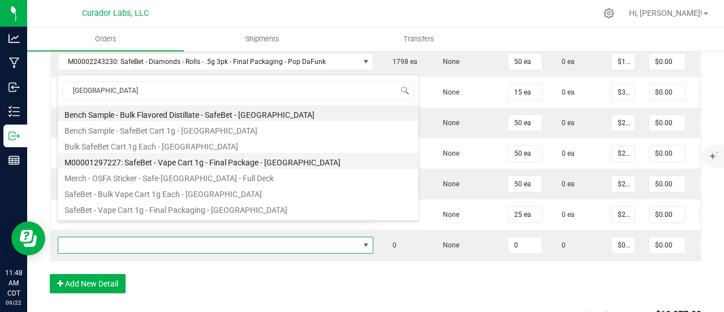
click at [190, 161] on li "M00001297227: SafeBet - Vape Cart 1g - Final Package - [GEOGRAPHIC_DATA]" at bounding box center [238, 161] width 361 height 16
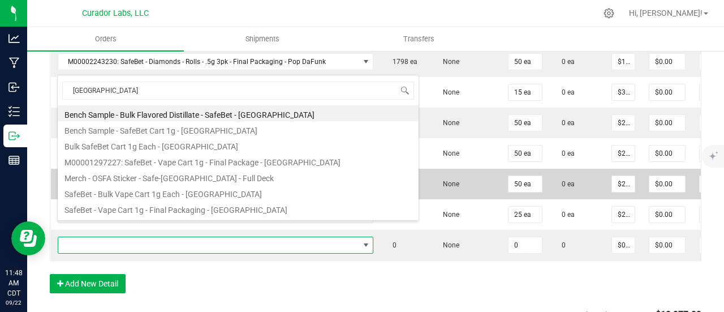
type input "0 ea"
type input "$22.50000"
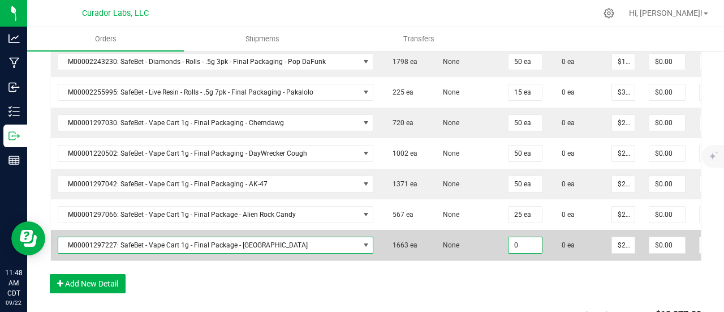
drag, startPoint x: 494, startPoint y: 225, endPoint x: 497, endPoint y: 237, distance: 12.2
click at [509, 237] on input "0" at bounding box center [525, 245] width 33 height 16
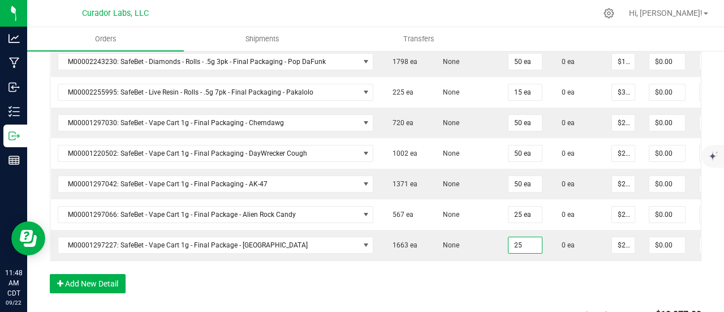
type input "25 ea"
type input "$562.50"
click at [117, 274] on button "Add New Detail" at bounding box center [88, 283] width 76 height 19
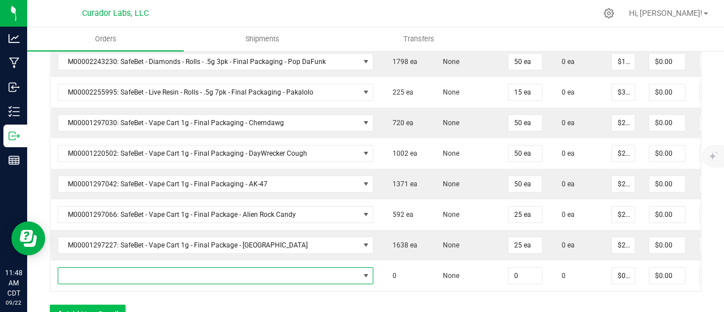
click at [117, 268] on span "NO DATA FOUND" at bounding box center [208, 276] width 301 height 16
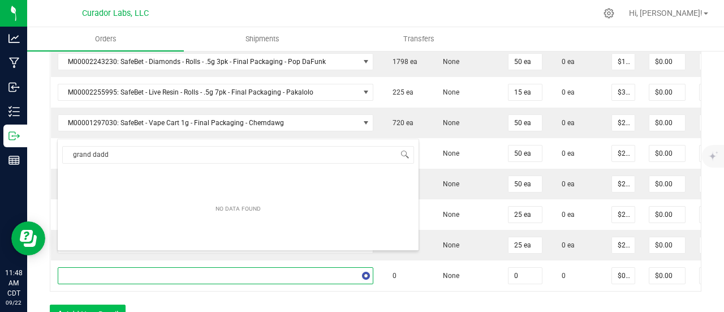
type input "grand daddy"
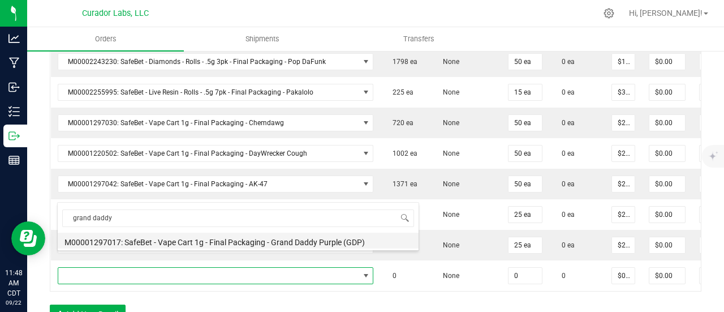
drag, startPoint x: 207, startPoint y: 237, endPoint x: 500, endPoint y: 246, distance: 293.3
click at [207, 237] on li "M00001297017: SafeBet - Vape Cart 1g - Final Packaging - Grand Daddy Purple (GD…" at bounding box center [238, 241] width 361 height 16
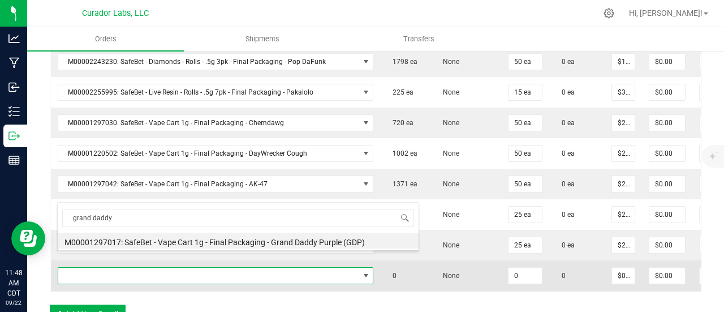
type input "0 ea"
type input "$22.50000"
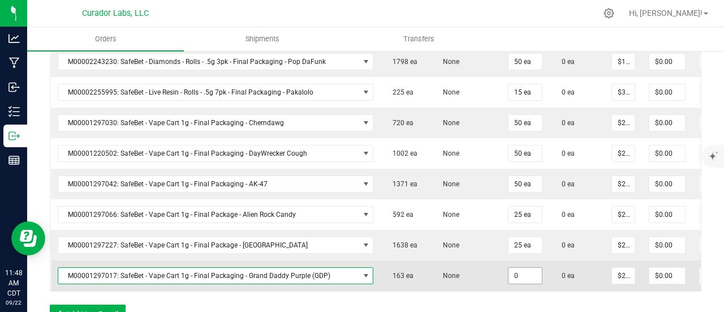
click at [509, 268] on input "0" at bounding box center [525, 276] width 33 height 16
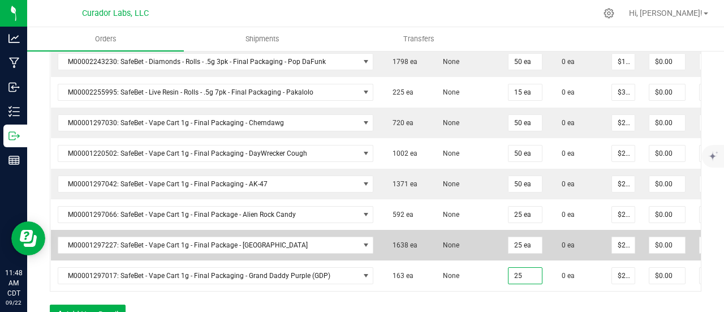
click at [443, 239] on td "None" at bounding box center [466, 245] width 71 height 31
type input "25 ea"
type input "$562.50"
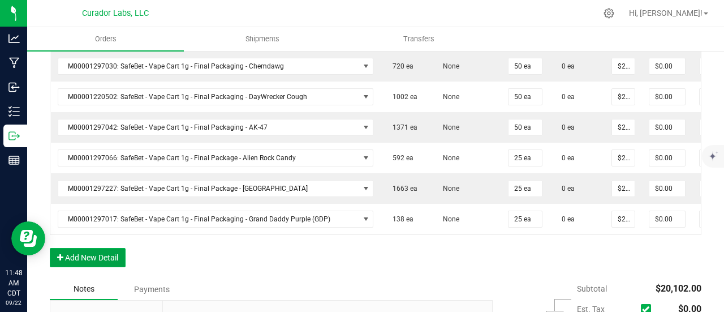
drag, startPoint x: 85, startPoint y: 256, endPoint x: 87, endPoint y: 248, distance: 8.2
click at [85, 255] on button "Add New Detail" at bounding box center [88, 257] width 76 height 19
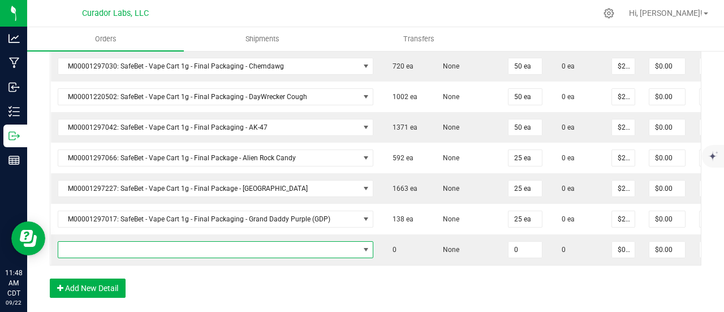
click at [92, 242] on span "NO DATA FOUND" at bounding box center [208, 250] width 301 height 16
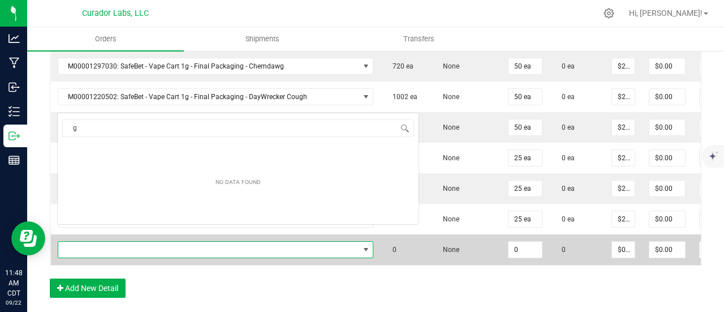
scroll to position [16, 287]
type input "green crack"
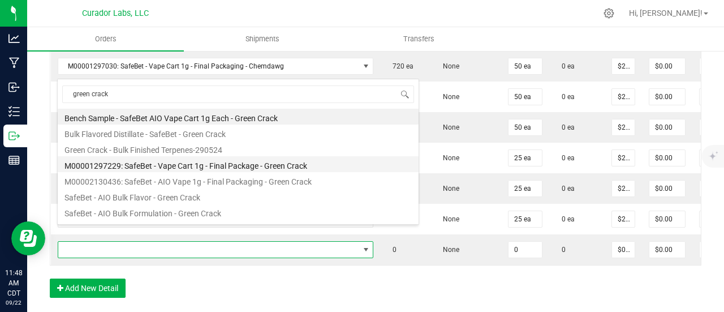
click at [141, 169] on li "M00001297229: SafeBet - Vape Cart 1g - Final Package - Green Crack" at bounding box center [238, 164] width 361 height 16
type input "0 ea"
type input "$22.50000"
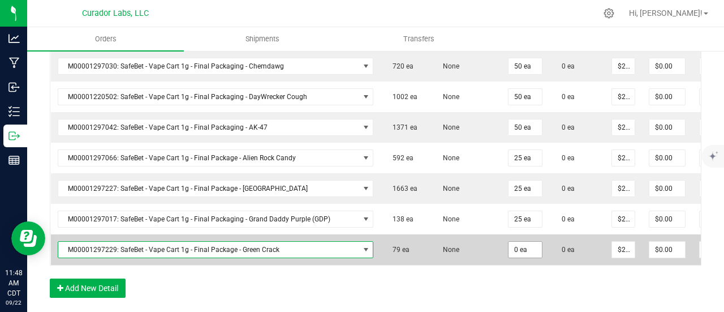
click at [509, 242] on input "0 ea" at bounding box center [525, 250] width 33 height 16
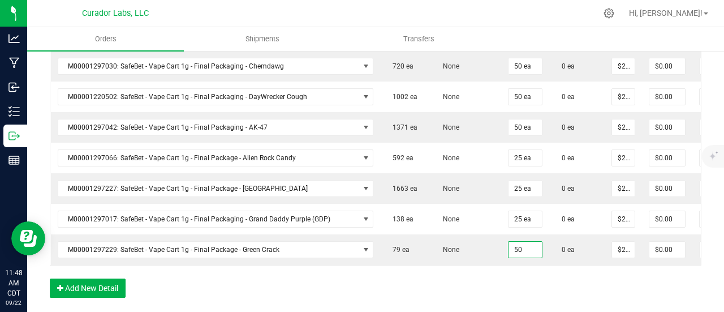
type input "50 ea"
type input "$1,125.00"
click at [96, 278] on button "Add New Detail" at bounding box center [88, 287] width 76 height 19
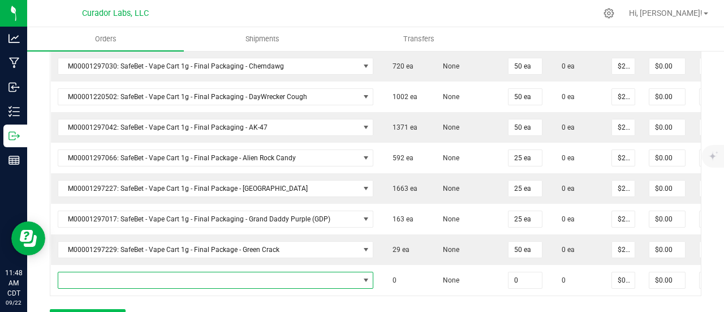
click at [95, 272] on span "NO DATA FOUND" at bounding box center [208, 280] width 301 height 16
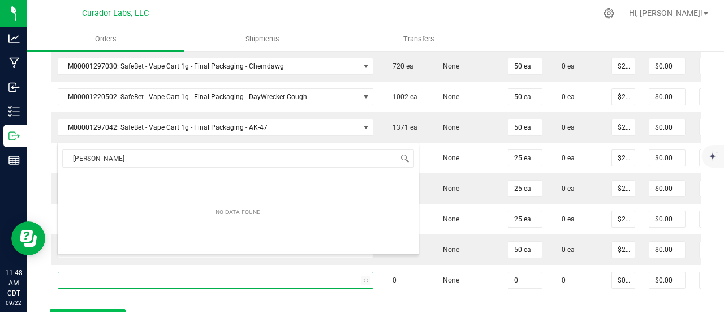
type input "[PERSON_NAME]"
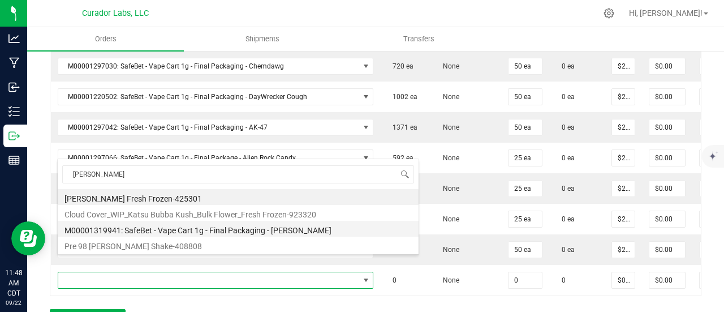
drag, startPoint x: 158, startPoint y: 227, endPoint x: 392, endPoint y: 254, distance: 235.3
click at [159, 227] on li "M00001319941: SafeBet - Vape Cart 1g - Final Packaging - [PERSON_NAME]" at bounding box center [238, 229] width 361 height 16
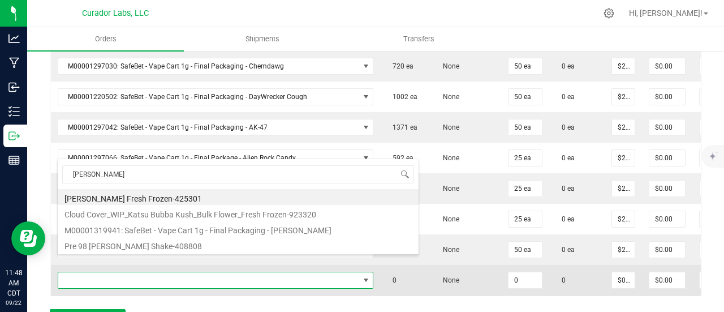
type input "0 ea"
type input "$22.50000"
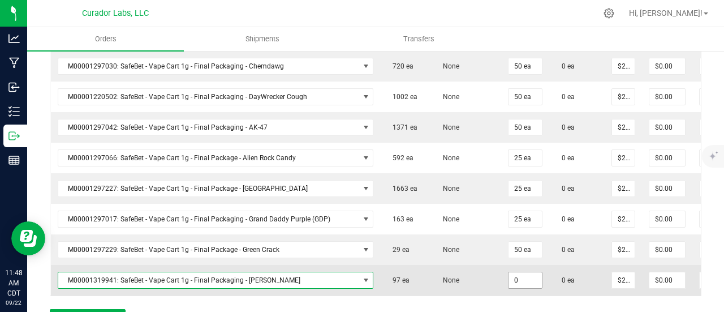
click at [509, 272] on input "0" at bounding box center [525, 280] width 33 height 16
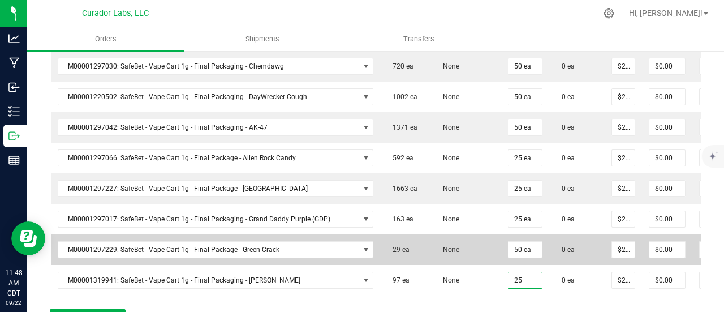
click at [431, 238] on td "None" at bounding box center [466, 249] width 71 height 31
type input "25 ea"
type input "$562.50"
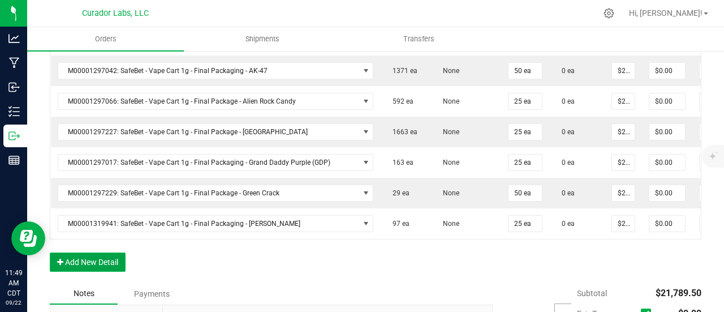
click at [118, 252] on button "Add New Detail" at bounding box center [88, 261] width 76 height 19
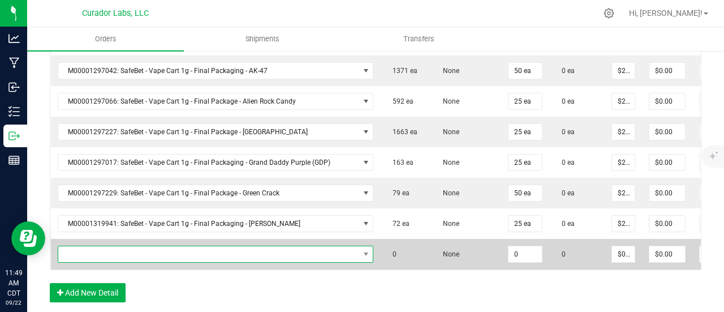
click at [114, 246] on span "NO DATA FOUND" at bounding box center [208, 254] width 301 height 16
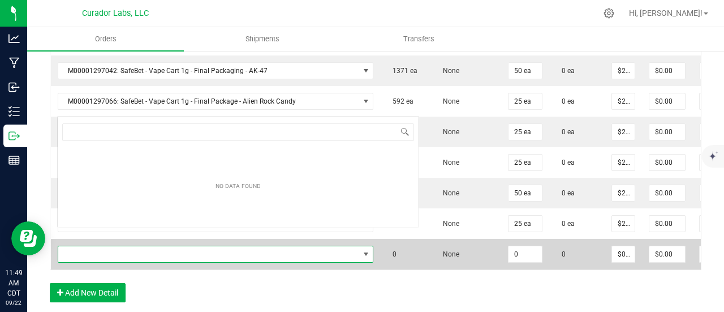
scroll to position [16, 287]
type input "sweet tooth"
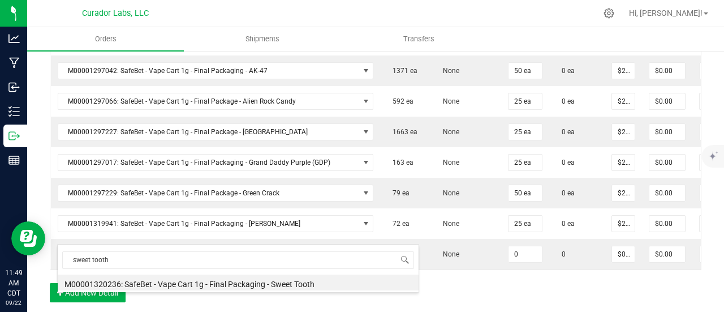
drag, startPoint x: 214, startPoint y: 284, endPoint x: 407, endPoint y: 259, distance: 194.5
click at [215, 284] on li "M00001320236: SafeBet - Vape Cart 1g - Final Packaging - Sweet Tooth" at bounding box center [238, 282] width 361 height 16
type input "0 ea"
type input "$22.50000"
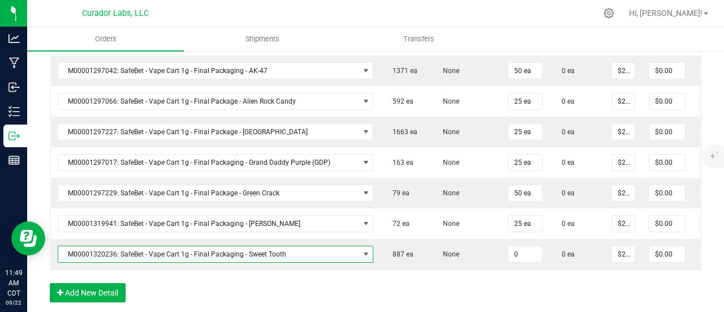
drag, startPoint x: 506, startPoint y: 242, endPoint x: 495, endPoint y: 288, distance: 47.2
click at [509, 246] on input "0" at bounding box center [525, 254] width 33 height 16
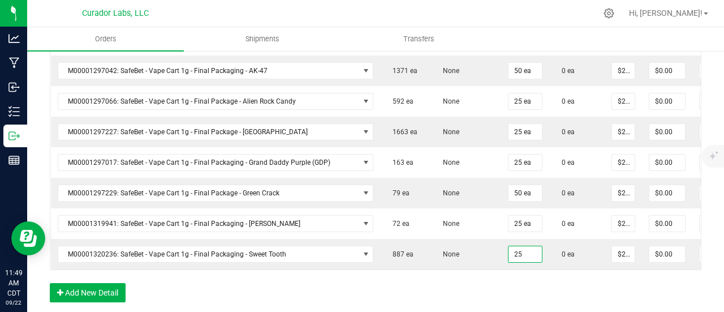
type input "25 ea"
click at [81, 283] on button "Add New Detail" at bounding box center [88, 292] width 76 height 19
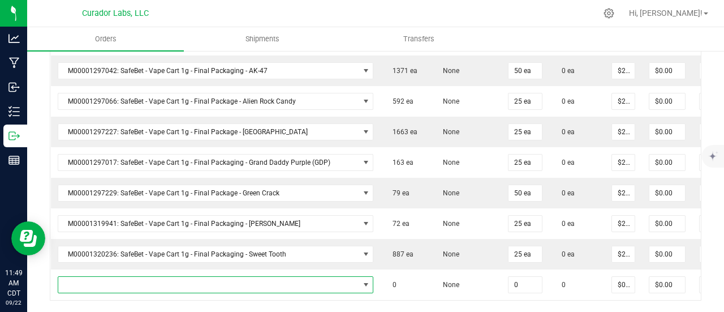
click at [87, 277] on span "NO DATA FOUND" at bounding box center [208, 285] width 301 height 16
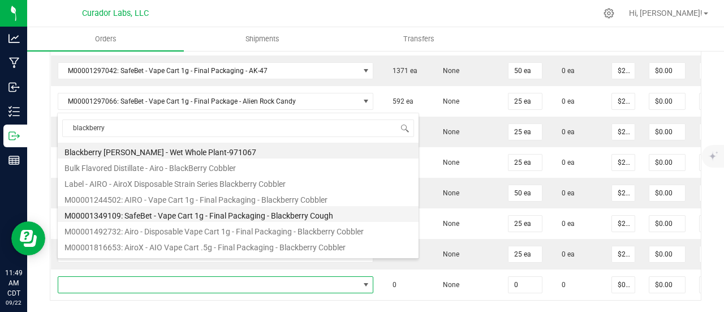
click at [195, 216] on li "M00001349109: SafeBet - Vape Cart 1g - Final Packaging - Blackberry Cough" at bounding box center [238, 214] width 361 height 16
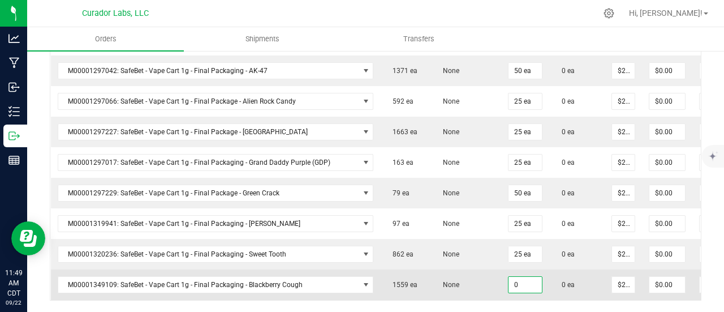
drag, startPoint x: 494, startPoint y: 266, endPoint x: 487, endPoint y: 264, distance: 7.0
click at [509, 277] on input "0" at bounding box center [525, 285] width 33 height 16
click at [462, 269] on td "None" at bounding box center [466, 284] width 71 height 31
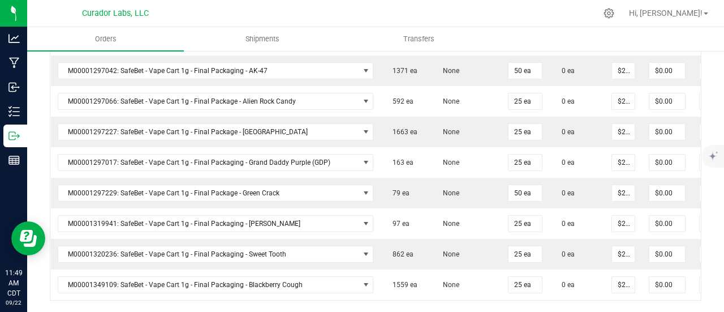
scroll to position [1358, 0]
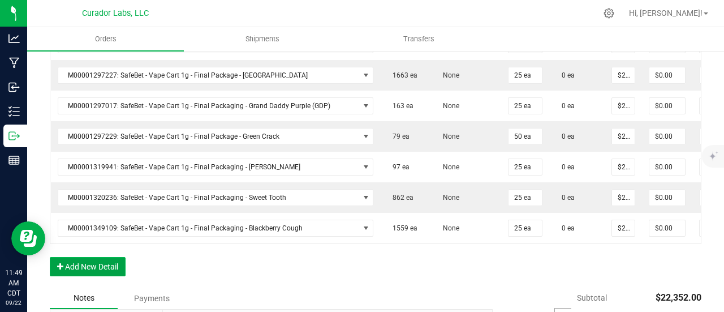
click at [121, 257] on button "Add New Detail" at bounding box center [88, 266] width 76 height 19
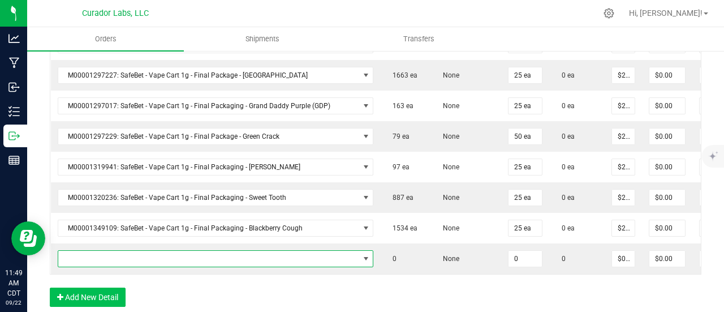
click at [118, 251] on span "NO DATA FOUND" at bounding box center [208, 259] width 301 height 16
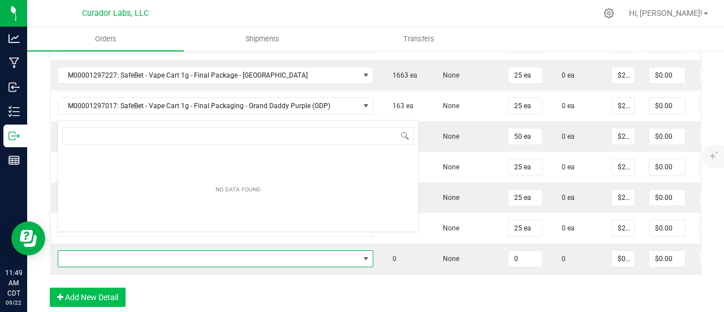
scroll to position [16, 287]
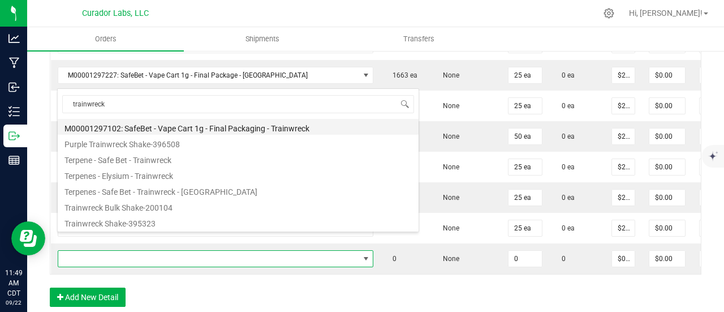
click at [211, 119] on li "M00001297102: SafeBet - Vape Cart 1g - Final Packaging - Trainwreck" at bounding box center [238, 127] width 361 height 16
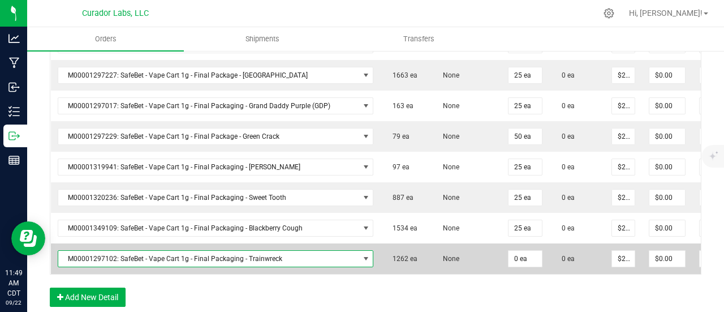
click at [501, 243] on td "0 ea" at bounding box center [525, 258] width 48 height 31
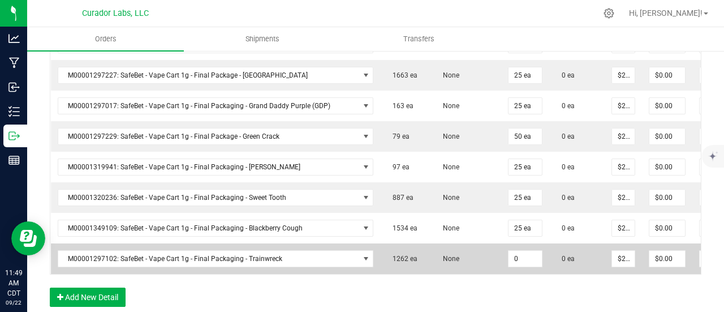
drag, startPoint x: 484, startPoint y: 241, endPoint x: 477, endPoint y: 241, distance: 7.4
click at [509, 251] on input "0" at bounding box center [525, 259] width 33 height 16
click at [458, 243] on td "None" at bounding box center [466, 258] width 71 height 31
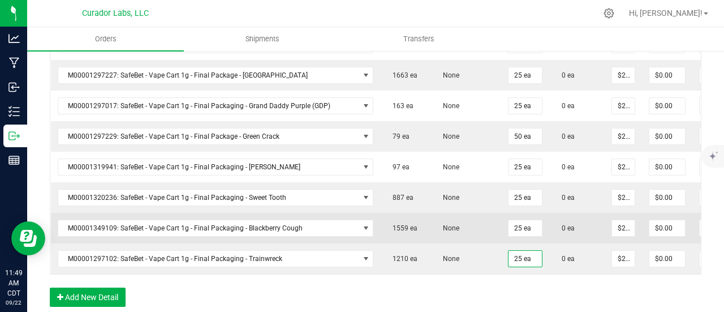
click at [441, 213] on td "None" at bounding box center [466, 228] width 71 height 31
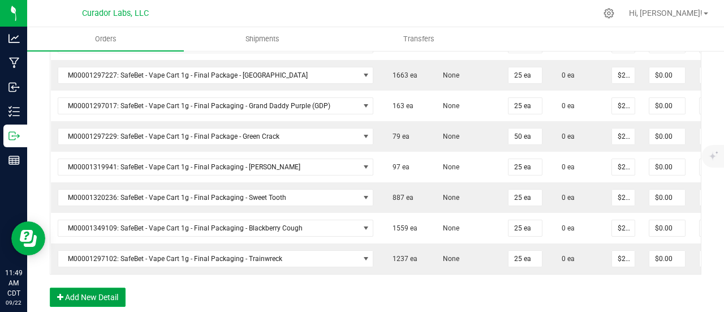
click at [87, 287] on button "Add New Detail" at bounding box center [88, 296] width 76 height 19
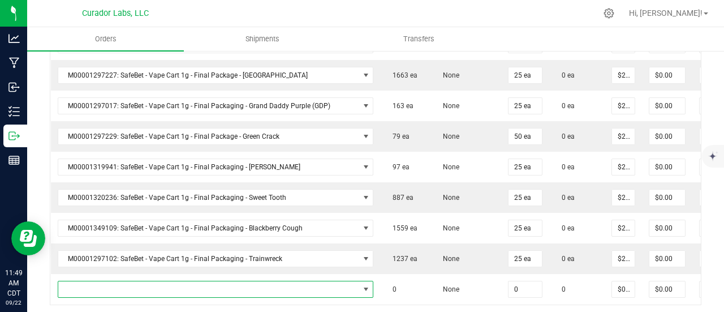
click at [91, 281] on span "NO DATA FOUND" at bounding box center [208, 289] width 301 height 16
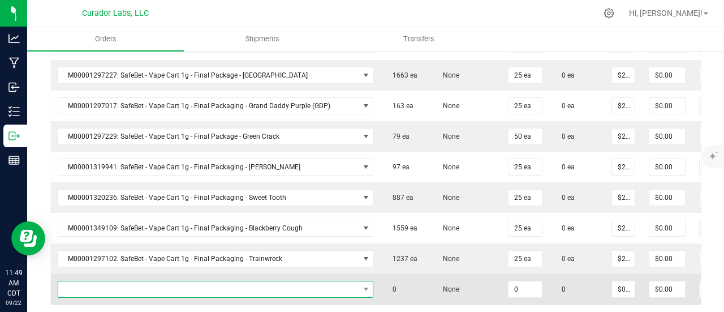
click at [159, 281] on span "NO DATA FOUND" at bounding box center [208, 289] width 301 height 16
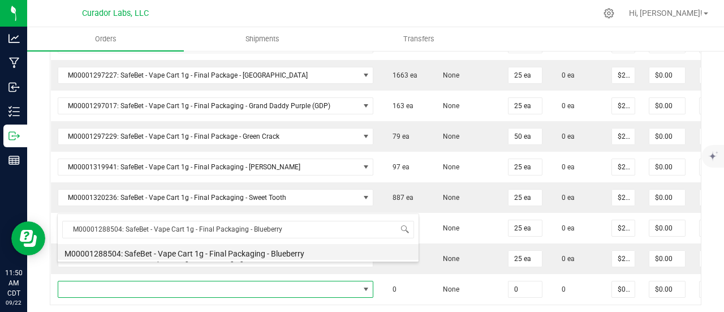
click at [327, 256] on li "M00001288504: SafeBet - Vape Cart 1g - Final Packaging - Blueberry" at bounding box center [238, 252] width 361 height 16
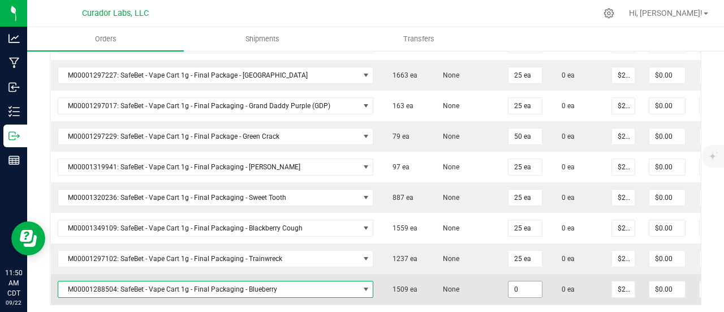
click at [509, 281] on input "0" at bounding box center [525, 289] width 33 height 16
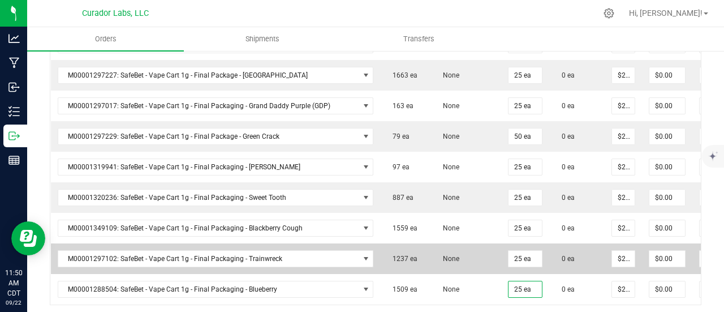
click at [456, 243] on td "None" at bounding box center [466, 258] width 71 height 31
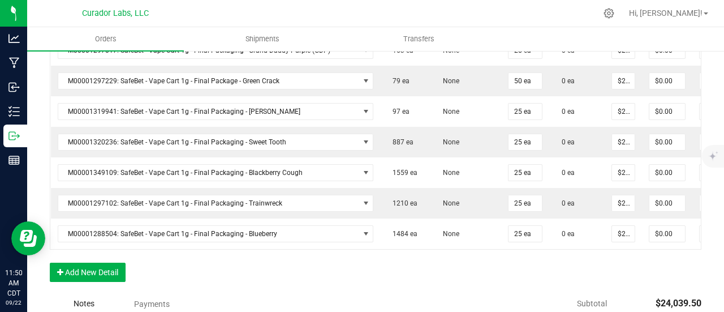
scroll to position [1415, 0]
click at [95, 261] on button "Add New Detail" at bounding box center [88, 270] width 76 height 19
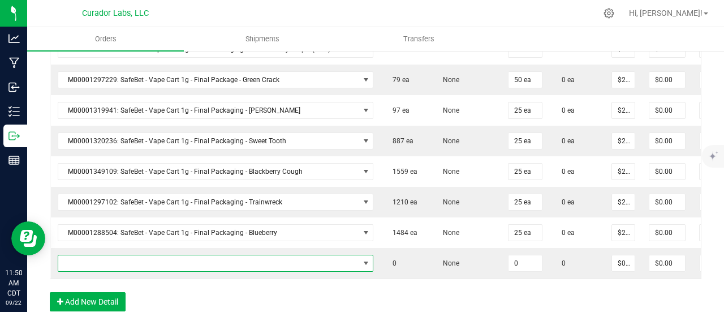
click at [98, 255] on span "NO DATA FOUND" at bounding box center [208, 263] width 301 height 16
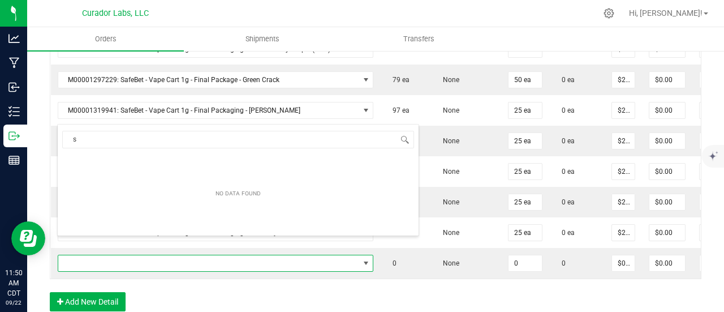
scroll to position [16, 287]
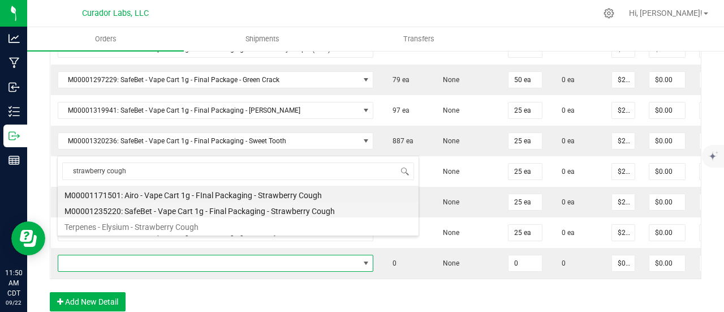
click at [206, 204] on li "M00001235220: SafeBet - Vape Cart 1g - Final Packaging - Strawberry Cough" at bounding box center [238, 209] width 361 height 16
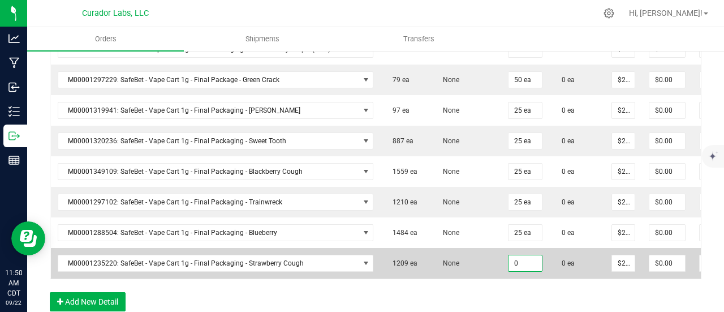
click at [509, 255] on input "0" at bounding box center [525, 263] width 33 height 16
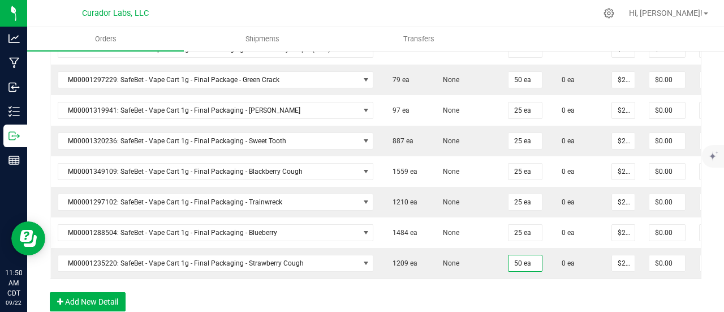
click at [63, 298] on icon "button" at bounding box center [60, 302] width 6 height 8
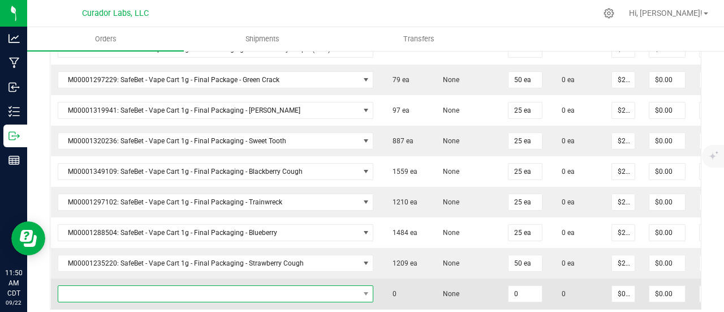
click at [80, 286] on span at bounding box center [208, 294] width 301 height 16
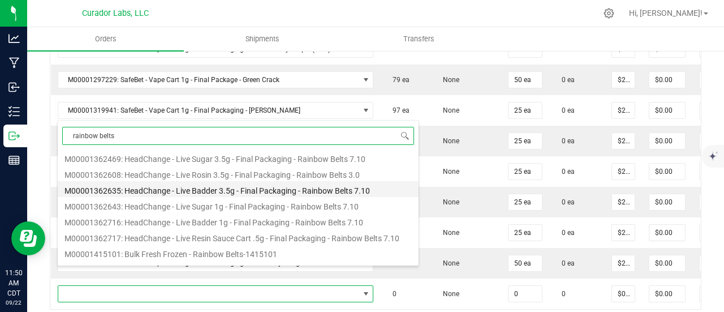
scroll to position [170, 0]
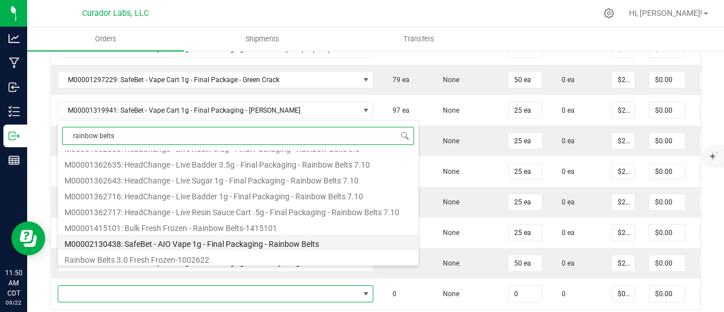
click at [230, 237] on li "M00002130438: SafeBet - AIO Vape 1g - Final Packaging - Rainbow Belts" at bounding box center [238, 242] width 361 height 16
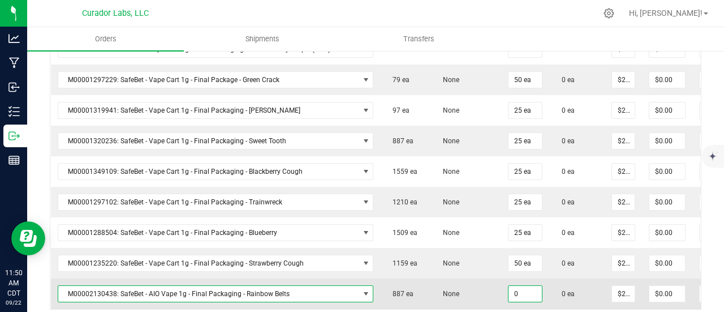
click at [509, 286] on input "0" at bounding box center [525, 294] width 33 height 16
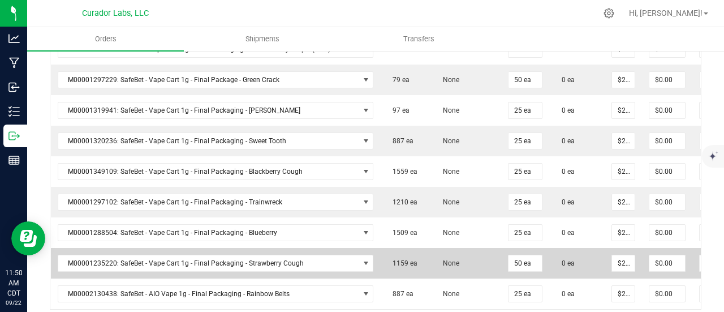
click at [448, 256] on td "None" at bounding box center [466, 263] width 71 height 31
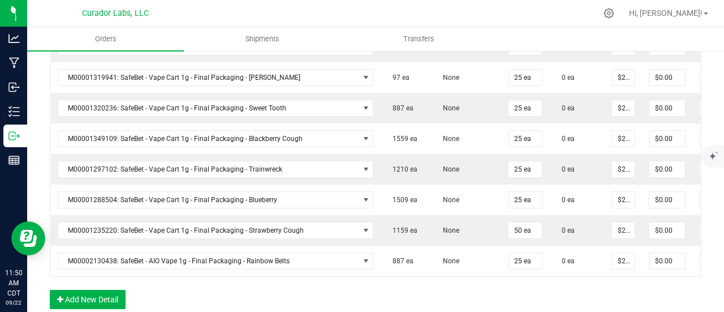
scroll to position [1471, 0]
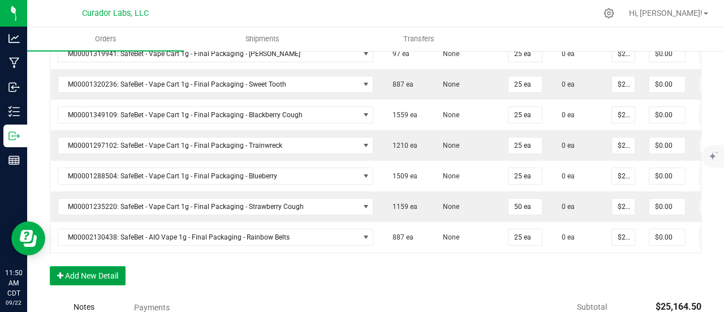
click at [119, 266] on button "Add New Detail" at bounding box center [88, 275] width 76 height 19
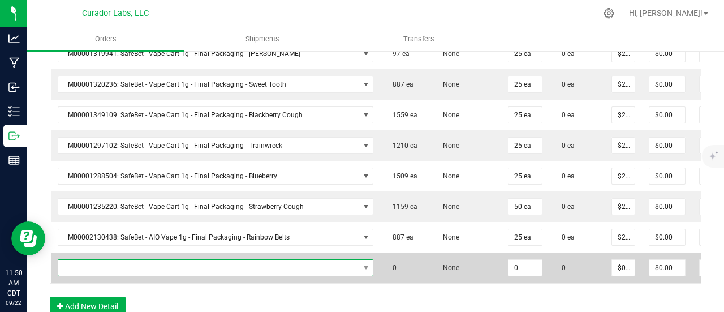
click at [117, 260] on span "NO DATA FOUND" at bounding box center [208, 268] width 301 height 16
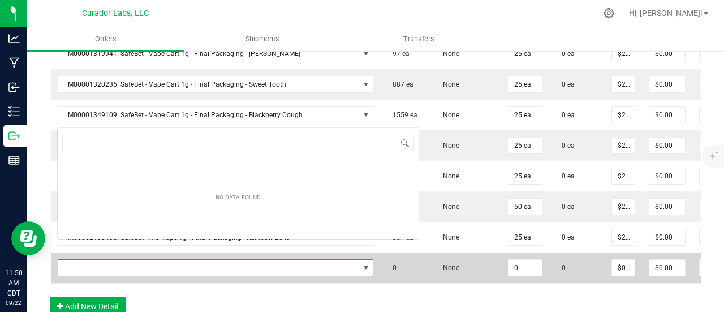
scroll to position [16, 287]
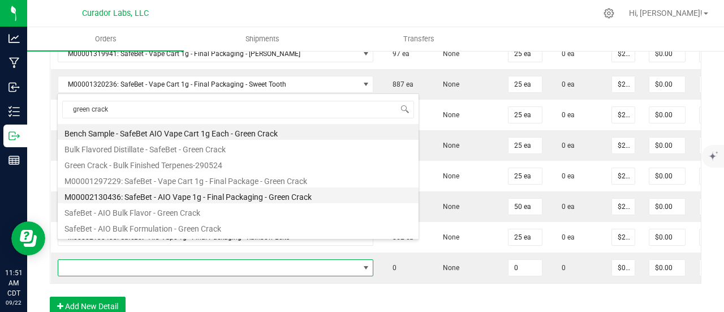
click at [168, 190] on li "M00002130436: SafeBet - AIO Vape 1g - Final Packaging - Green Crack" at bounding box center [238, 195] width 361 height 16
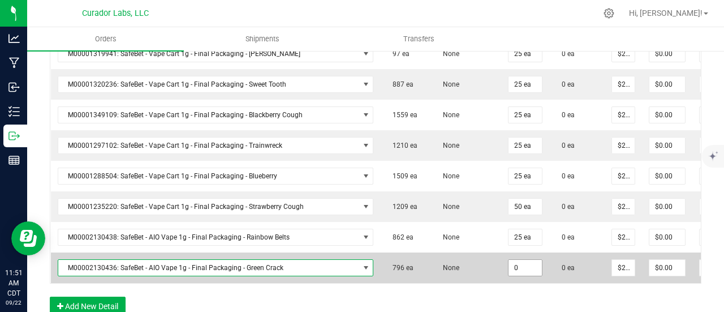
click at [509, 260] on input "0" at bounding box center [525, 268] width 33 height 16
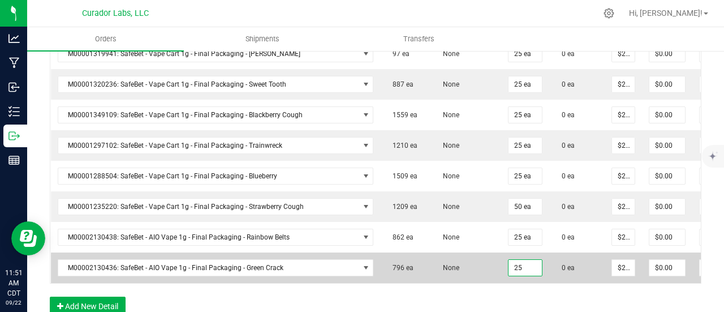
click at [461, 252] on td "None" at bounding box center [466, 267] width 71 height 31
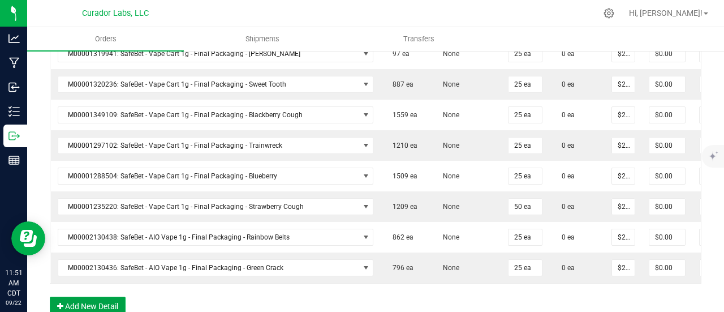
click at [107, 297] on button "Add New Detail" at bounding box center [88, 306] width 76 height 19
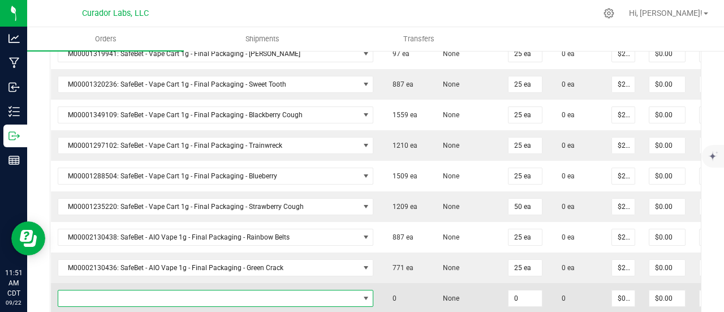
click at [105, 290] on span "NO DATA FOUND" at bounding box center [208, 298] width 301 height 16
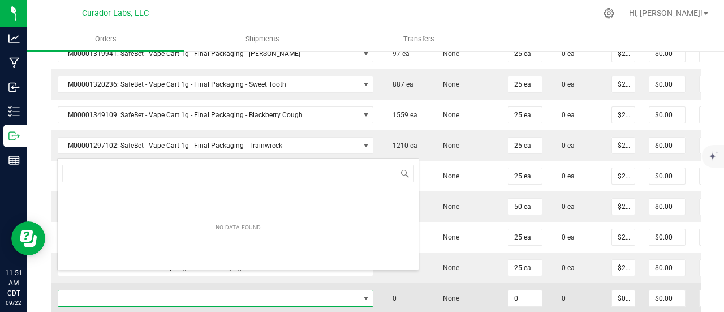
click at [380, 289] on td "0" at bounding box center [405, 298] width 50 height 31
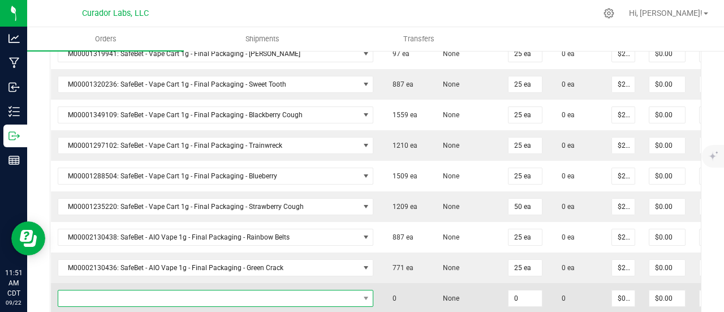
click at [309, 290] on span "NO DATA FOUND" at bounding box center [208, 298] width 301 height 16
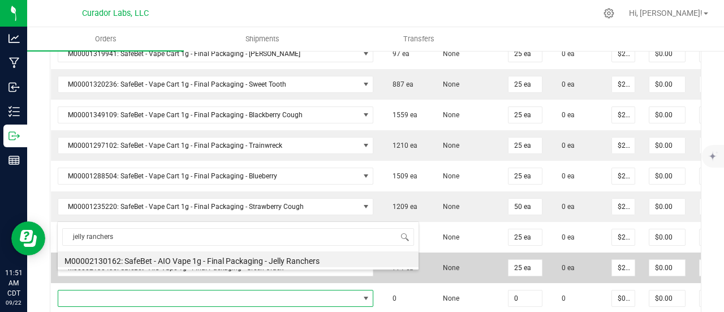
click at [166, 253] on li "M00002130162: SafeBet - AIO Vape 1g - Final Packaging - Jelly Ranchers" at bounding box center [238, 259] width 361 height 16
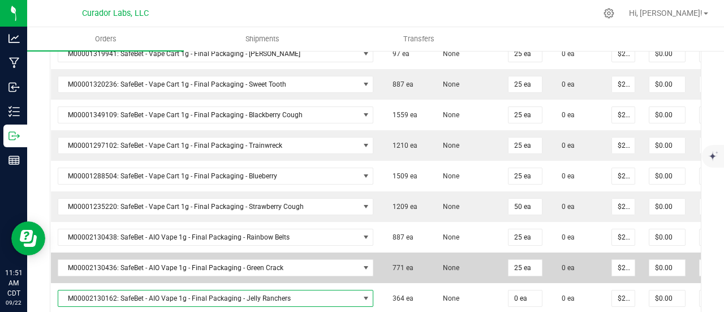
scroll to position [1585, 0]
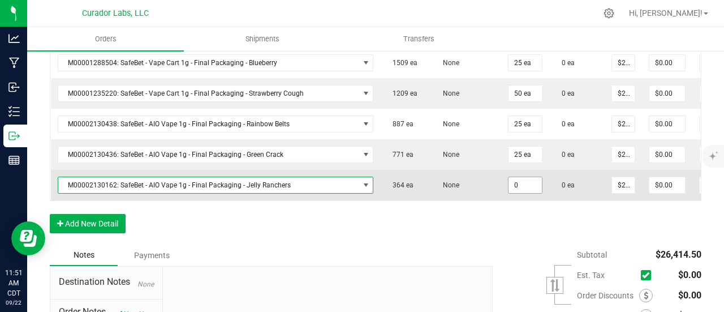
click at [509, 177] on input "0" at bounding box center [525, 185] width 33 height 16
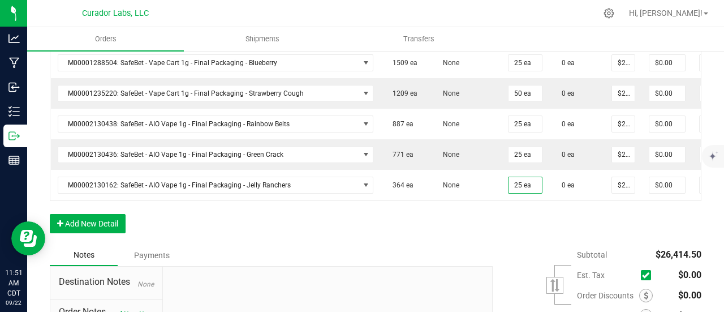
click at [112, 214] on button "Add New Detail" at bounding box center [88, 223] width 76 height 19
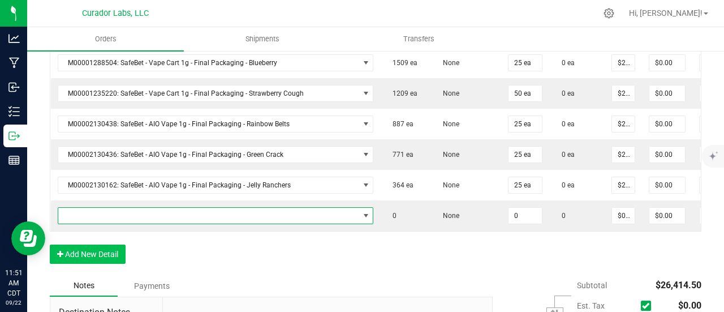
click at [109, 208] on span "NO DATA FOUND" at bounding box center [208, 216] width 301 height 16
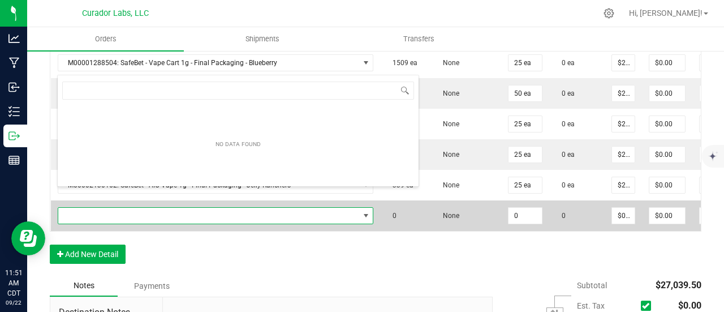
scroll to position [16, 287]
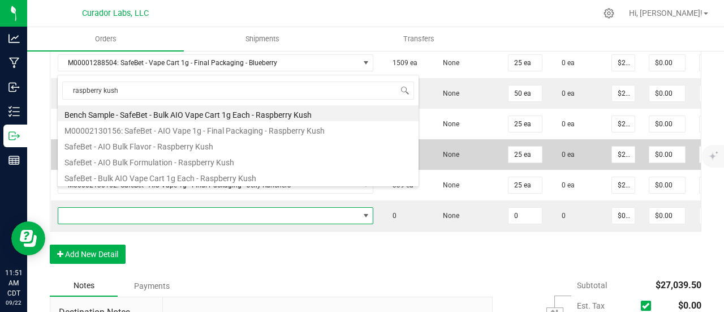
drag, startPoint x: 174, startPoint y: 118, endPoint x: 178, endPoint y: 124, distance: 6.9
click at [174, 118] on li "Bench Sample - SafeBet - Bulk AIO Vape Cart 1g Each - Raspberry Kush" at bounding box center [238, 113] width 361 height 16
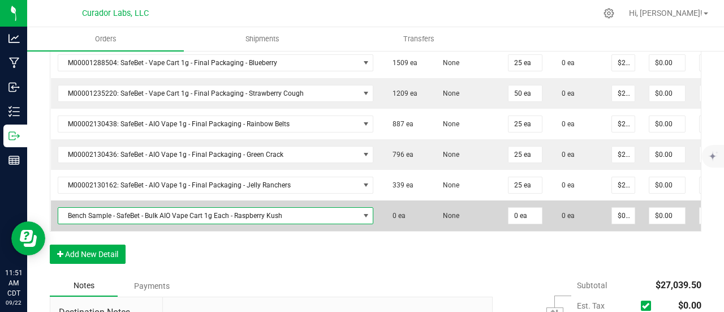
click at [192, 208] on span "Bench Sample - SafeBet - Bulk AIO Vape Cart 1g Each - Raspberry Kush" at bounding box center [208, 216] width 301 height 16
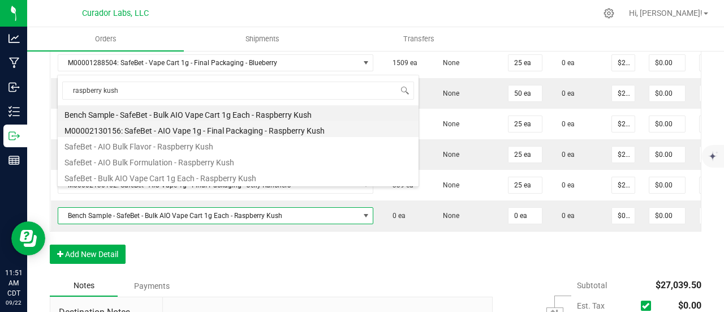
click at [178, 128] on li "M00002130156: SafeBet - AIO Vape 1g - Final Packaging - Raspberry Kush" at bounding box center [238, 129] width 361 height 16
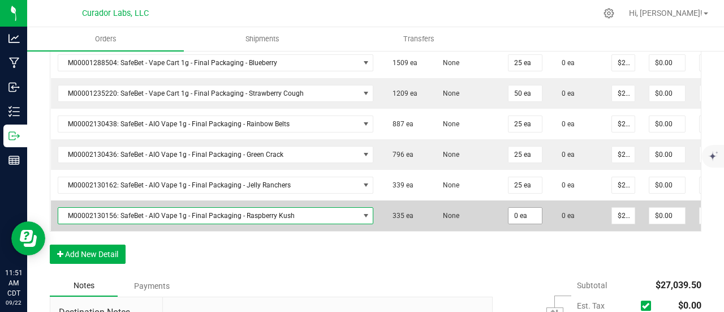
drag, startPoint x: 479, startPoint y: 183, endPoint x: 487, endPoint y: 196, distance: 15.2
click at [501, 200] on td "0 ea" at bounding box center [525, 215] width 48 height 31
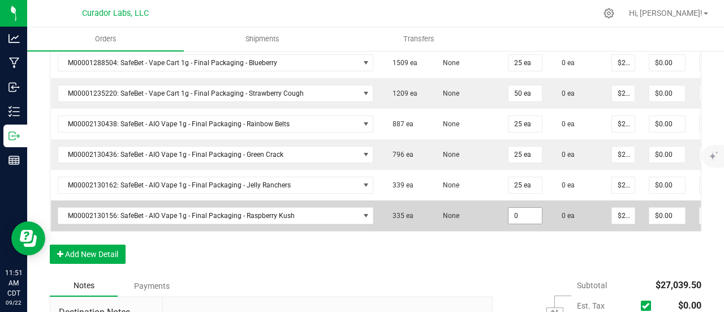
click at [509, 208] on input "0" at bounding box center [525, 216] width 33 height 16
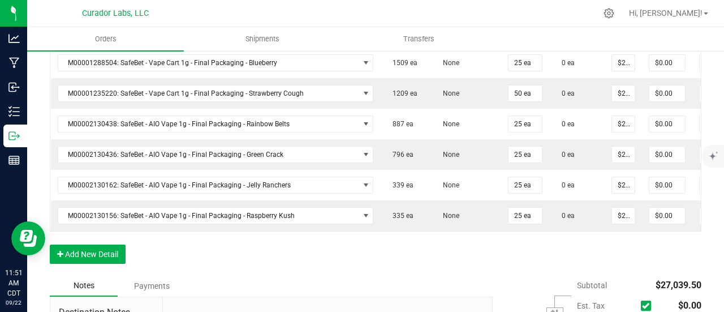
click at [80, 244] on button "Add New Detail" at bounding box center [88, 253] width 76 height 19
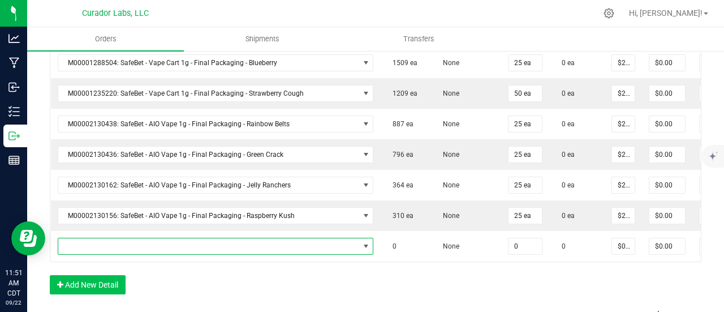
click at [86, 238] on span "NO DATA FOUND" at bounding box center [208, 246] width 301 height 16
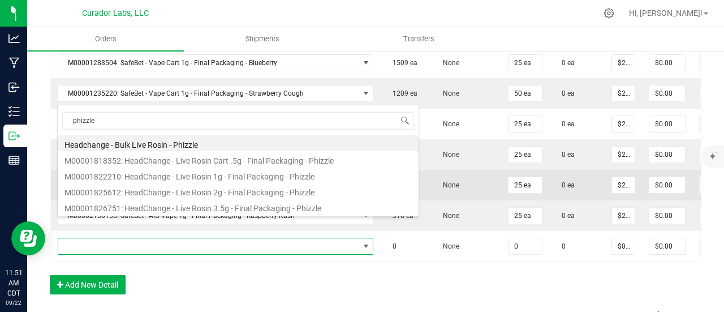
click at [203, 159] on li "M00001818352: HeadChange - Live Rosin Cart .5g - Final Packaging - Phizzle" at bounding box center [238, 159] width 361 height 16
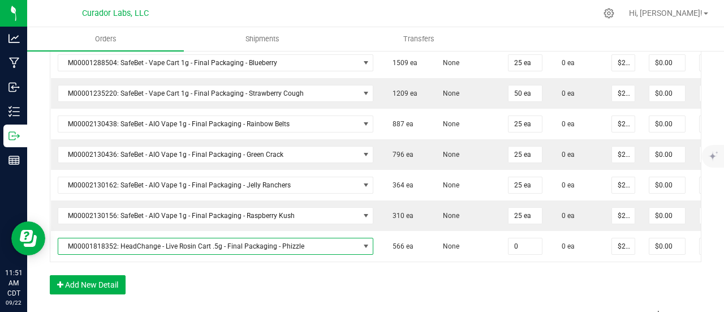
click at [509, 238] on input "0" at bounding box center [525, 246] width 33 height 16
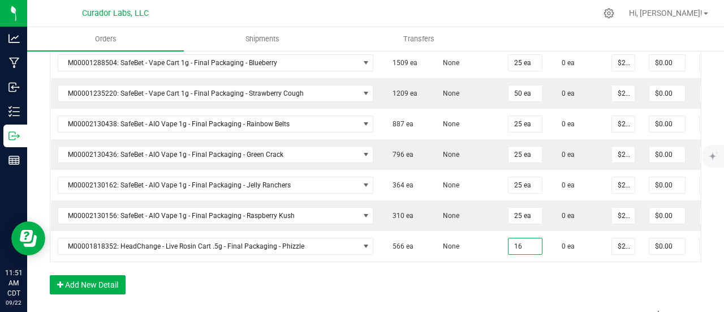
drag, startPoint x: 483, startPoint y: 269, endPoint x: 475, endPoint y: 269, distance: 7.9
click at [114, 275] on button "Add New Detail" at bounding box center [88, 284] width 76 height 19
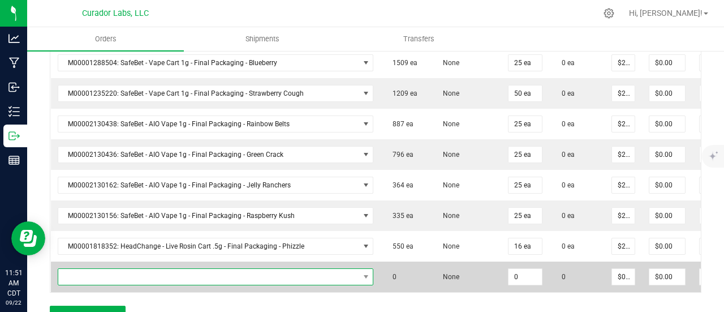
click at [113, 269] on span "NO DATA FOUND" at bounding box center [208, 277] width 301 height 16
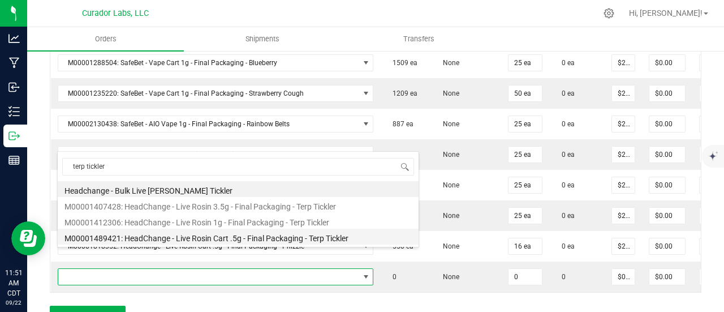
click at [228, 231] on li "M00001489421: HeadChange - Live Rosin Cart .5g - Final Packaging - Terp Tickler" at bounding box center [238, 237] width 361 height 16
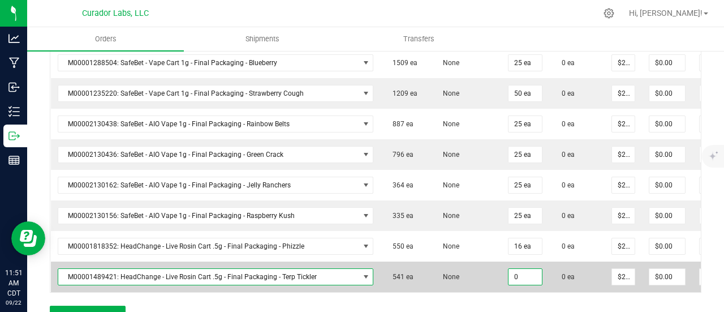
click at [509, 269] on input "0" at bounding box center [525, 277] width 33 height 16
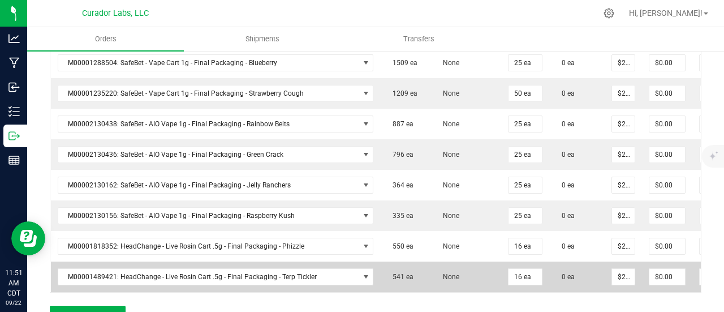
click at [443, 261] on td "None" at bounding box center [466, 276] width 71 height 31
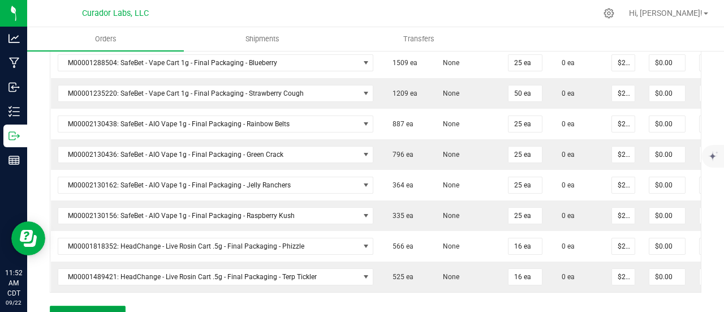
click at [115, 306] on button "Add New Detail" at bounding box center [88, 315] width 76 height 19
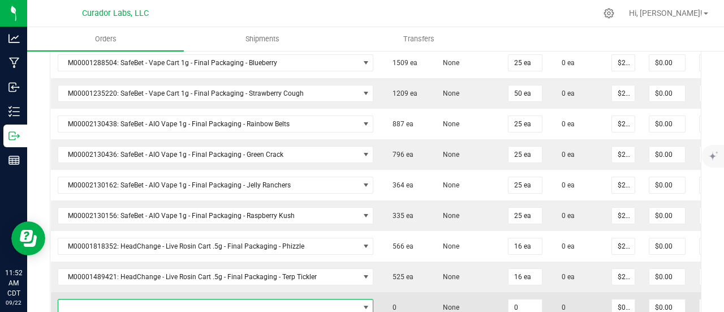
click at [115, 299] on span "NO DATA FOUND" at bounding box center [208, 307] width 301 height 16
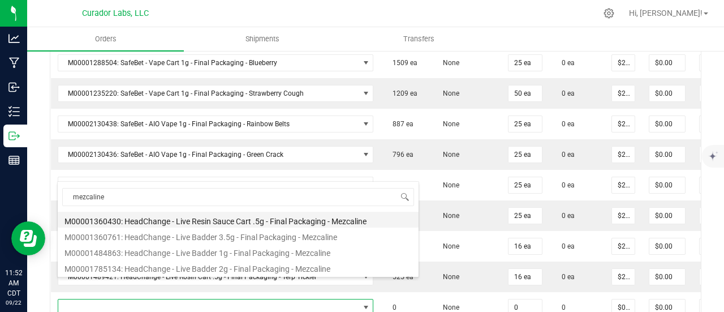
drag, startPoint x: 199, startPoint y: 219, endPoint x: 364, endPoint y: 245, distance: 167.3
click at [199, 218] on li "M00001360430: HeadChange - Live Resin Sauce Cart .5g - Final Packaging - Mezcal…" at bounding box center [238, 220] width 361 height 16
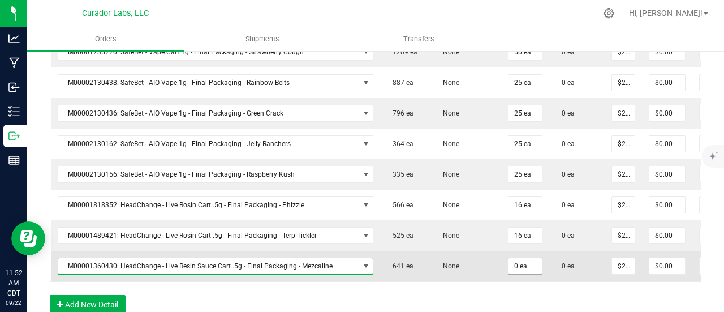
scroll to position [1641, 0]
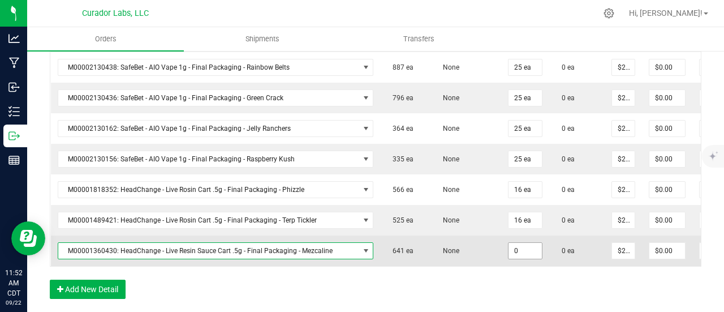
click at [509, 243] on input "0" at bounding box center [525, 251] width 33 height 16
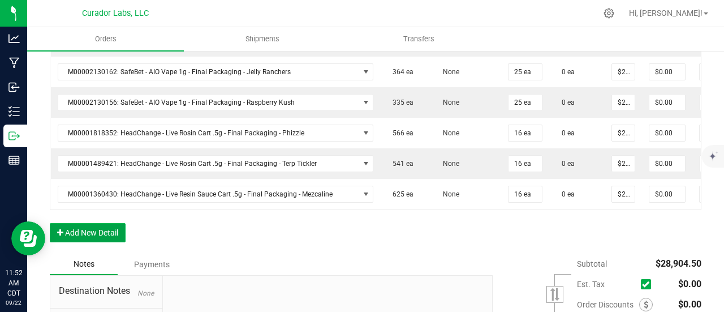
click at [87, 223] on button "Add New Detail" at bounding box center [88, 232] width 76 height 19
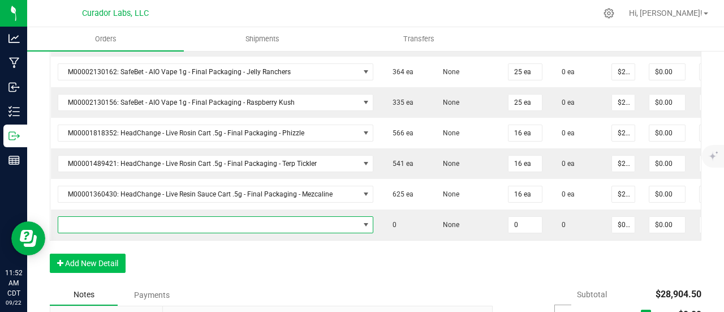
click at [96, 217] on span "NO DATA FOUND" at bounding box center [208, 225] width 301 height 16
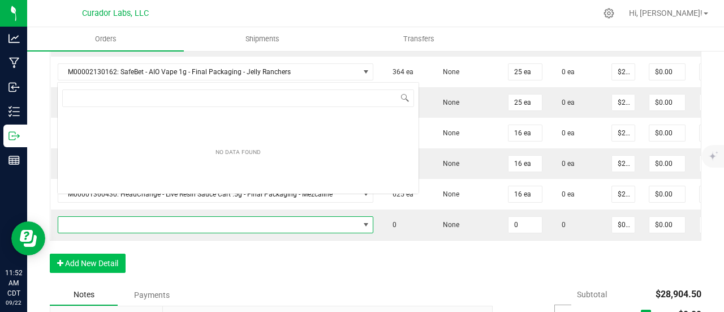
scroll to position [16, 290]
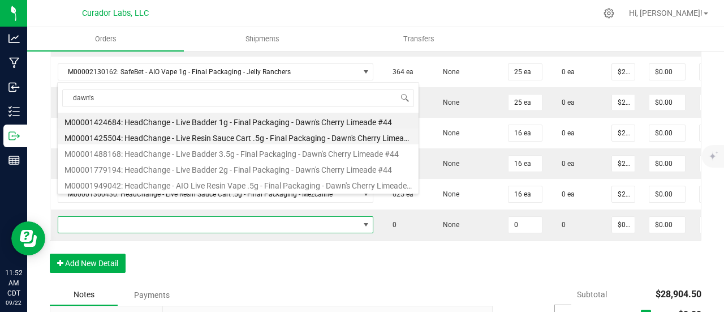
click at [206, 138] on li "M00001425504: HeadChange - Live Resin Sauce Cart .5g - Final Packaging - Dawn's…" at bounding box center [238, 136] width 361 height 16
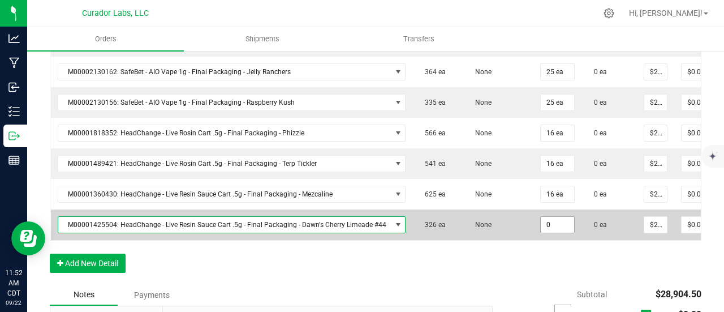
click at [544, 217] on input "0" at bounding box center [557, 225] width 33 height 16
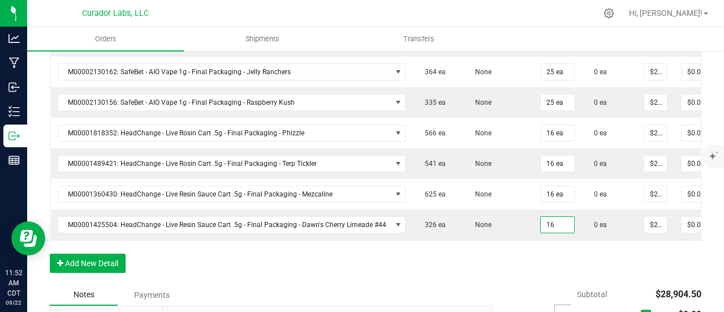
click at [114, 254] on button "Add New Detail" at bounding box center [88, 263] width 76 height 19
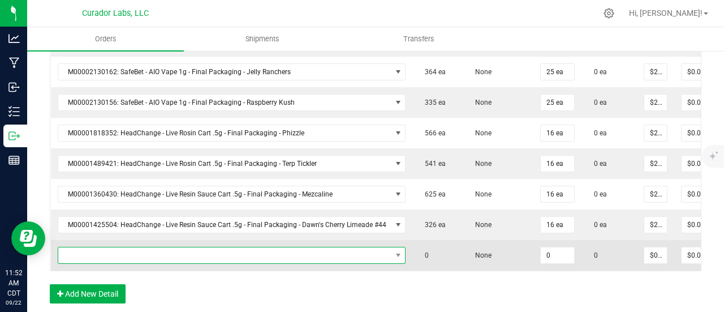
click at [114, 247] on span "NO DATA FOUND" at bounding box center [224, 255] width 333 height 16
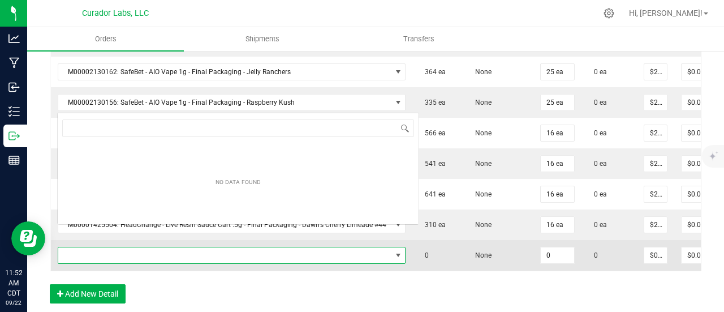
scroll to position [16, 343]
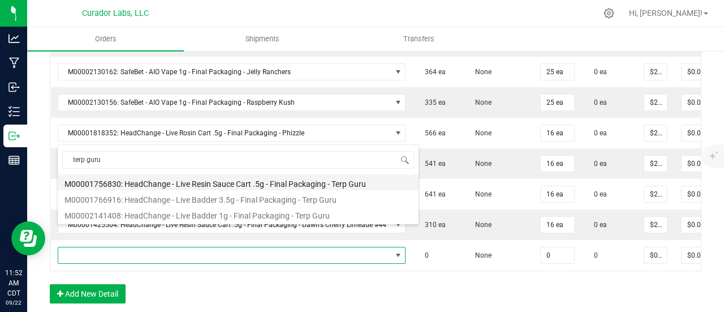
click at [176, 175] on li "M00001756830: HeadChange - Live Resin Sauce Cart .5g - Final Packaging - Terp G…" at bounding box center [238, 182] width 361 height 16
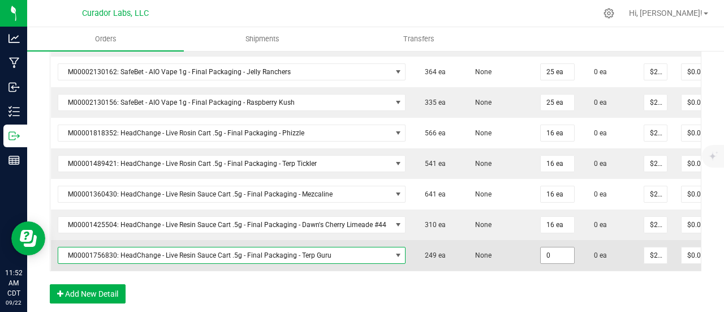
click at [548, 247] on input "0" at bounding box center [557, 255] width 33 height 16
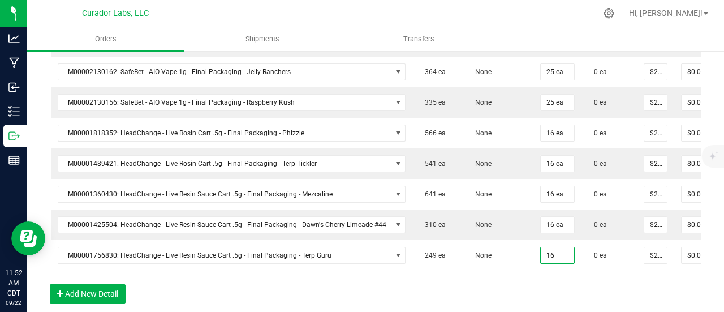
click at [74, 284] on button "Add New Detail" at bounding box center [88, 293] width 76 height 19
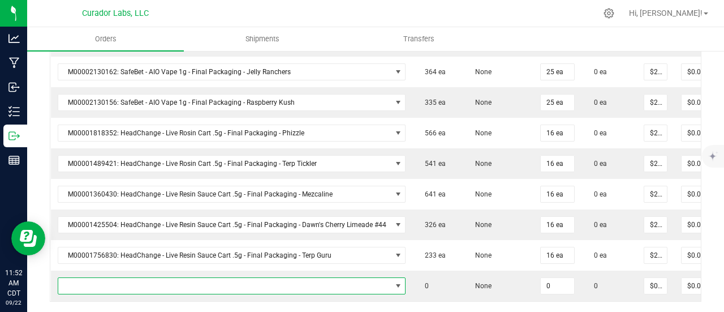
click at [77, 278] on span "NO DATA FOUND" at bounding box center [224, 286] width 333 height 16
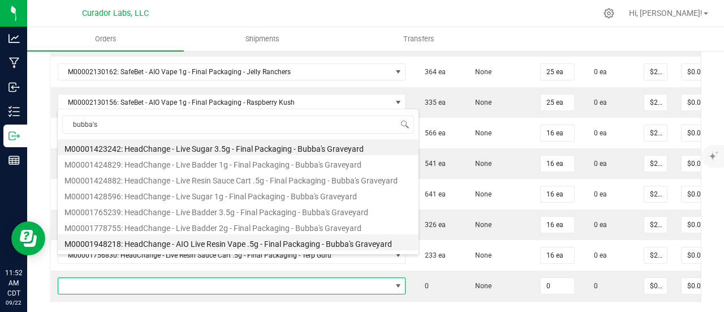
click at [209, 244] on li "M00001948218: HeadChange - AIO Live Resin Vape .5g - Final Packaging - Bubba's …" at bounding box center [238, 242] width 361 height 16
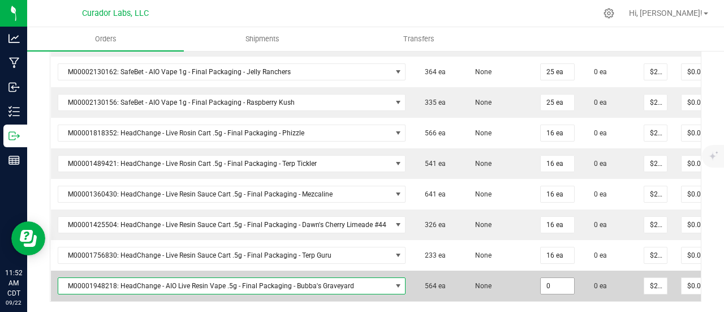
click at [541, 278] on input "0" at bounding box center [557, 286] width 33 height 16
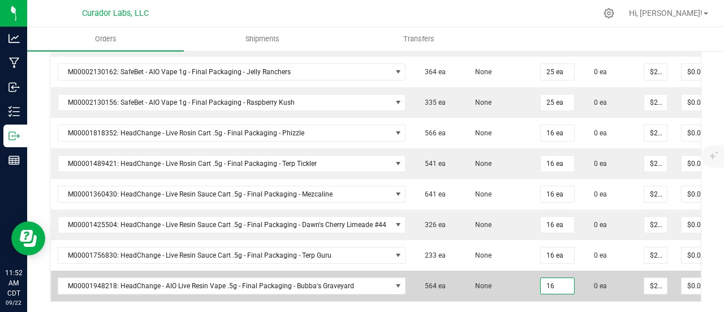
click at [509, 270] on td "None" at bounding box center [498, 285] width 71 height 31
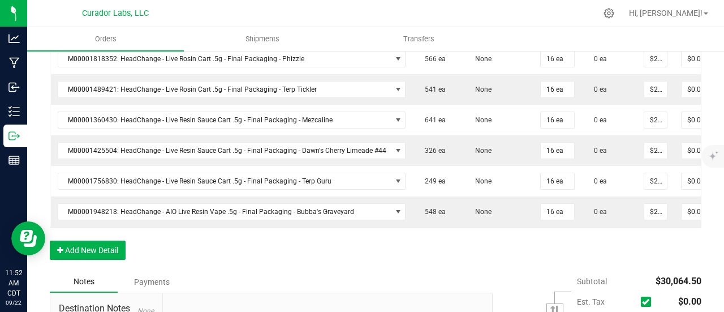
scroll to position [1811, 0]
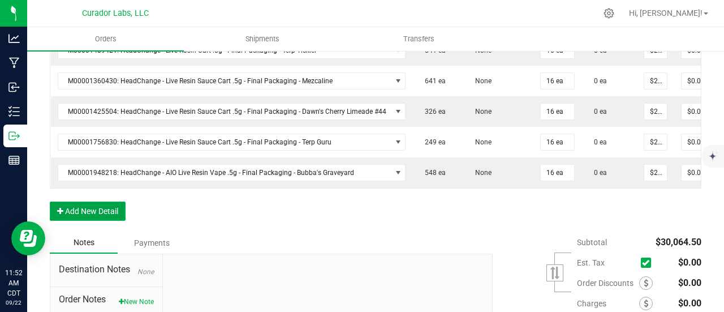
click at [102, 201] on button "Add New Detail" at bounding box center [88, 210] width 76 height 19
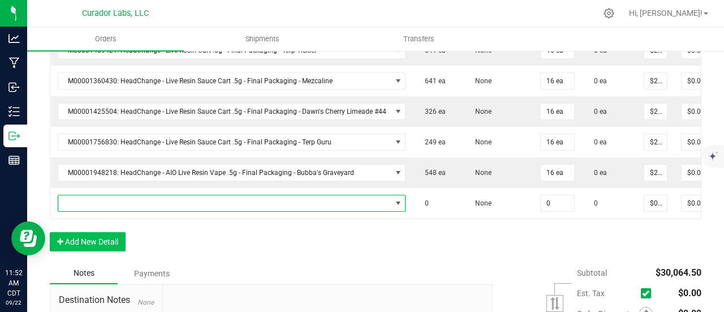
click at [102, 195] on span "NO DATA FOUND" at bounding box center [224, 203] width 333 height 16
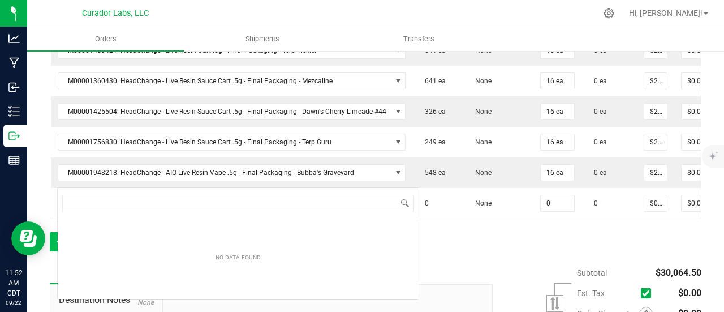
scroll to position [16, 343]
click at [95, 200] on input "zkatalites" at bounding box center [238, 204] width 352 height 18
click at [124, 203] on input "zkat" at bounding box center [238, 204] width 352 height 18
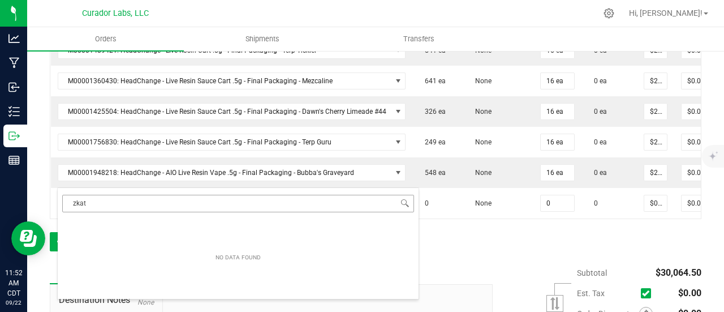
click at [124, 203] on input "zkat" at bounding box center [238, 204] width 352 height 18
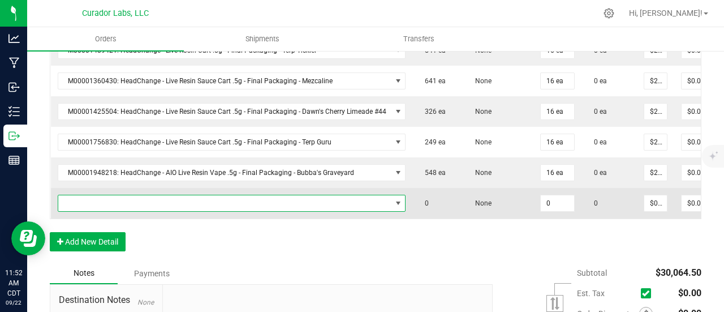
click at [284, 195] on span "NO DATA FOUND" at bounding box center [224, 203] width 333 height 16
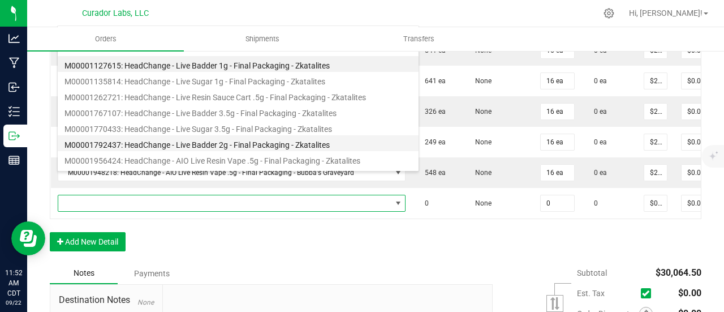
click at [233, 144] on li "M00001792437: HeadChange - Live Badder 2g - Final Packaging - Zkatalites" at bounding box center [238, 143] width 361 height 16
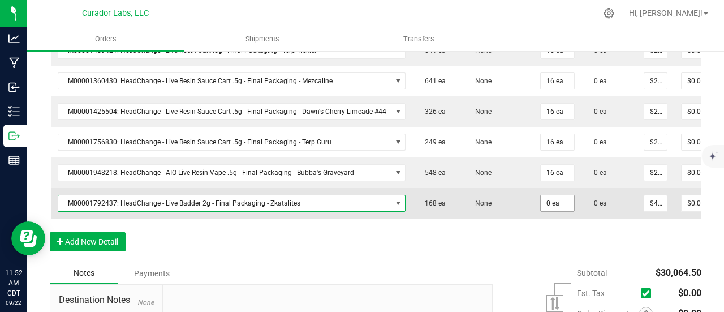
click at [549, 195] on input "0 ea" at bounding box center [557, 203] width 33 height 16
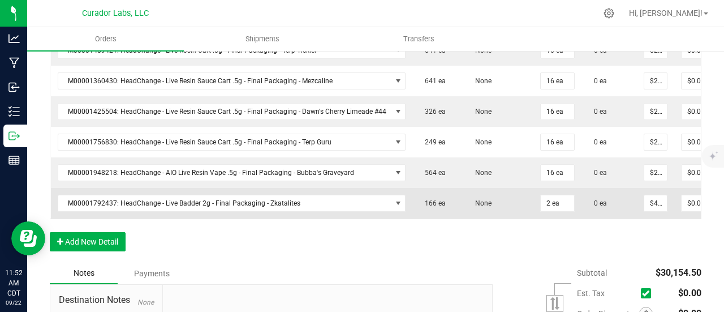
click at [549, 188] on td "2 ea" at bounding box center [558, 203] width 48 height 31
click at [551, 195] on input "2" at bounding box center [557, 203] width 33 height 16
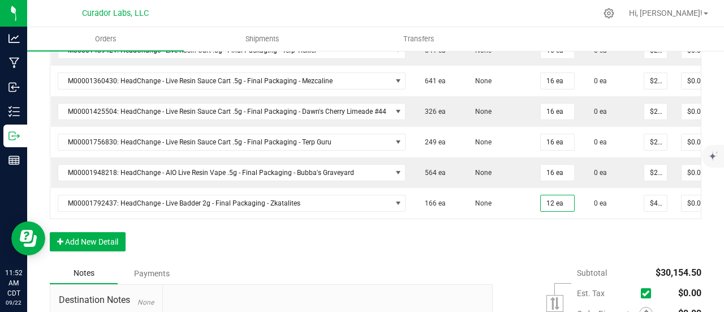
click at [81, 232] on button "Add New Detail" at bounding box center [88, 241] width 76 height 19
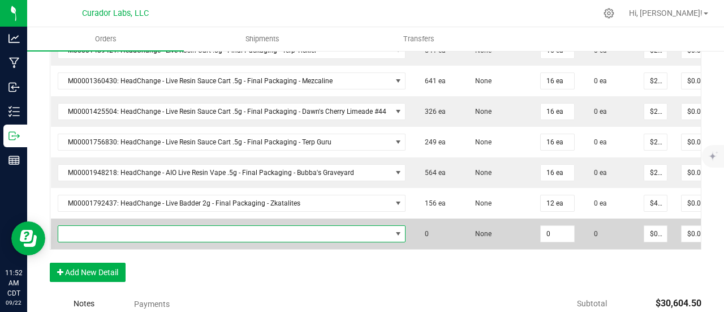
click at [85, 226] on span "NO DATA FOUND" at bounding box center [224, 234] width 333 height 16
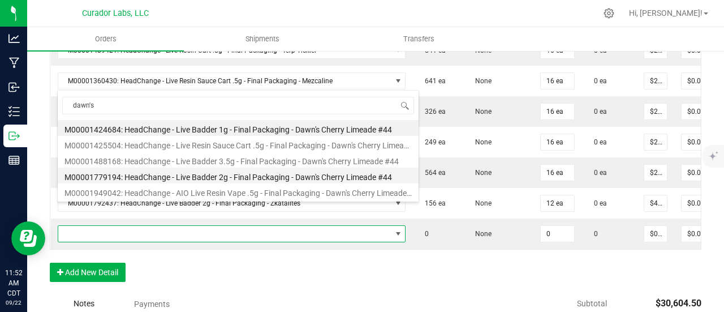
click at [194, 169] on li "M00001779194: HeadChange - Live Badder 2g - Final Packaging - Dawn's Cherry Lim…" at bounding box center [238, 176] width 361 height 16
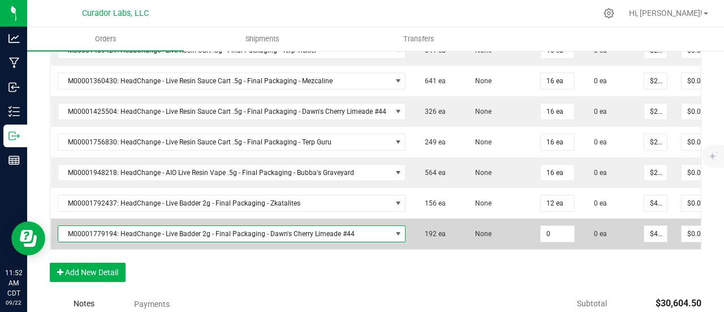
click at [557, 226] on input "0" at bounding box center [557, 234] width 33 height 16
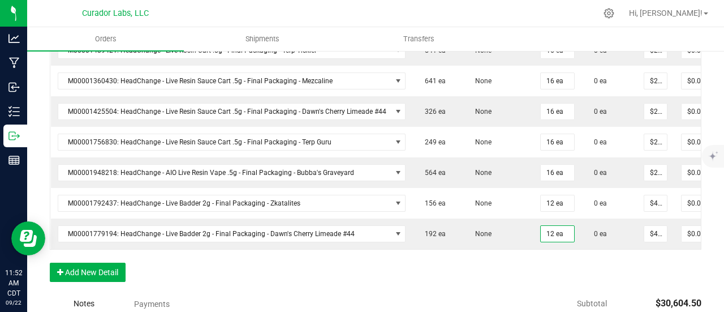
drag, startPoint x: 104, startPoint y: 246, endPoint x: 104, endPoint y: 236, distance: 10.2
click at [103, 263] on button "Add New Detail" at bounding box center [88, 272] width 76 height 19
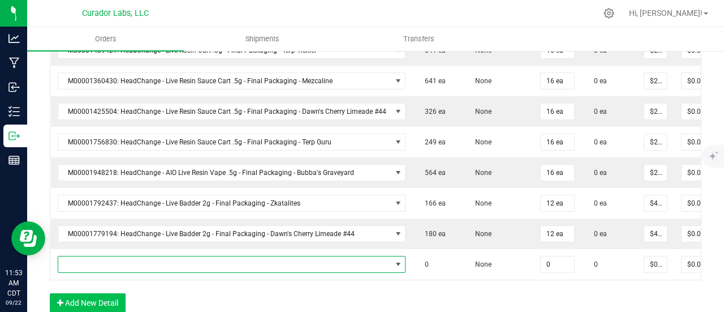
click at [102, 256] on span "NO DATA FOUND" at bounding box center [224, 264] width 333 height 16
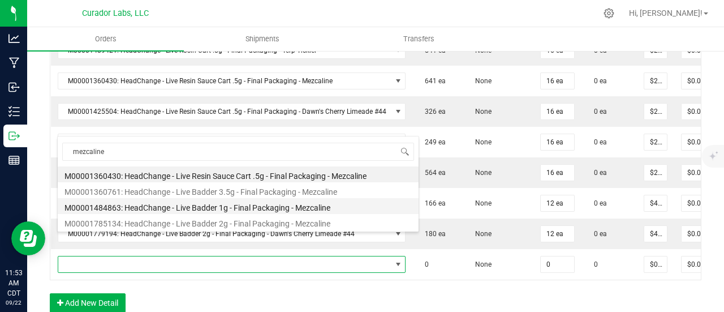
click at [218, 201] on li "M00001484863: HeadChange - Live Badder 1g - Final Packaging - Mezcaline" at bounding box center [238, 206] width 361 height 16
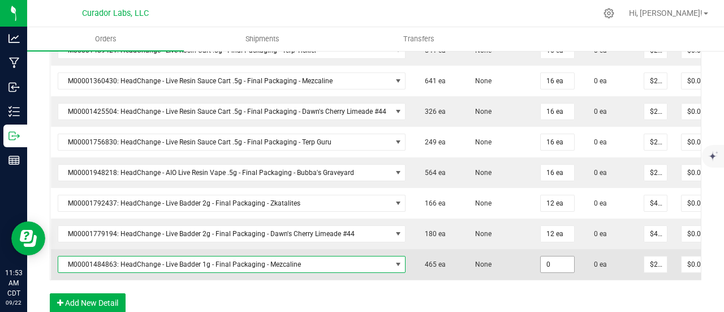
click at [552, 256] on input "0" at bounding box center [557, 264] width 33 height 16
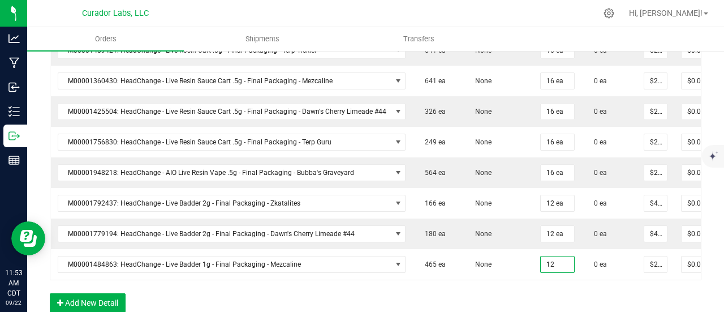
click at [117, 293] on button "Add New Detail" at bounding box center [88, 302] width 76 height 19
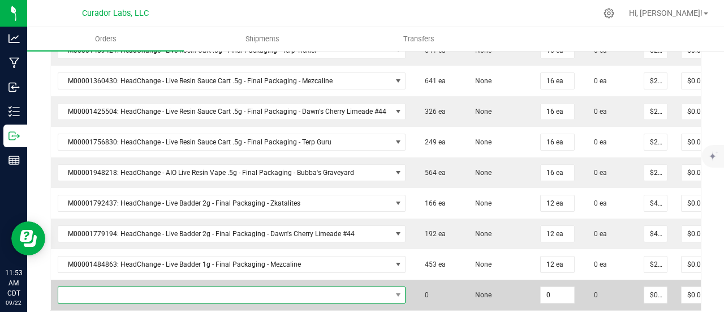
click at [113, 287] on span "NO DATA FOUND" at bounding box center [224, 295] width 333 height 16
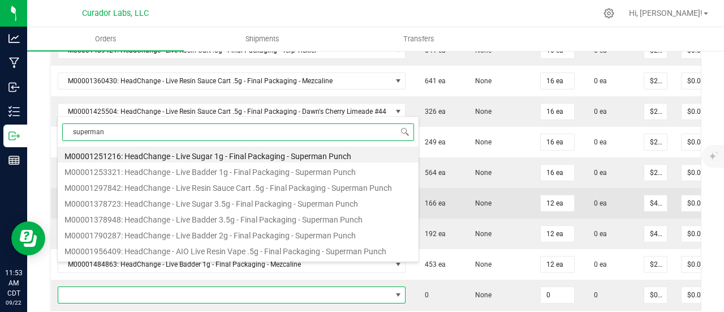
click at [191, 171] on li "M00001253321: HeadChange - Live Badder 1g - Final Packaging - Superman Punch" at bounding box center [238, 170] width 361 height 16
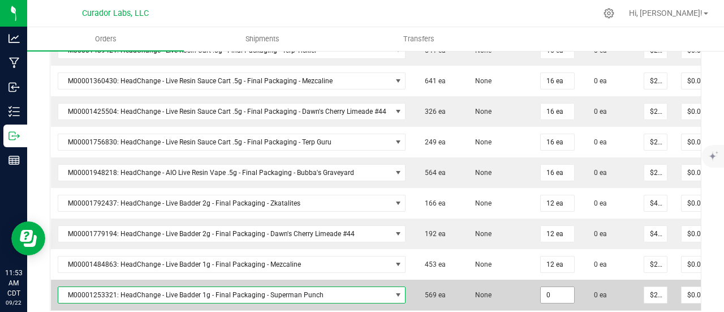
click at [551, 287] on input "0" at bounding box center [557, 295] width 33 height 16
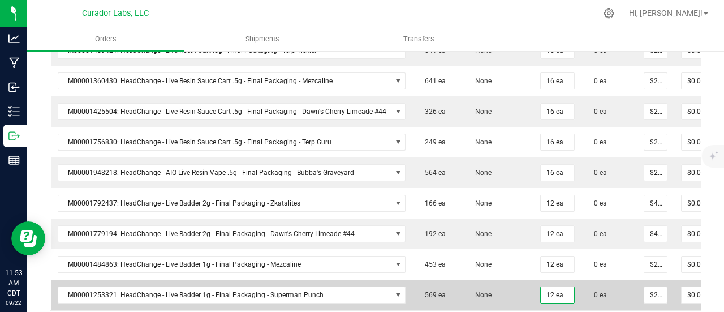
click at [495, 280] on td "None" at bounding box center [498, 295] width 71 height 31
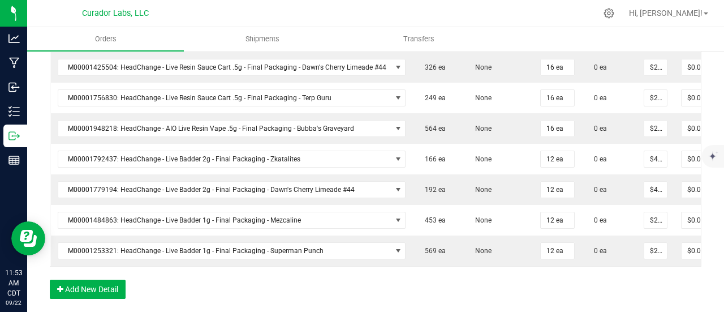
scroll to position [1867, 0]
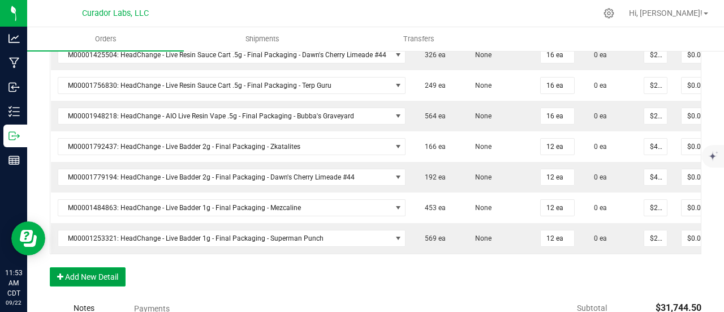
click at [97, 267] on button "Add New Detail" at bounding box center [88, 276] width 76 height 19
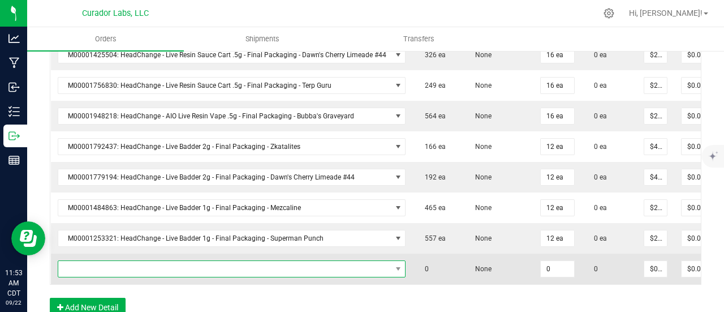
click at [97, 261] on span "NO DATA FOUND" at bounding box center [224, 269] width 333 height 16
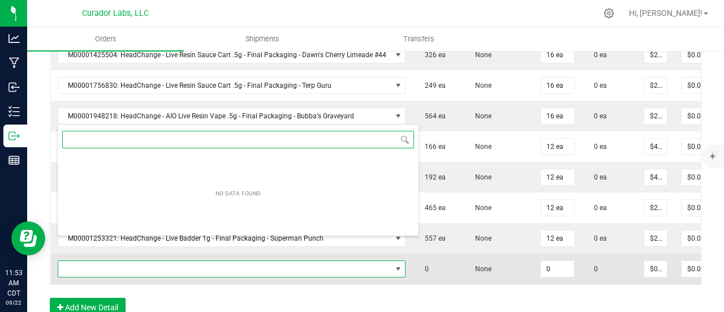
scroll to position [16, 343]
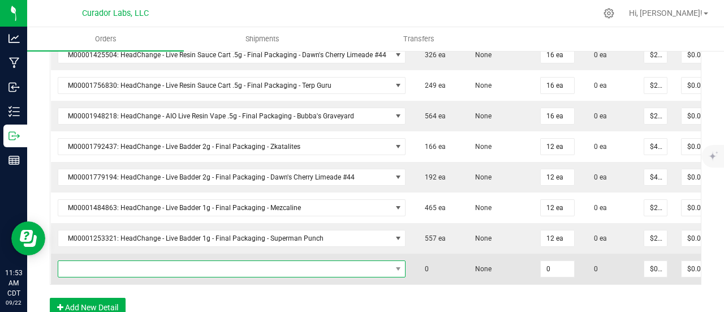
click at [135, 261] on span "NO DATA FOUND" at bounding box center [224, 269] width 333 height 16
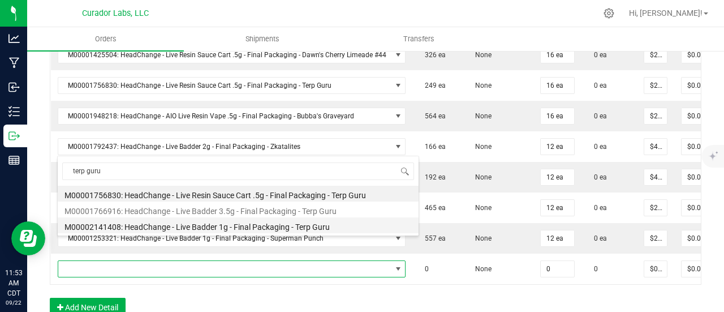
click at [201, 230] on li "M00002141408: HeadChange - Live Badder 1g - Final Packaging - Terp Guru" at bounding box center [238, 225] width 361 height 16
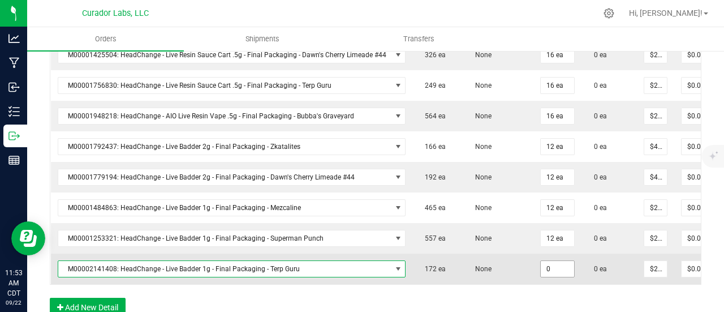
click at [544, 261] on input "0" at bounding box center [557, 269] width 33 height 16
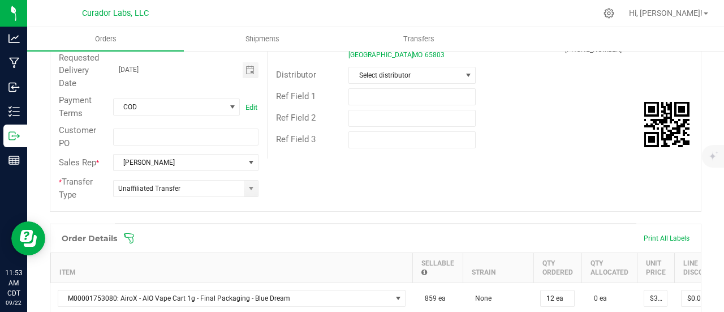
scroll to position [0, 0]
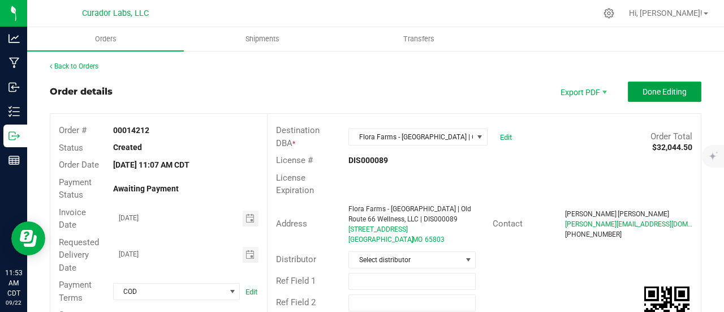
click at [671, 96] on span "Done Editing" at bounding box center [665, 91] width 44 height 9
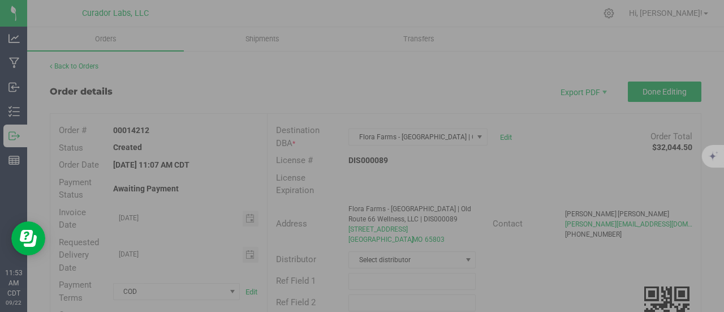
click at [98, 67] on div at bounding box center [362, 156] width 724 height 312
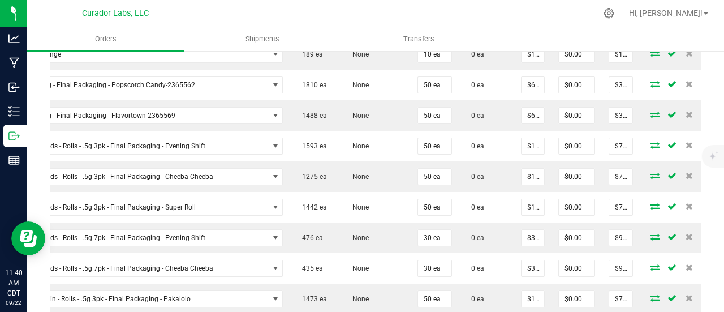
scroll to position [1036, 0]
